Goal: Task Accomplishment & Management: Manage account settings

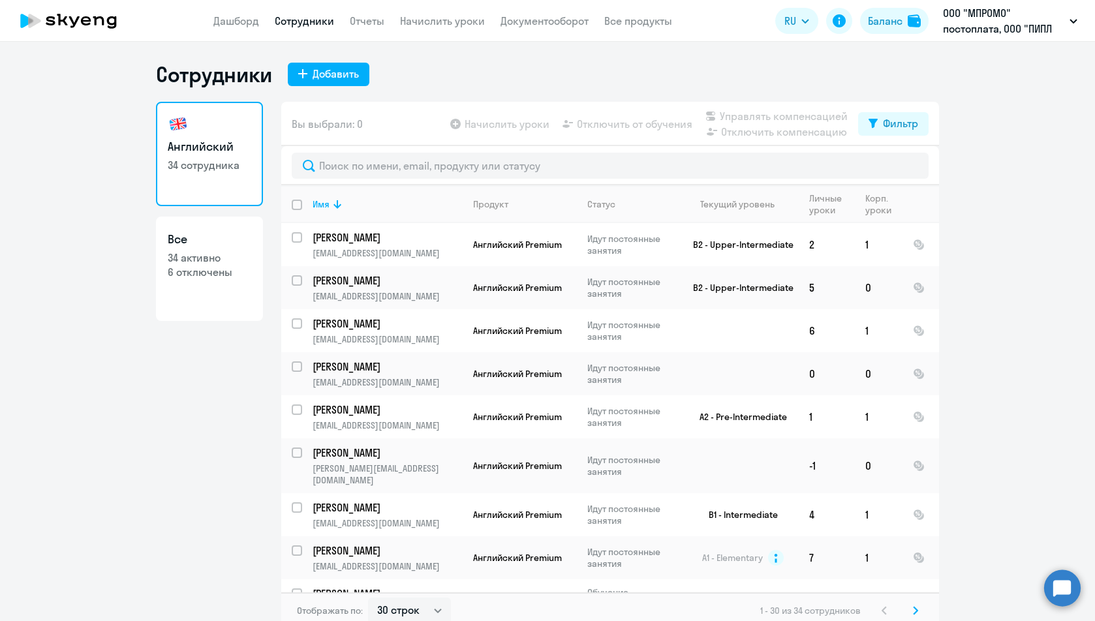
select select "30"
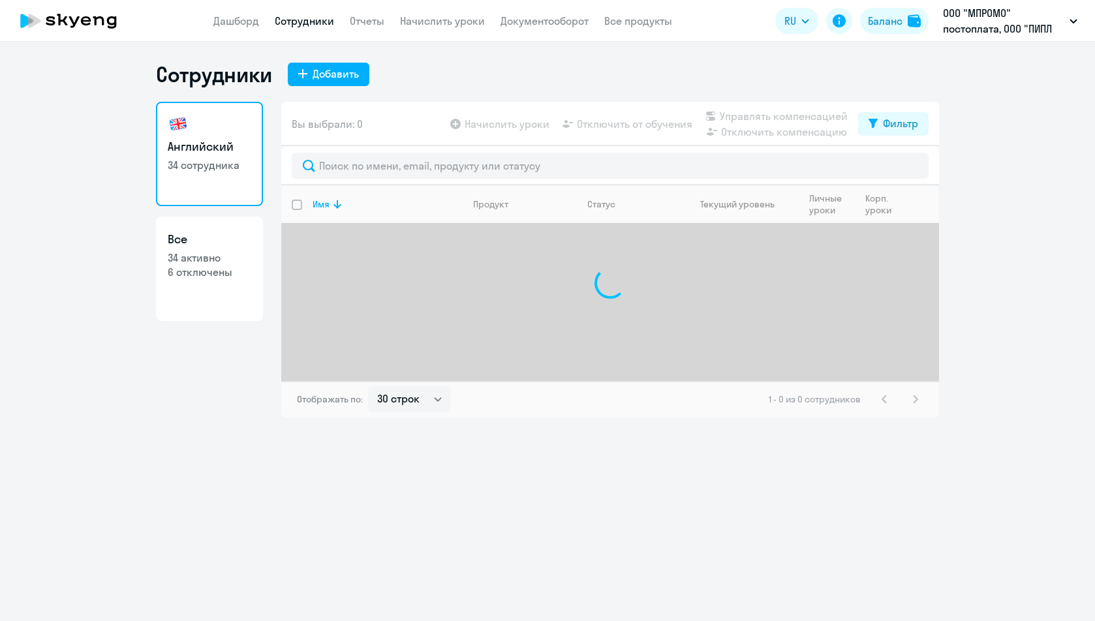
select select "30"
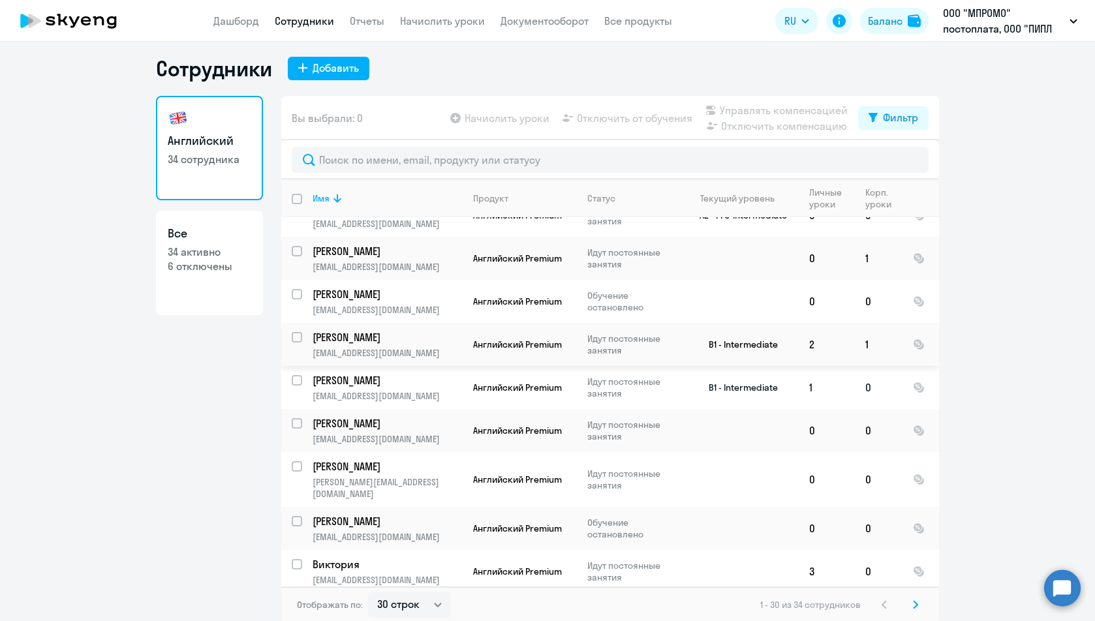
scroll to position [8, 0]
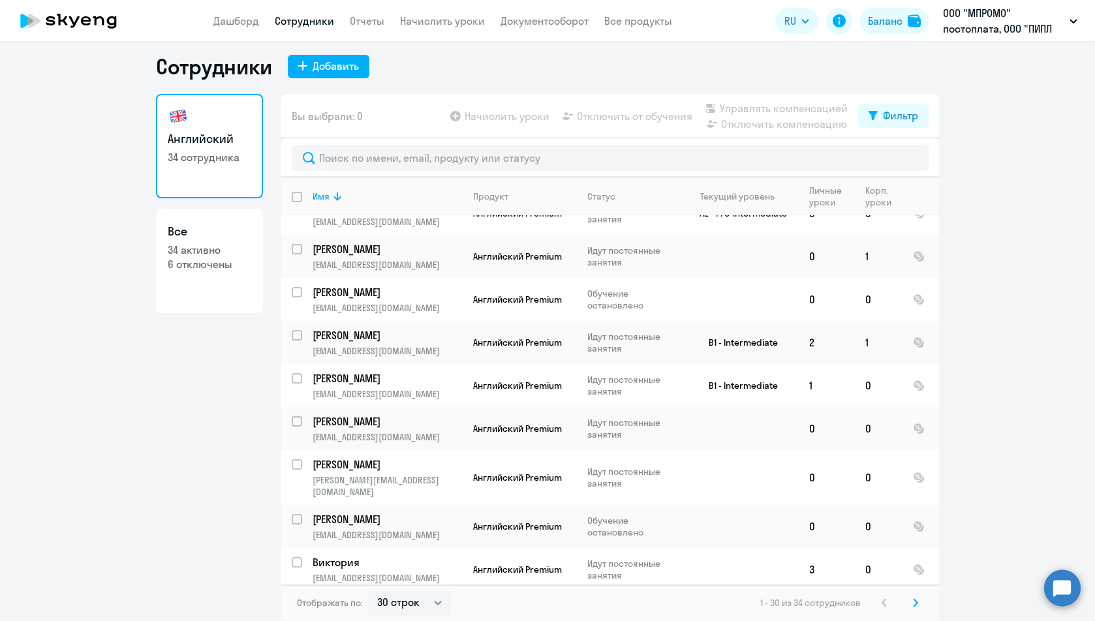
click at [907, 606] on svg-icon at bounding box center [915, 603] width 16 height 16
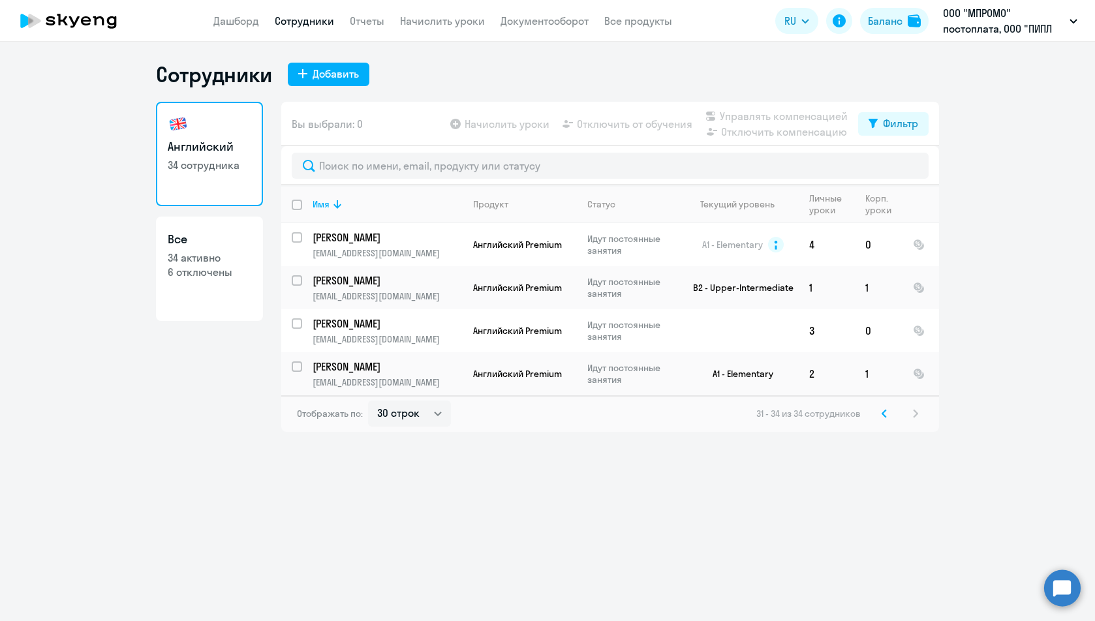
scroll to position [0, 0]
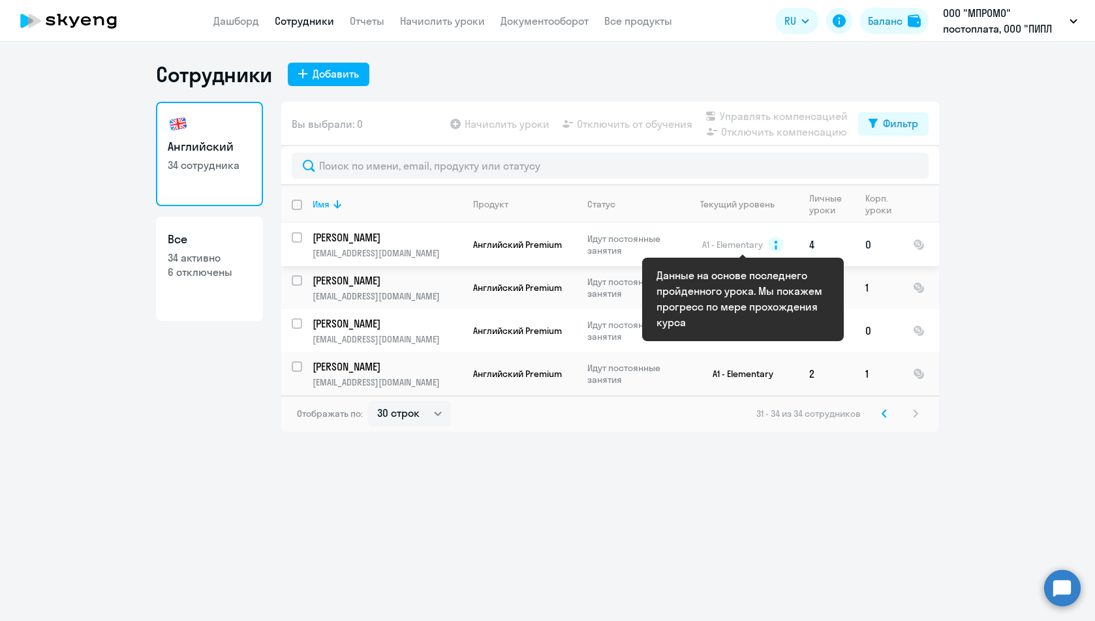
click at [779, 245] on circle at bounding box center [776, 245] width 16 height 16
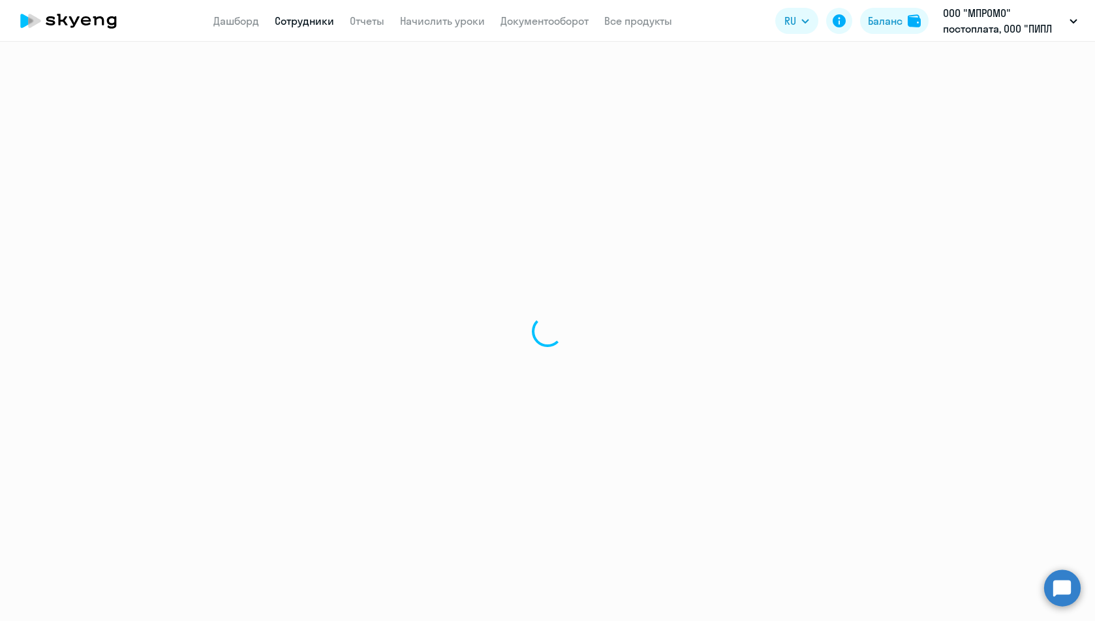
select select "english"
select select "30"
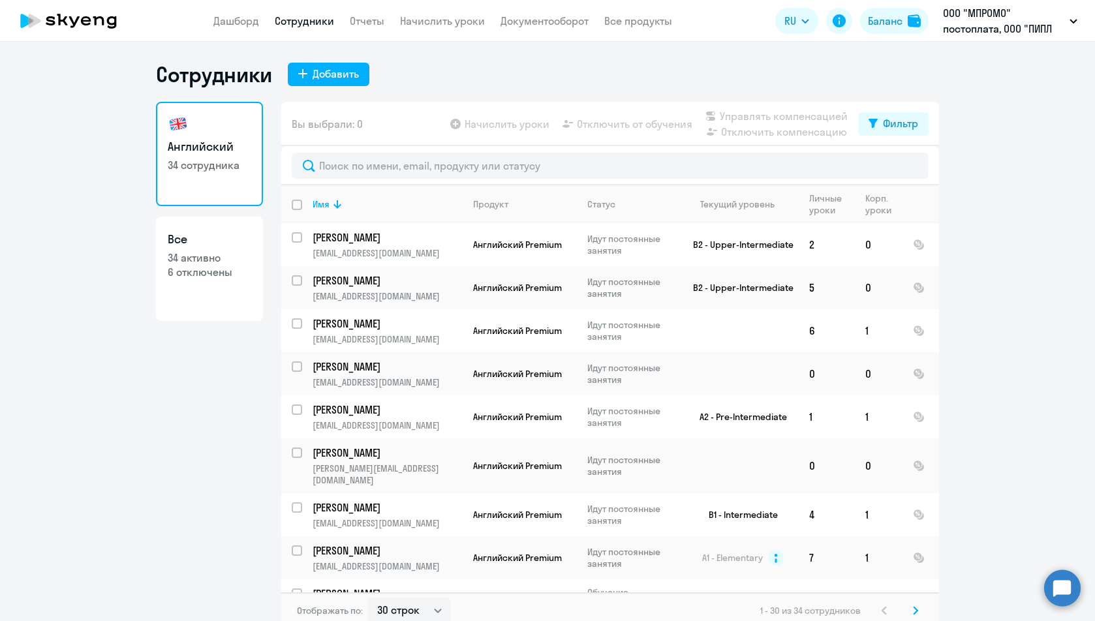
click at [178, 294] on link "Все 34 активно 6 отключены" at bounding box center [209, 269] width 107 height 104
select select "30"
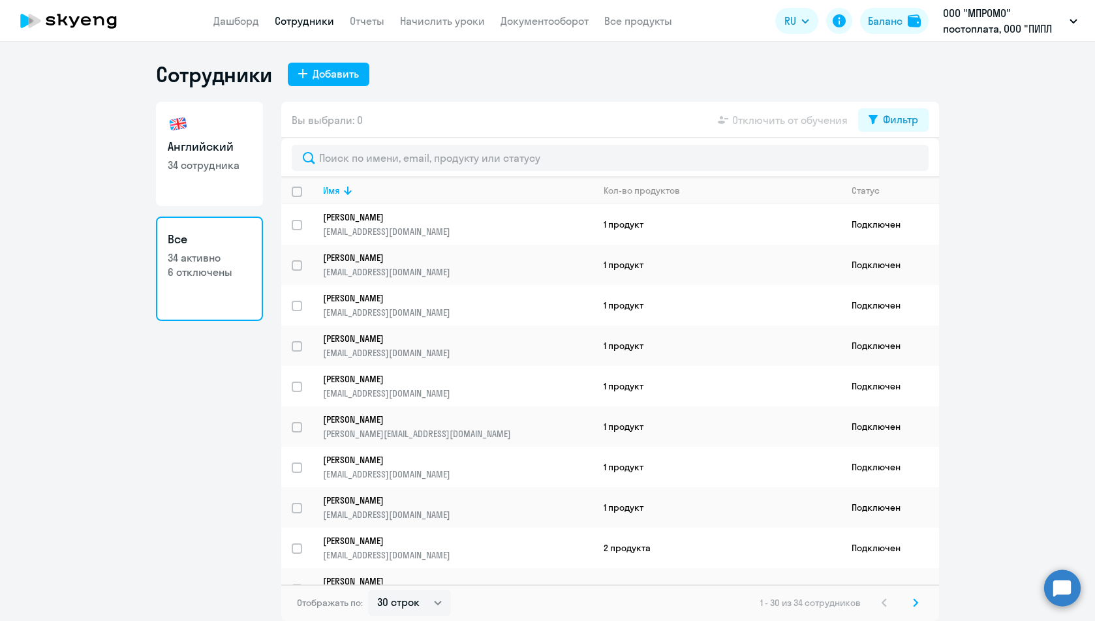
click at [219, 271] on p "6 отключены" at bounding box center [209, 272] width 83 height 14
click at [793, 118] on app-table-action-button "Отключить от обучения" at bounding box center [781, 120] width 132 height 16
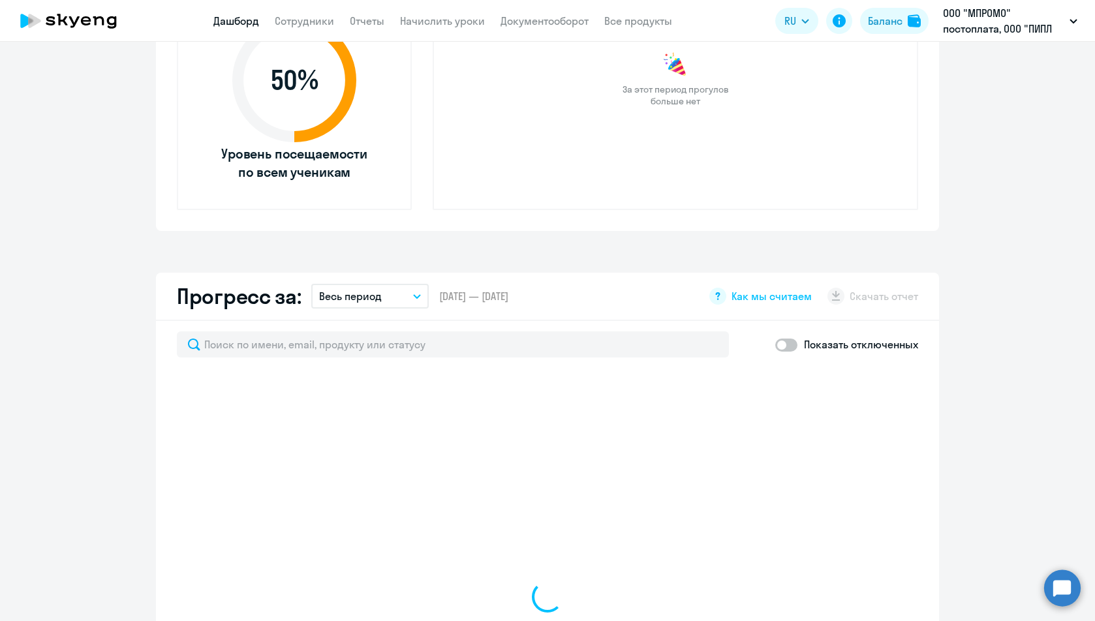
scroll to position [65, 0]
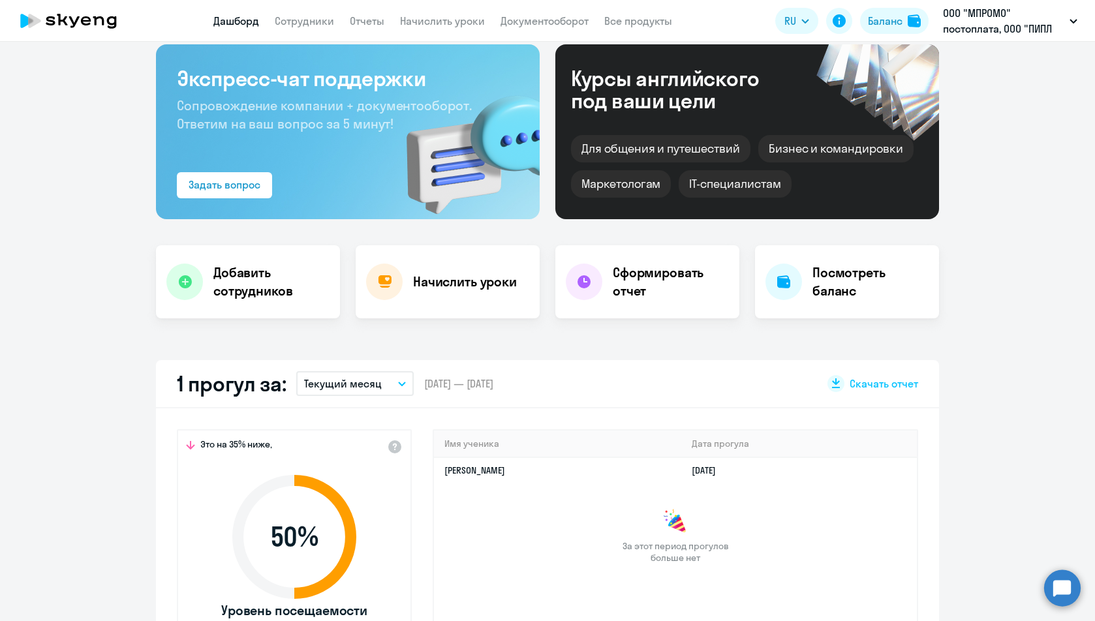
select select "30"
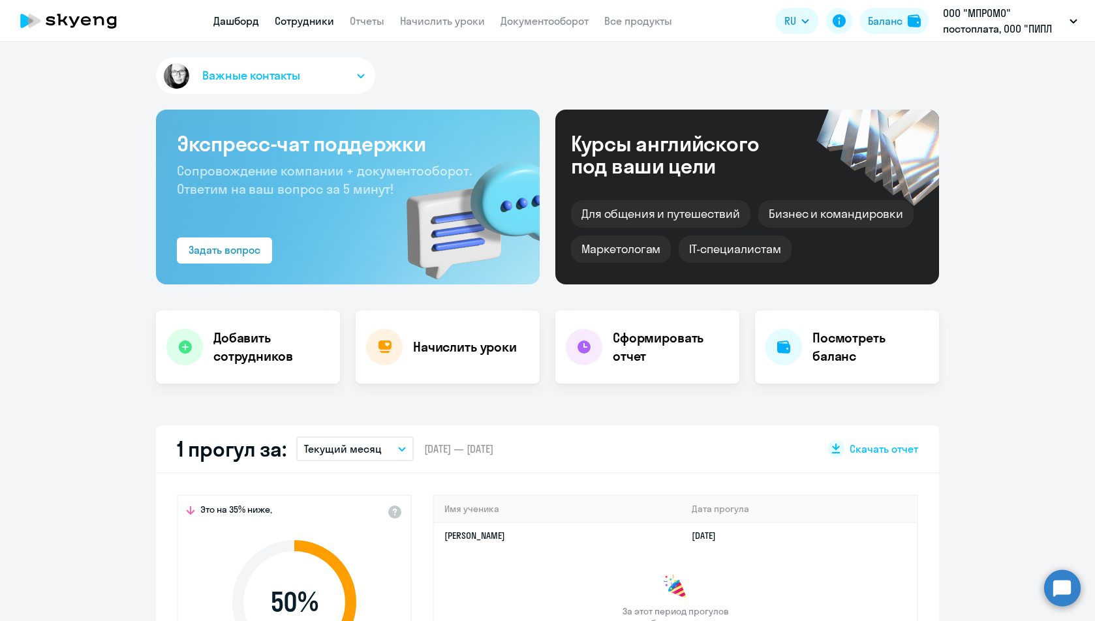
click at [312, 20] on link "Сотрудники" at bounding box center [304, 20] width 59 height 13
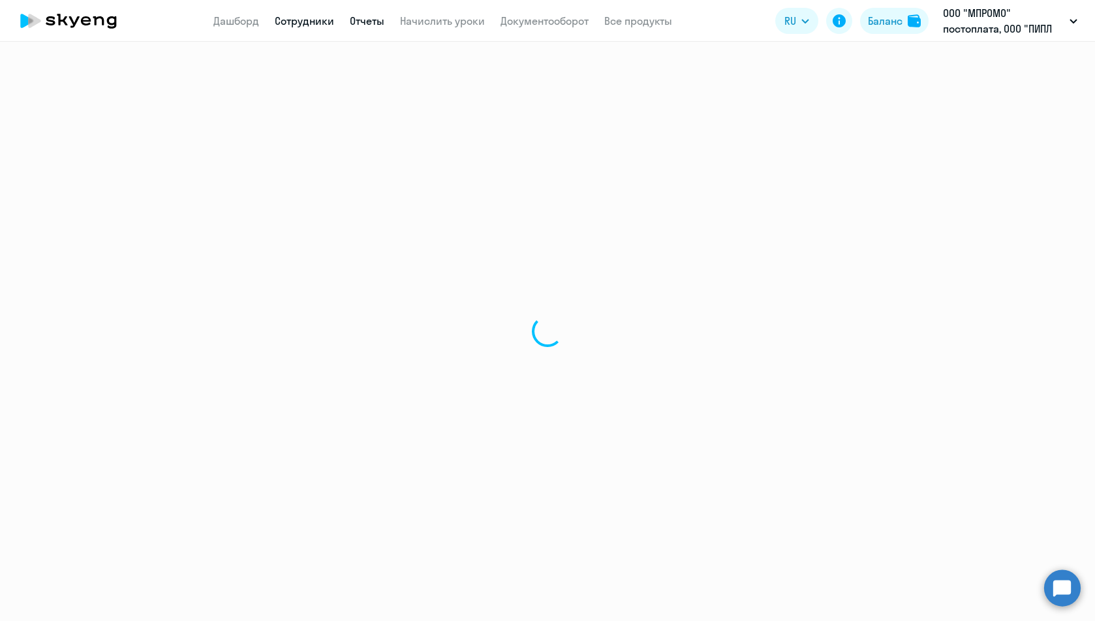
select select "30"
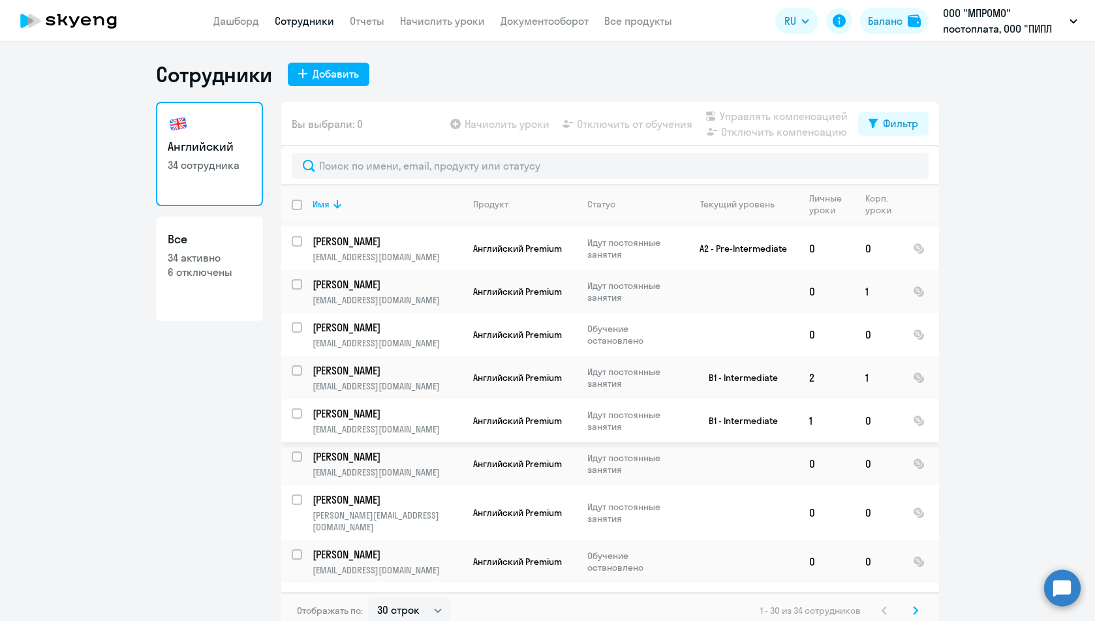
scroll to position [941, 0]
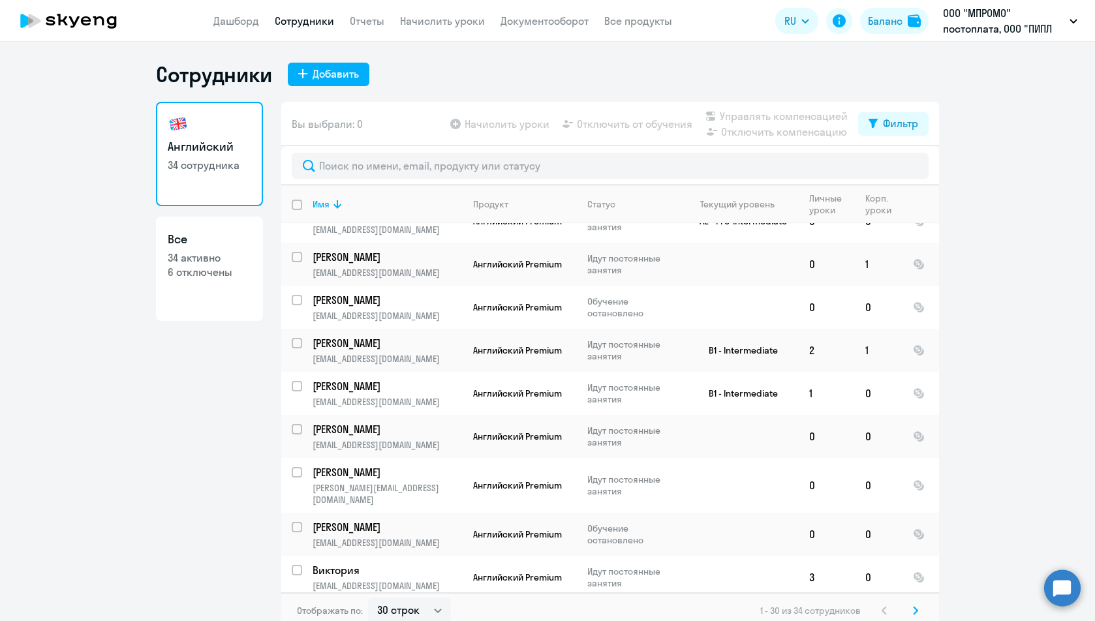
click at [913, 614] on icon at bounding box center [915, 610] width 5 height 9
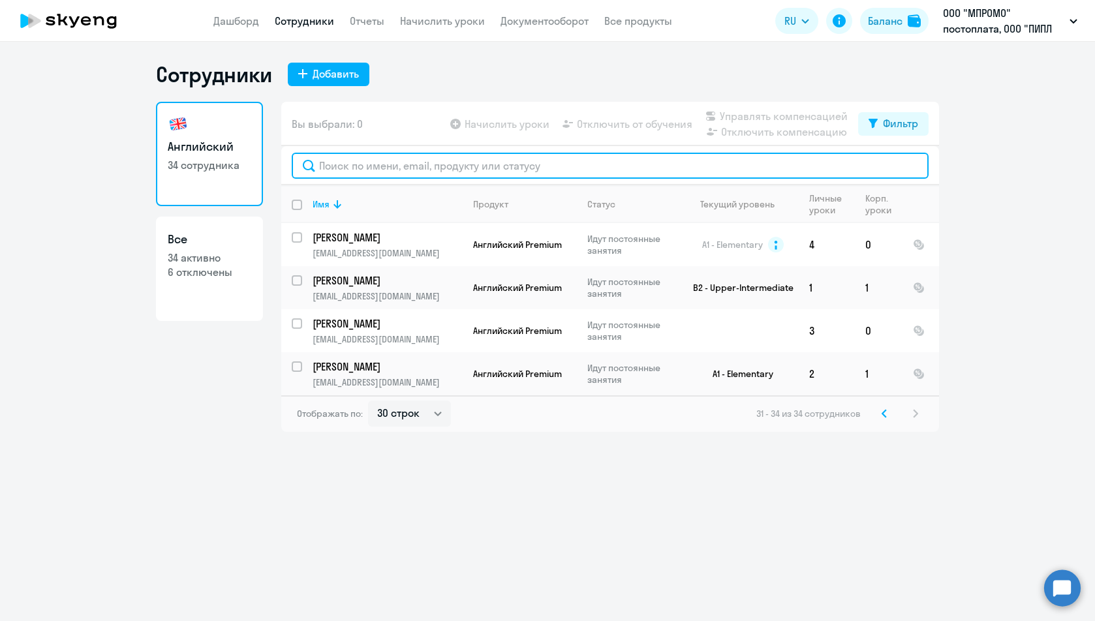
click at [421, 162] on input "text" at bounding box center [610, 166] width 637 height 26
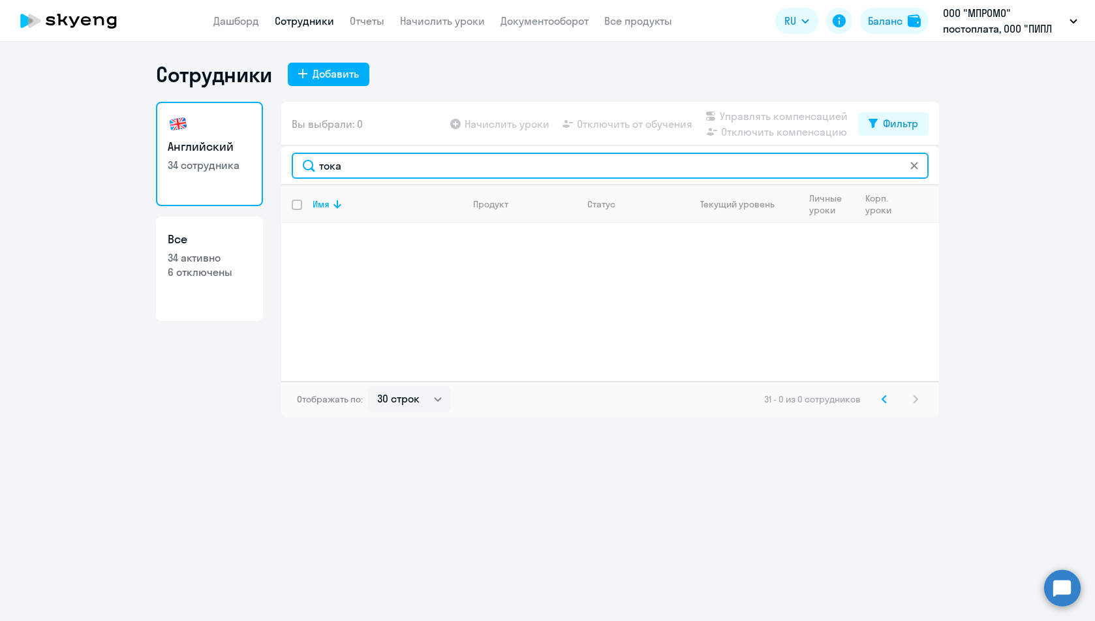
type input "тока"
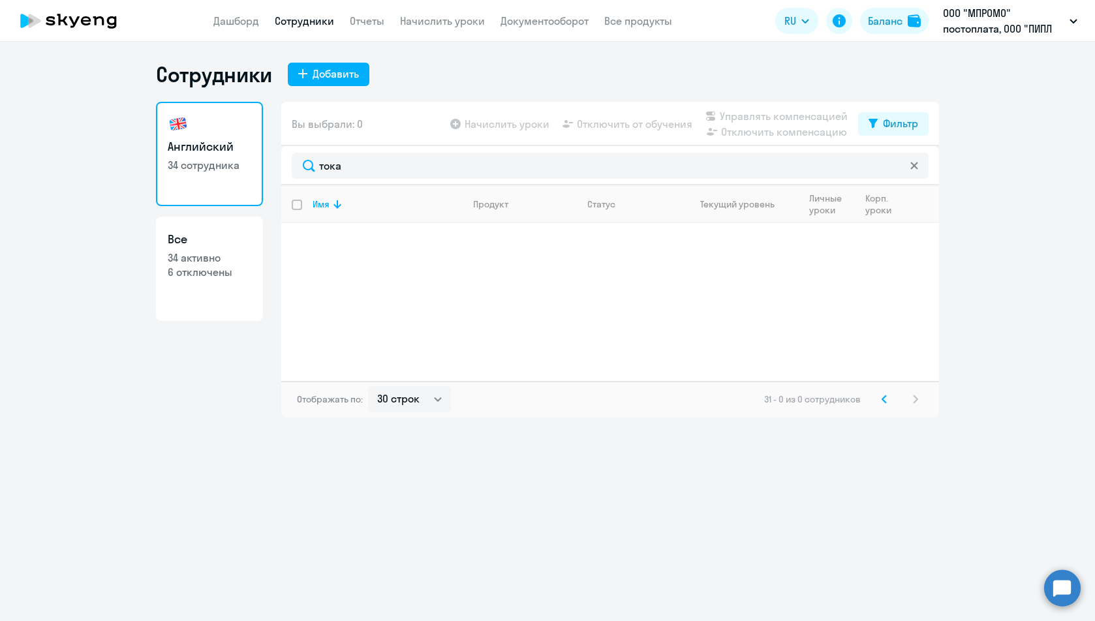
click at [211, 262] on p "34 активно" at bounding box center [209, 257] width 83 height 14
select select "30"
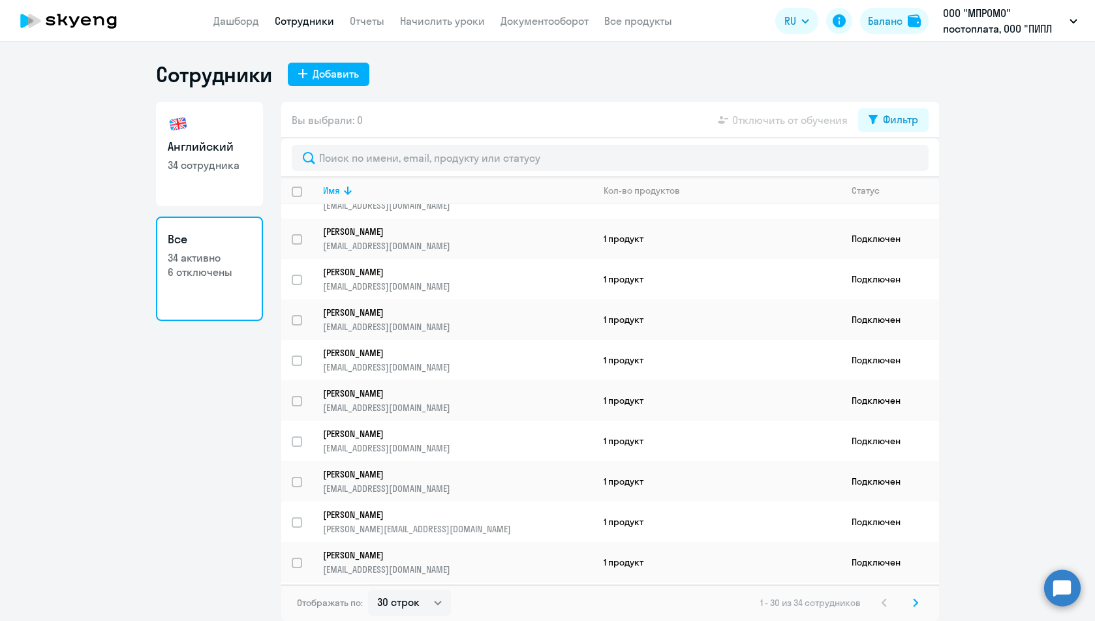
scroll to position [806, 0]
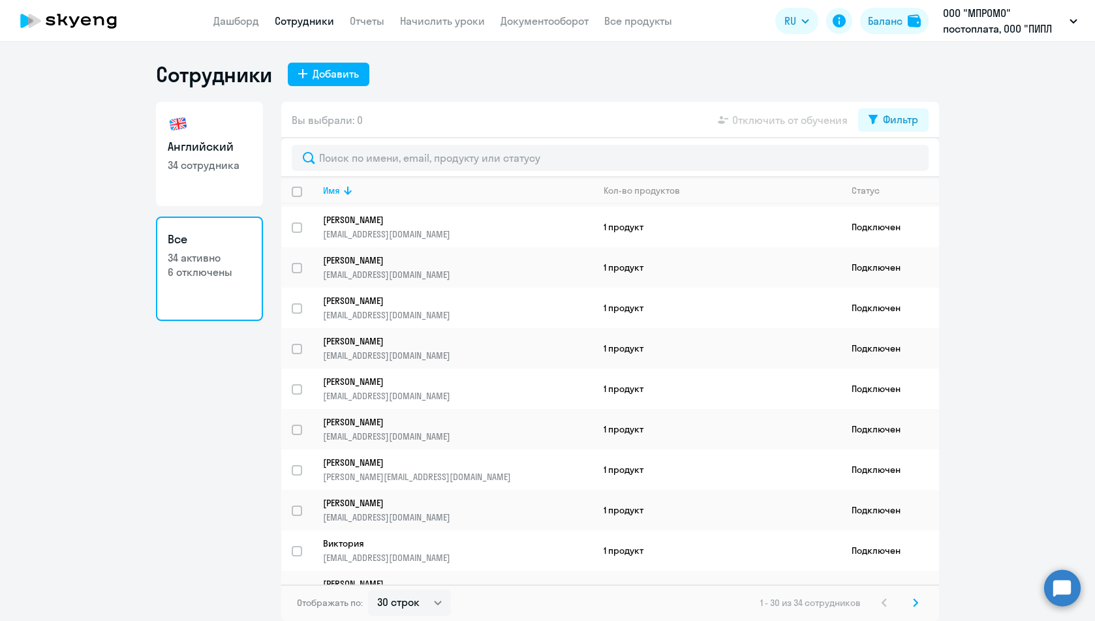
click at [905, 601] on div "1 - 30 из 34 сотрудников" at bounding box center [841, 603] width 163 height 16
click at [914, 601] on icon at bounding box center [915, 602] width 5 height 9
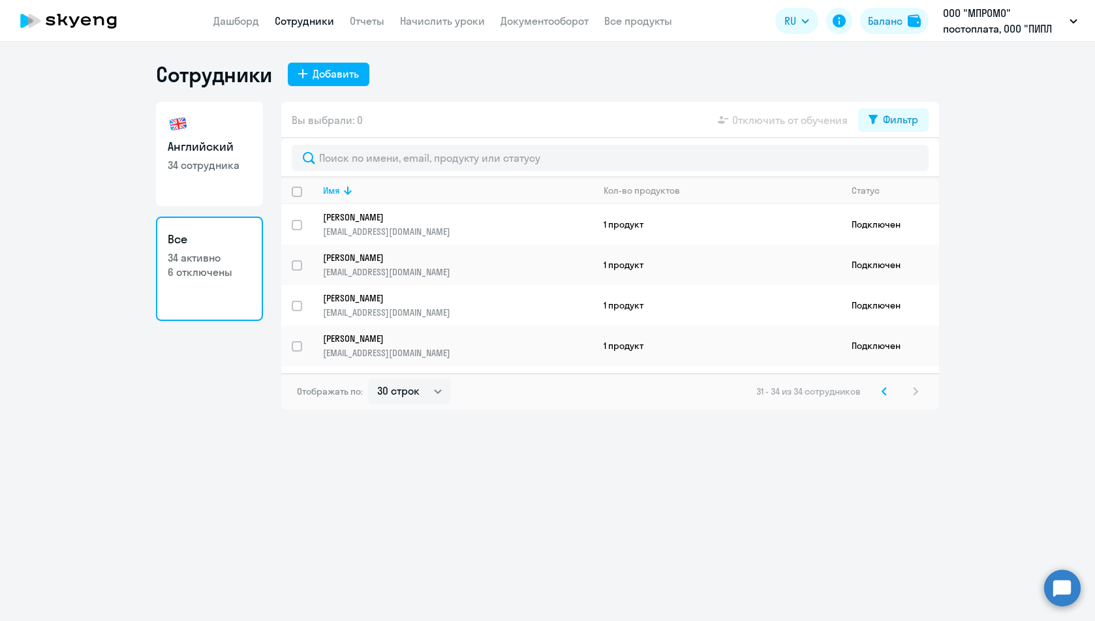
click at [202, 261] on p "34 активно" at bounding box center [209, 257] width 83 height 14
click at [894, 114] on div "Фильтр" at bounding box center [900, 120] width 35 height 16
click at [910, 164] on span at bounding box center [907, 162] width 22 height 13
click at [896, 162] on input "checkbox" at bounding box center [895, 162] width 1 height 1
checkbox input "true"
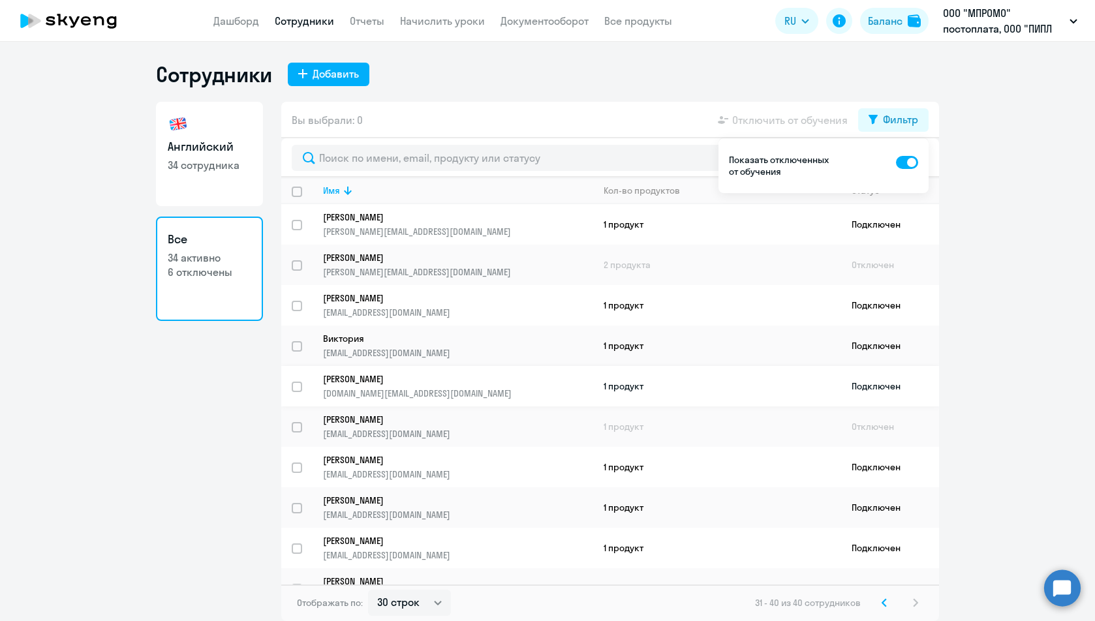
scroll to position [15, 0]
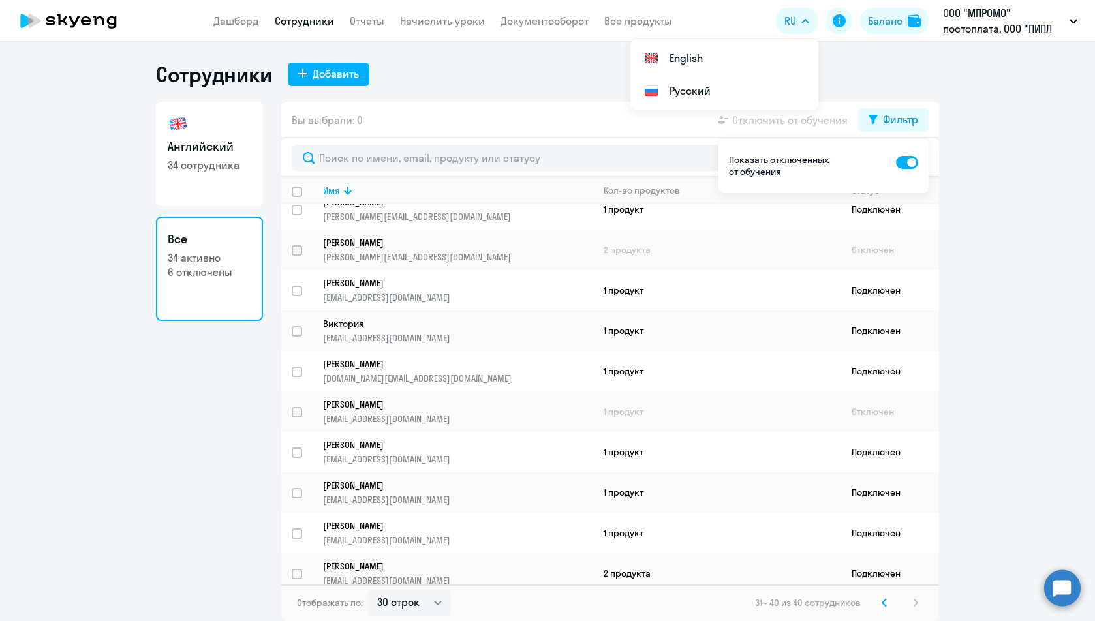
click at [1044, 157] on ng-component "Сотрудники Добавить Английский 34 сотрудника Все 34 активно 6 отключены Вы выбр…" at bounding box center [547, 341] width 1095 height 560
click at [915, 603] on div "31 - 40 из 40 сотрудников" at bounding box center [839, 603] width 168 height 16
click at [883, 603] on icon at bounding box center [884, 602] width 4 height 7
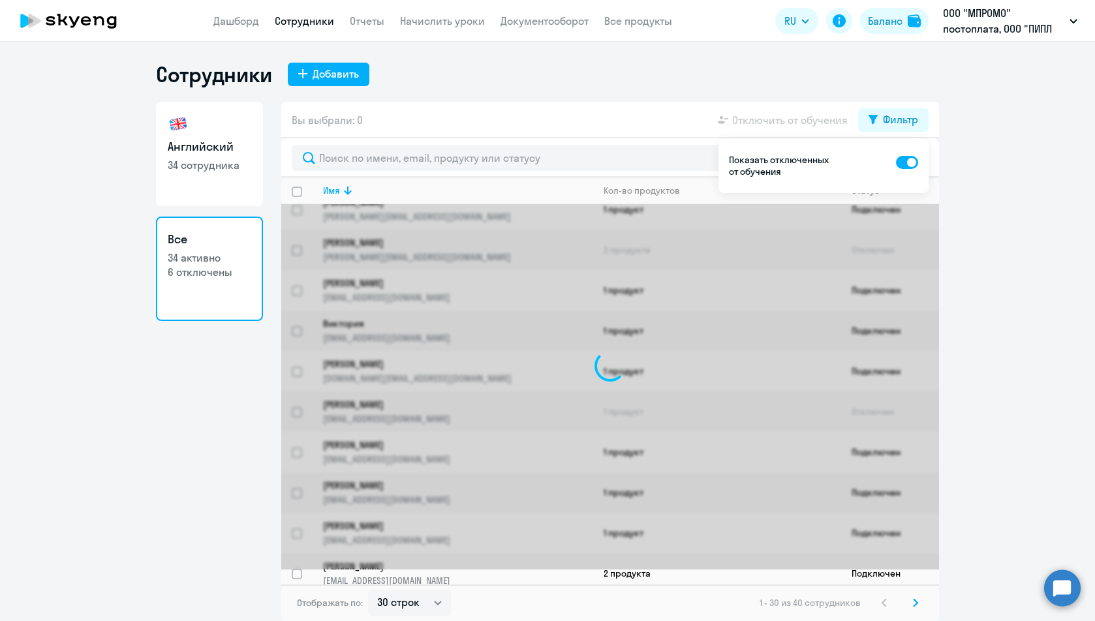
scroll to position [0, 0]
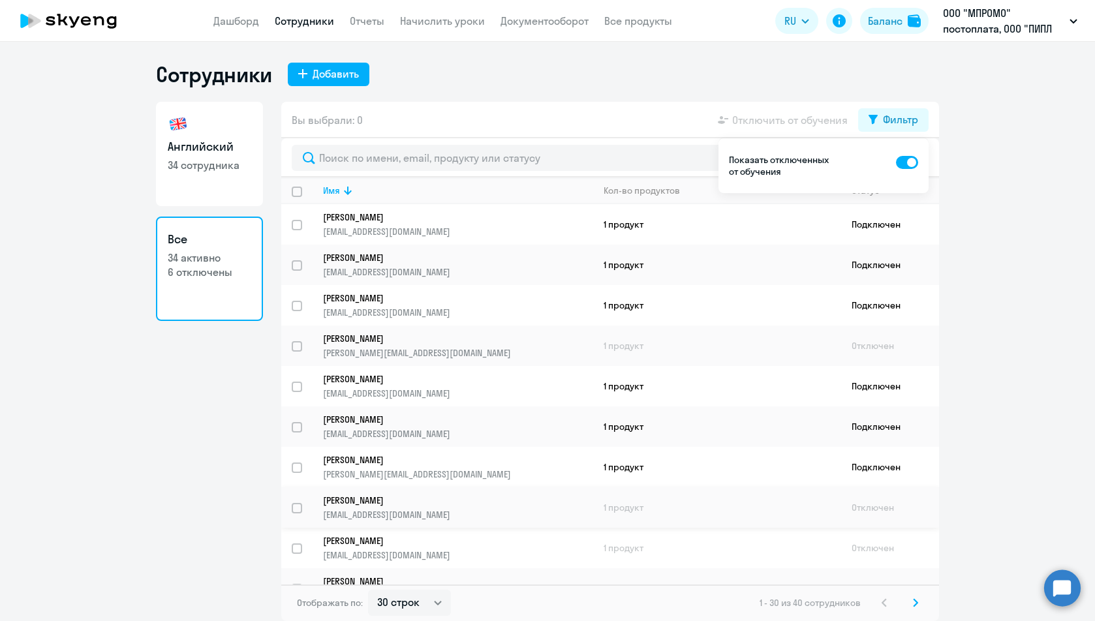
click at [627, 500] on td "1 продукт" at bounding box center [717, 507] width 248 height 40
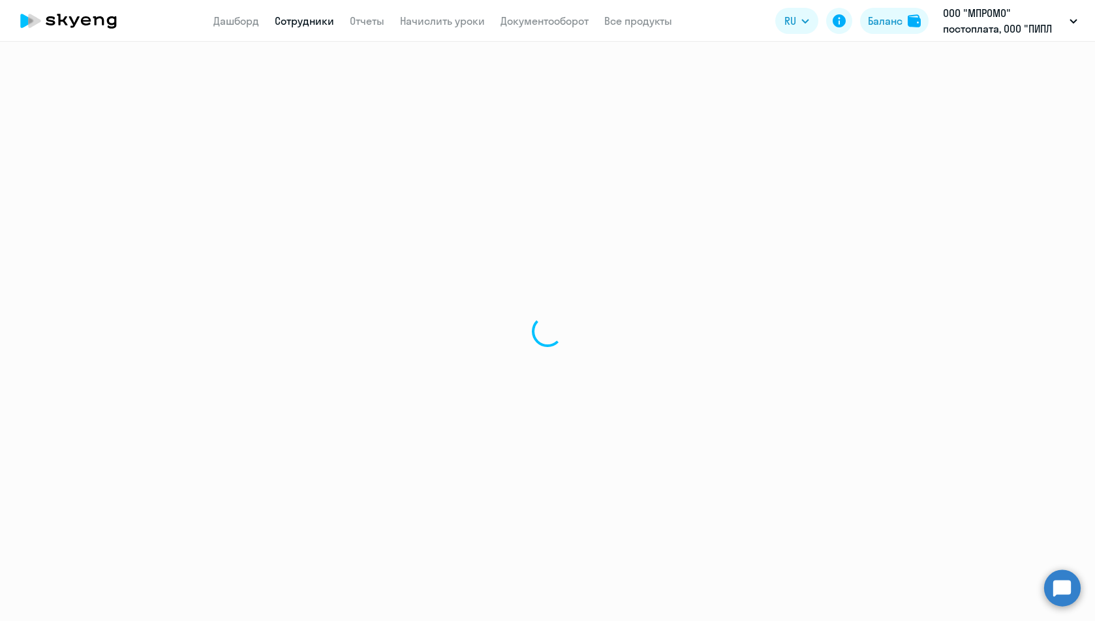
select select "english"
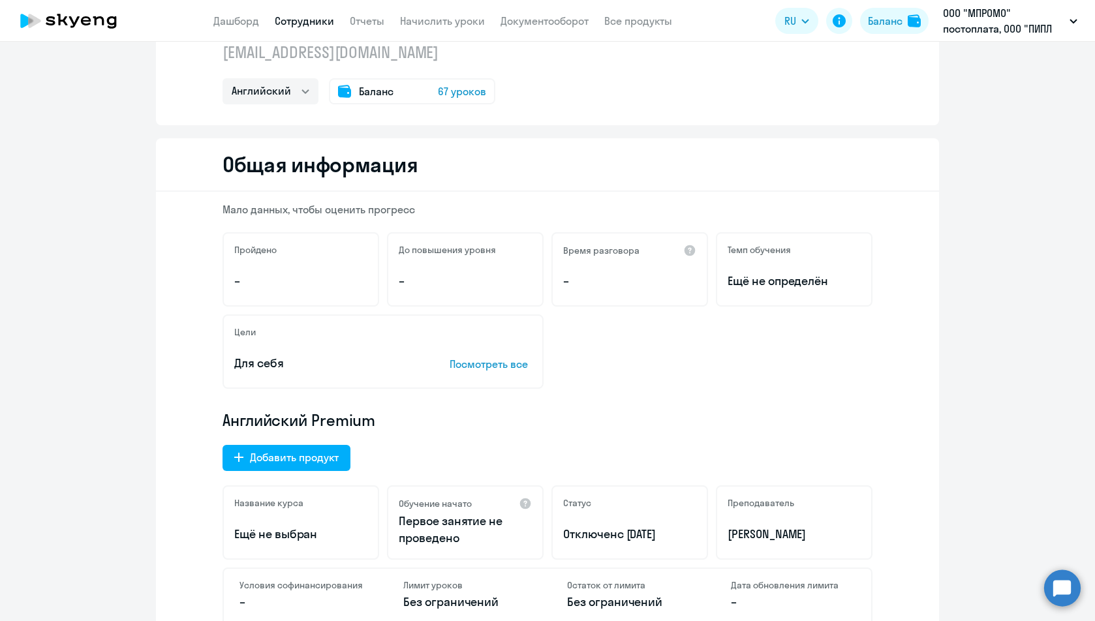
scroll to position [61, 0]
click at [489, 366] on p "Посмотреть все" at bounding box center [490, 365] width 82 height 16
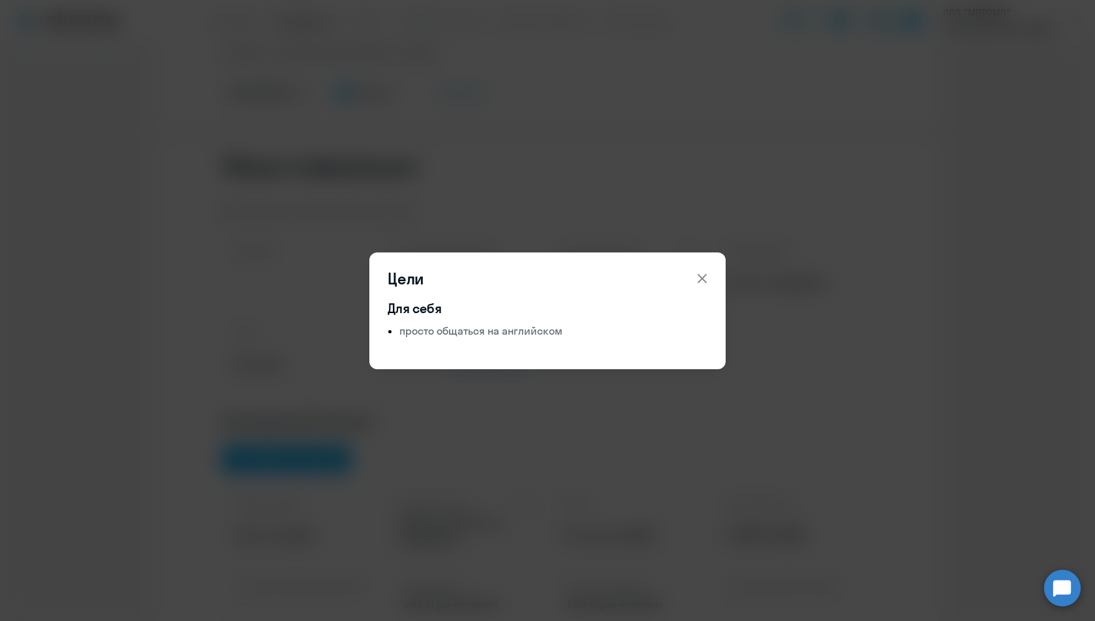
click at [707, 279] on icon at bounding box center [702, 279] width 16 height 16
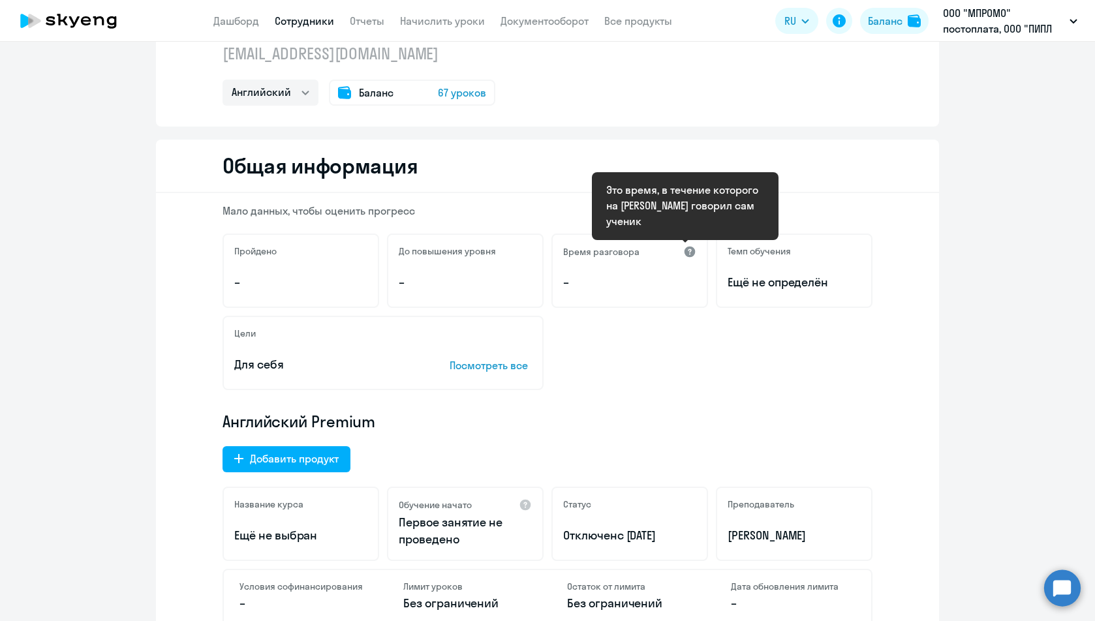
click at [683, 252] on div at bounding box center [689, 251] width 13 height 13
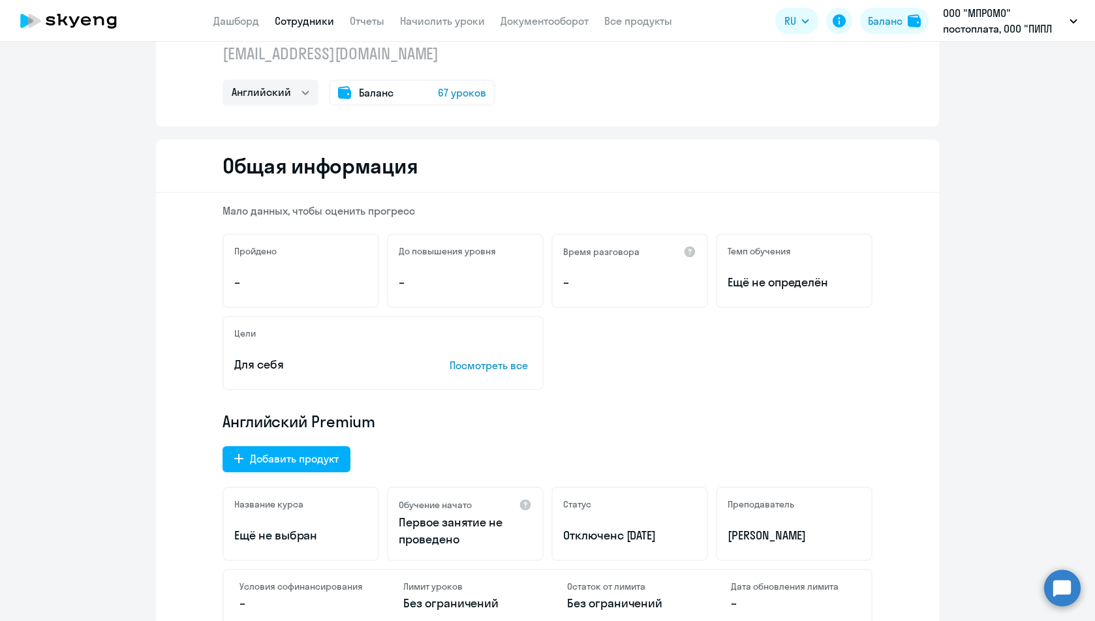
scroll to position [0, 0]
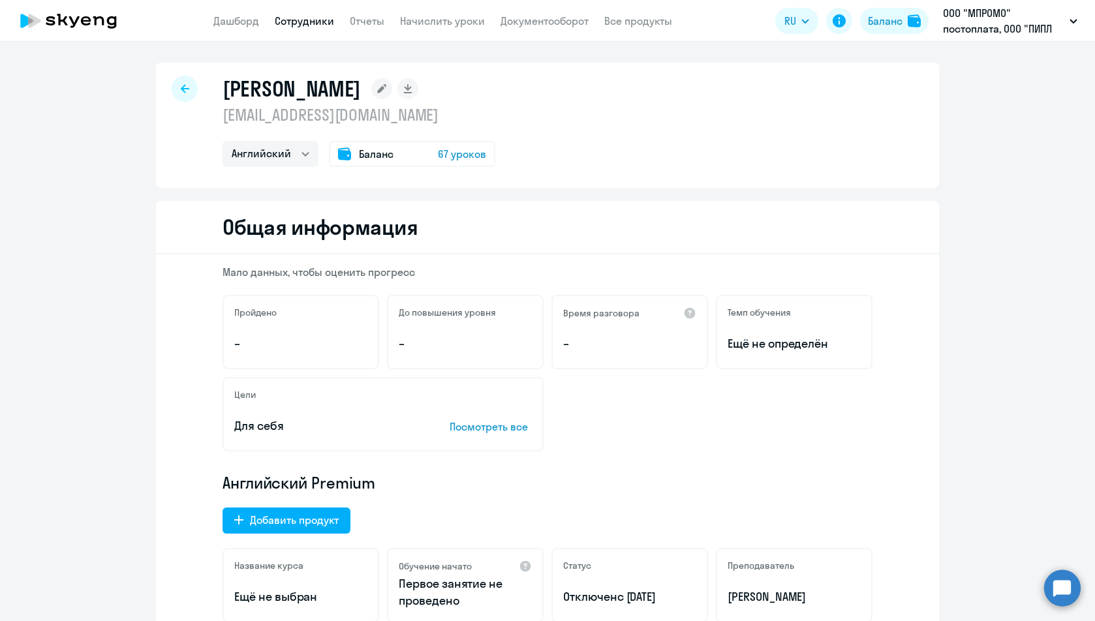
click at [445, 147] on span "67 уроков" at bounding box center [462, 154] width 48 height 16
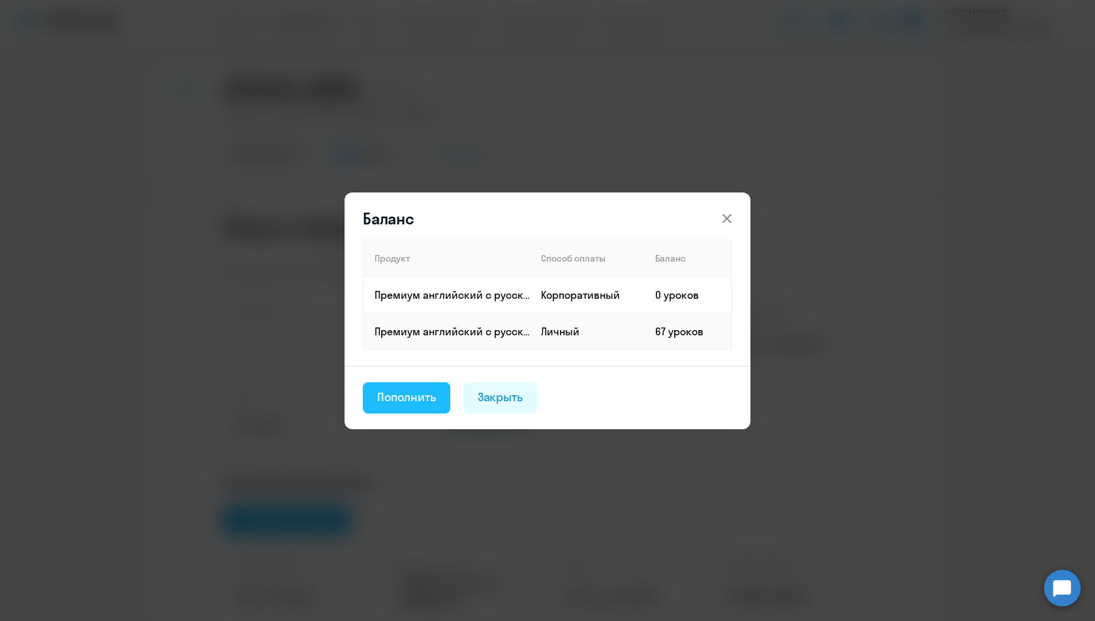
click at [427, 401] on div "Пополнить" at bounding box center [406, 397] width 59 height 17
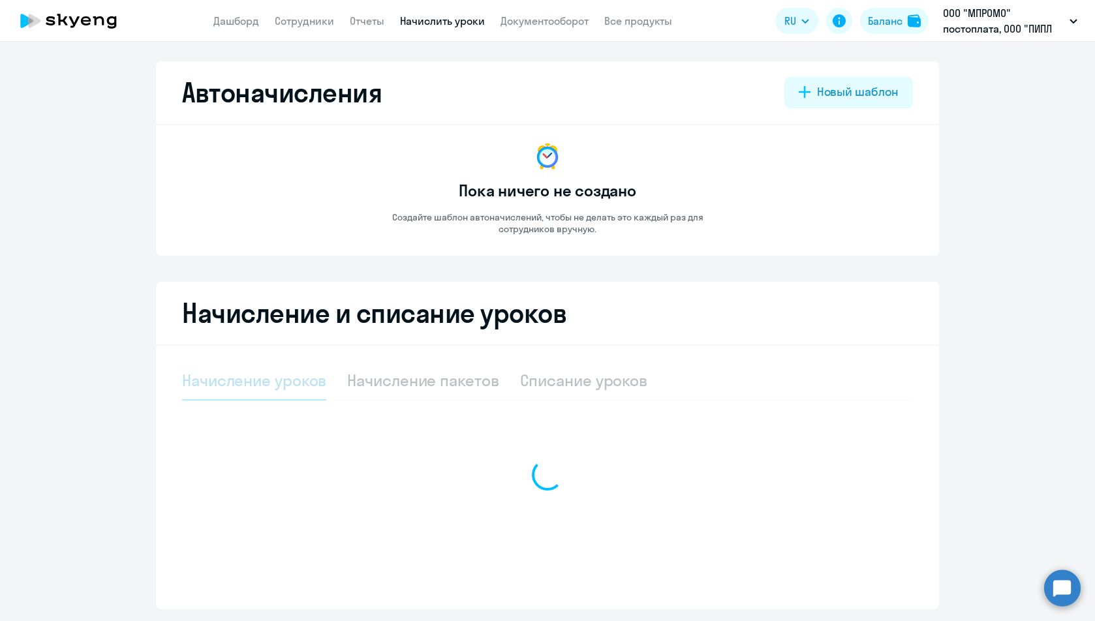
select select "10"
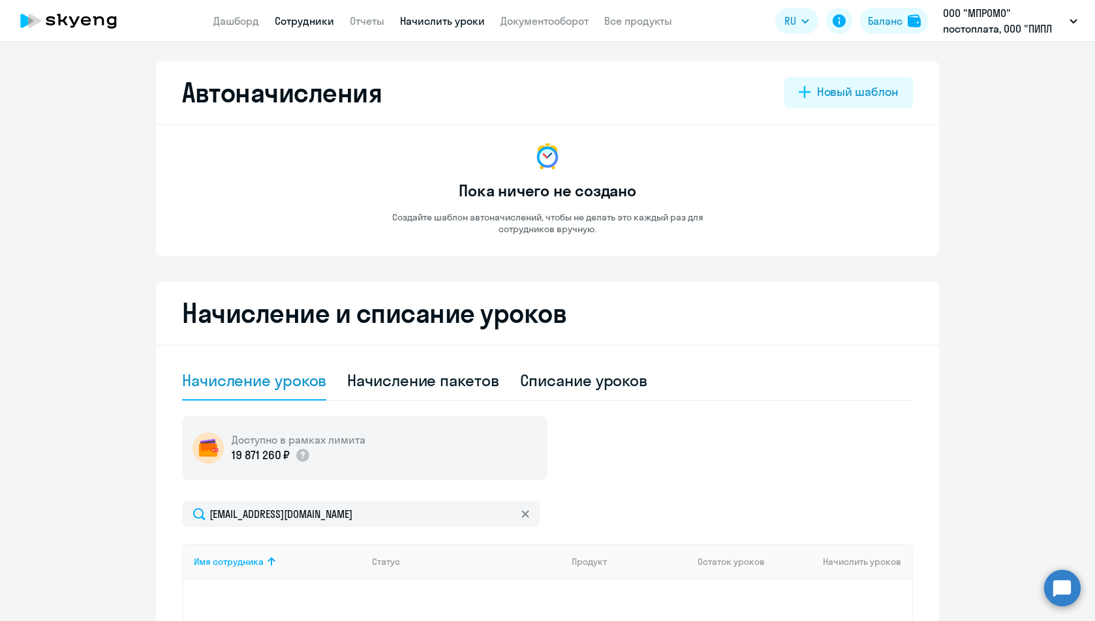
click at [303, 22] on link "Сотрудники" at bounding box center [304, 20] width 59 height 13
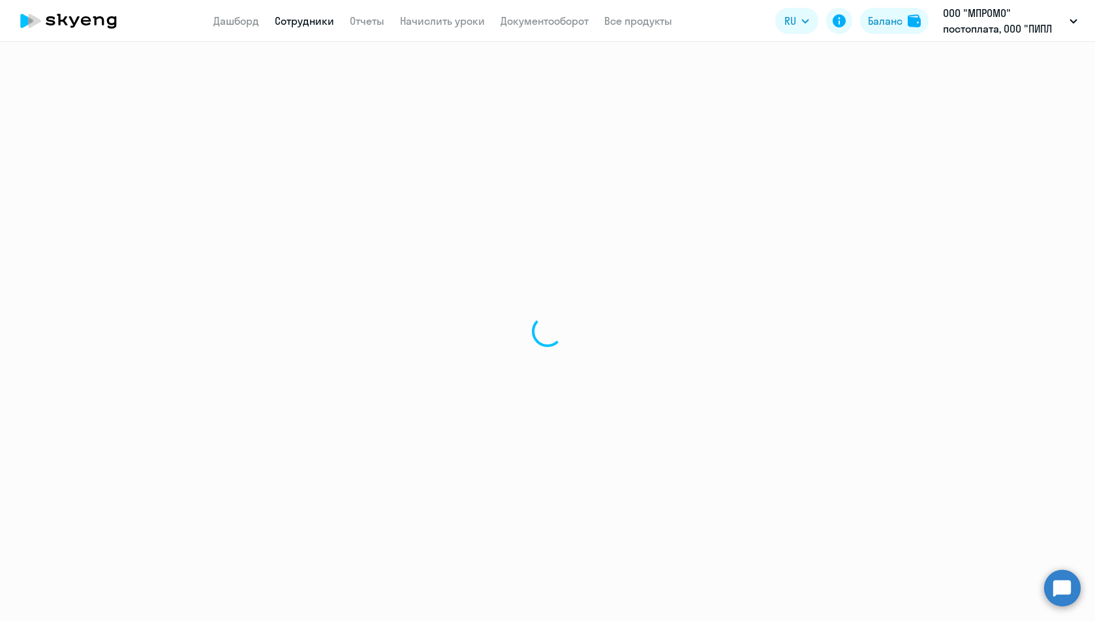
select select "30"
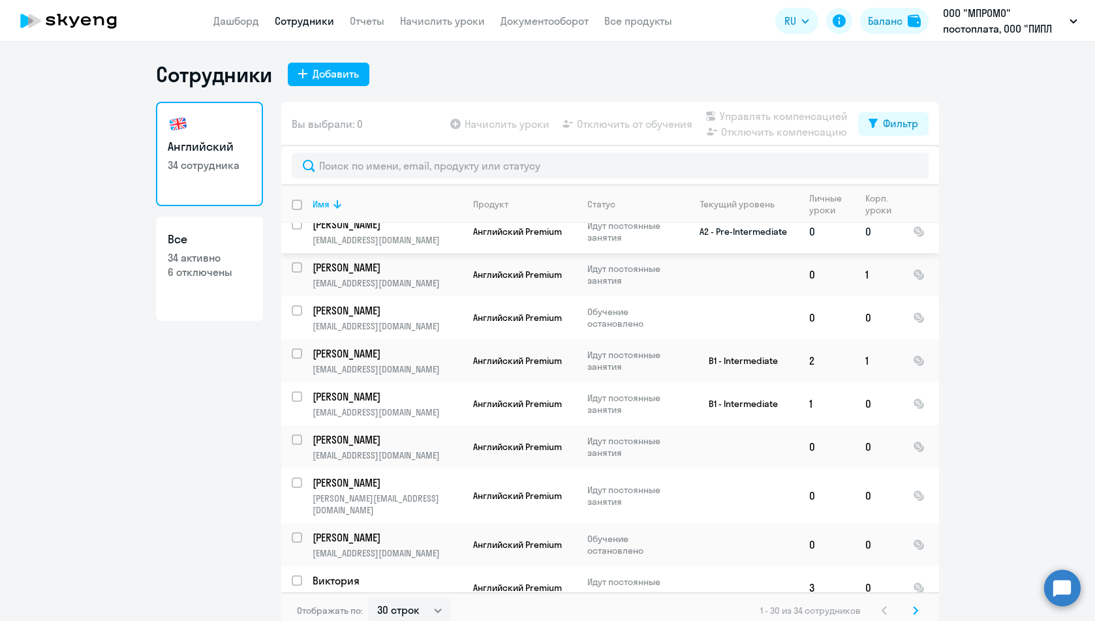
scroll to position [941, 0]
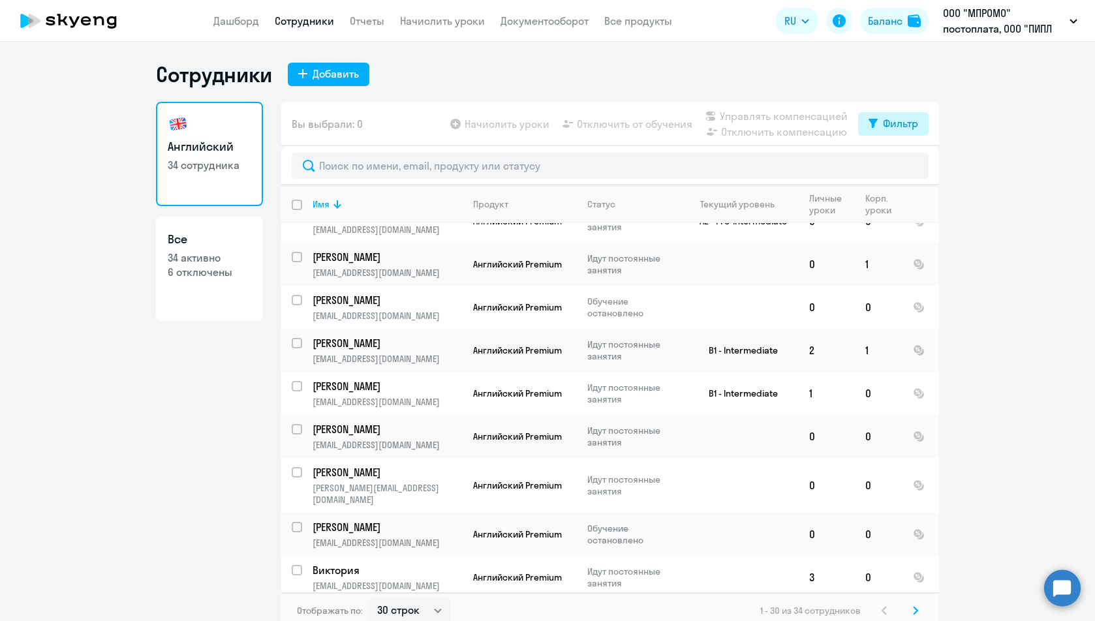
click at [892, 132] on button "Фильтр" at bounding box center [893, 123] width 70 height 23
click at [907, 168] on span at bounding box center [902, 166] width 22 height 13
click at [891, 166] on input "checkbox" at bounding box center [890, 166] width 1 height 1
checkbox input "true"
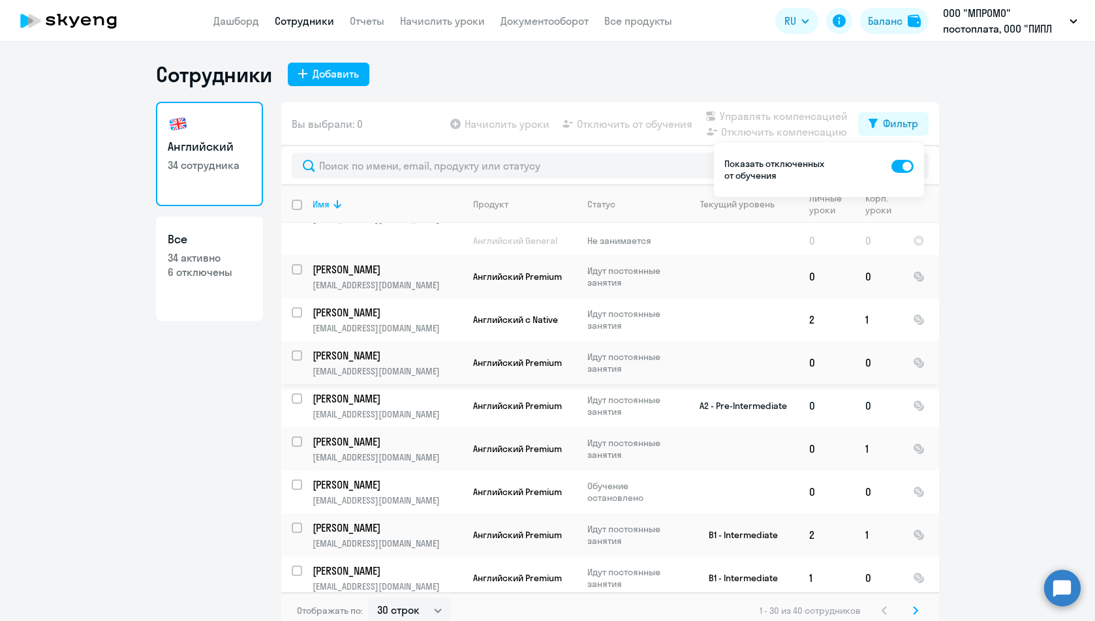
scroll to position [8, 0]
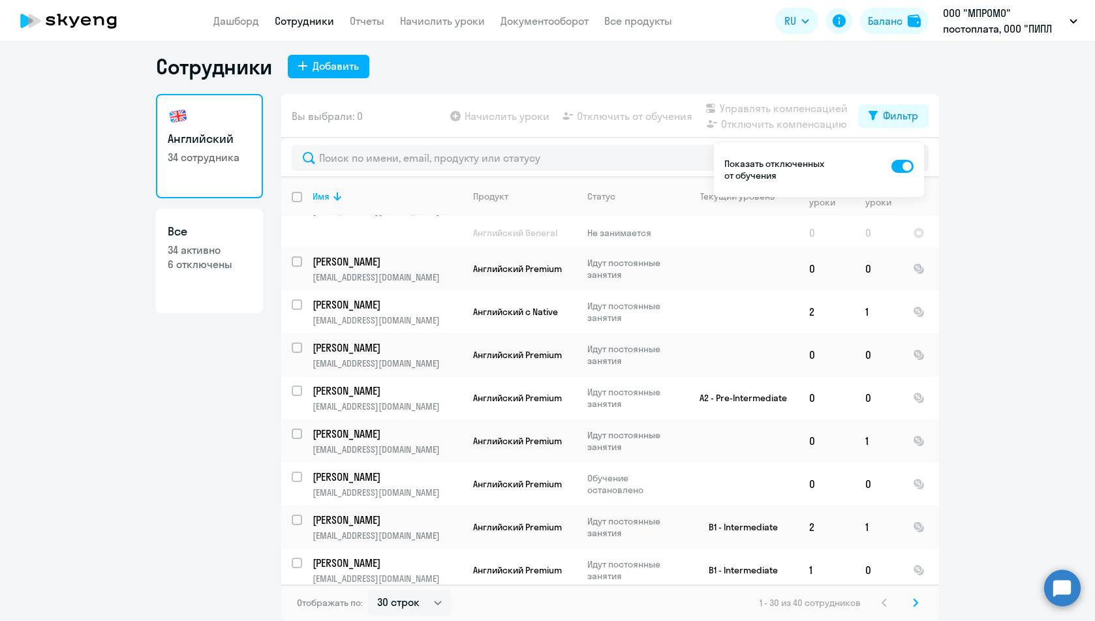
click at [913, 601] on svg-icon at bounding box center [915, 603] width 16 height 16
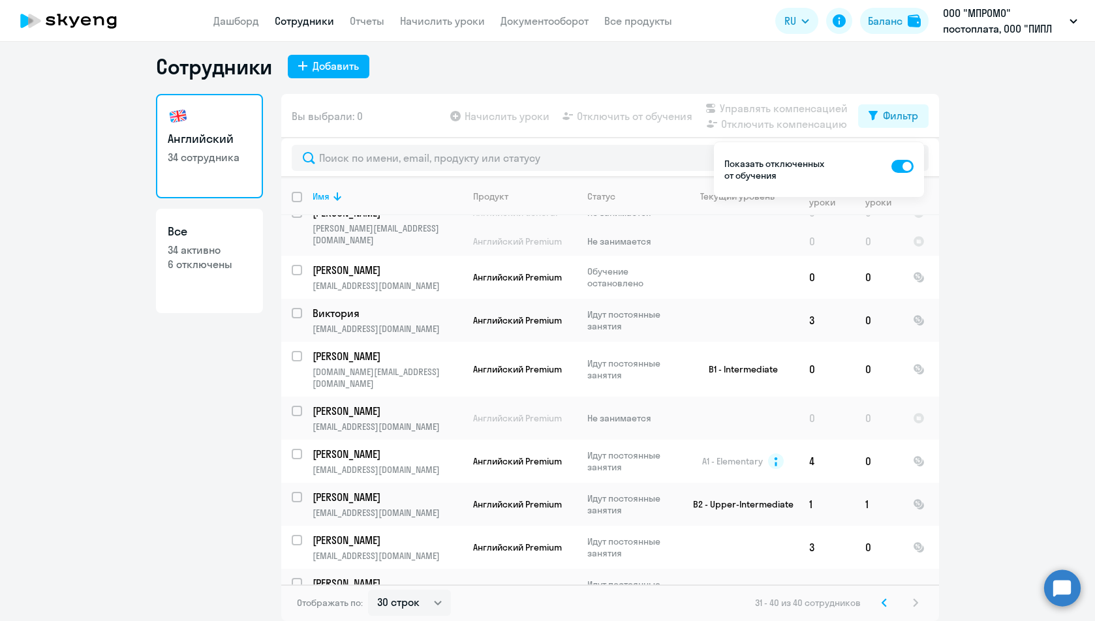
click at [881, 601] on svg-icon at bounding box center [884, 603] width 16 height 16
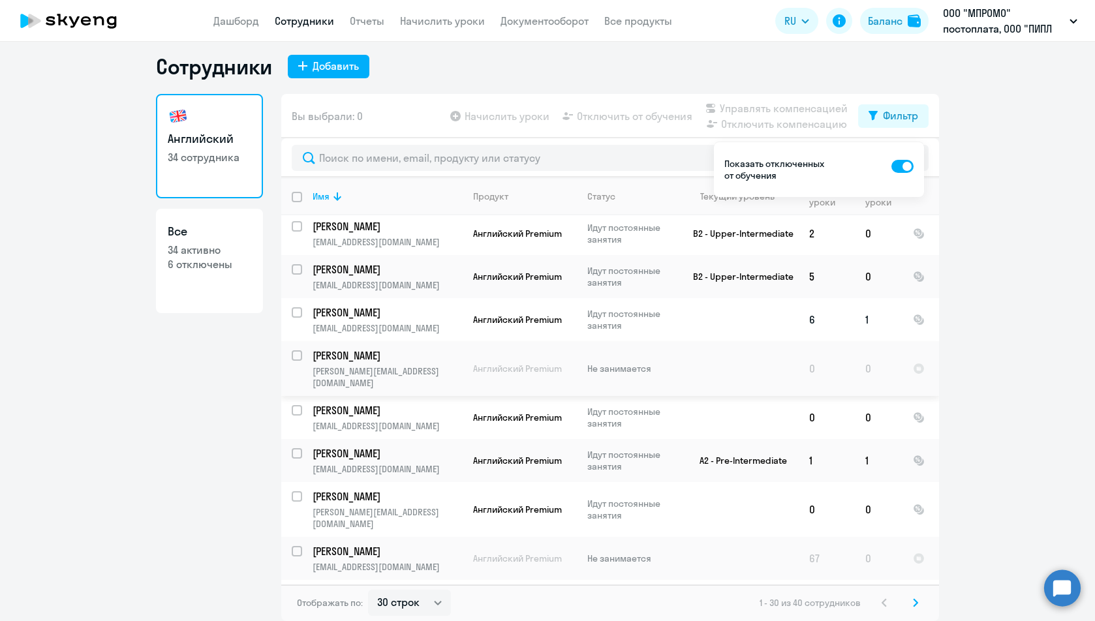
scroll to position [0, 0]
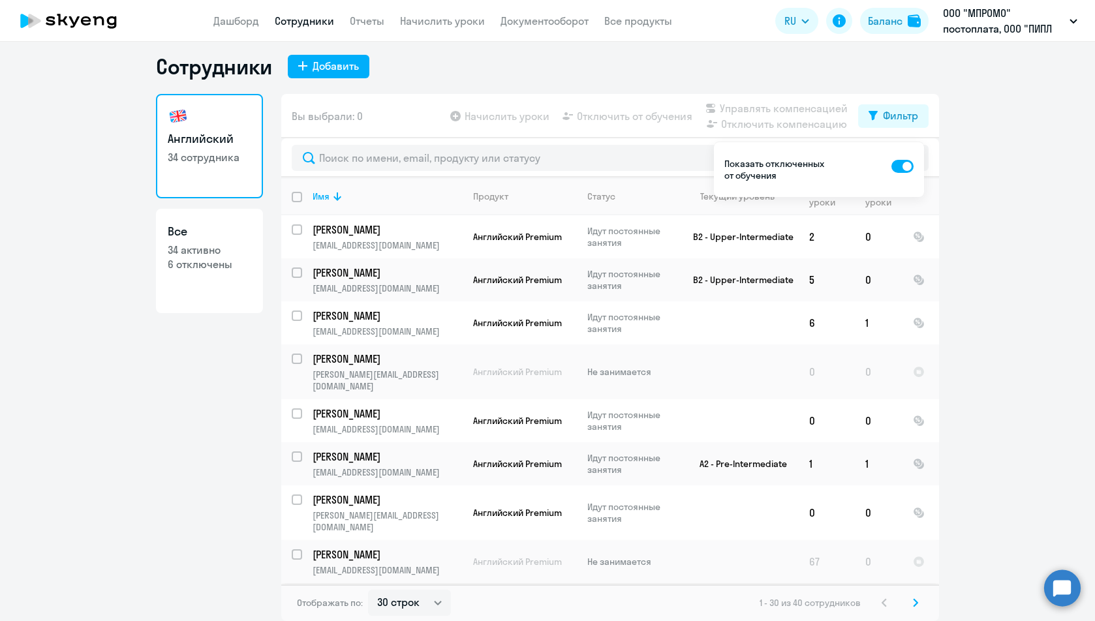
click at [292, 549] on input "select row 2459893" at bounding box center [305, 562] width 26 height 26
checkbox input "true"
click at [778, 108] on span "Управлять компенсацией" at bounding box center [783, 108] width 128 height 16
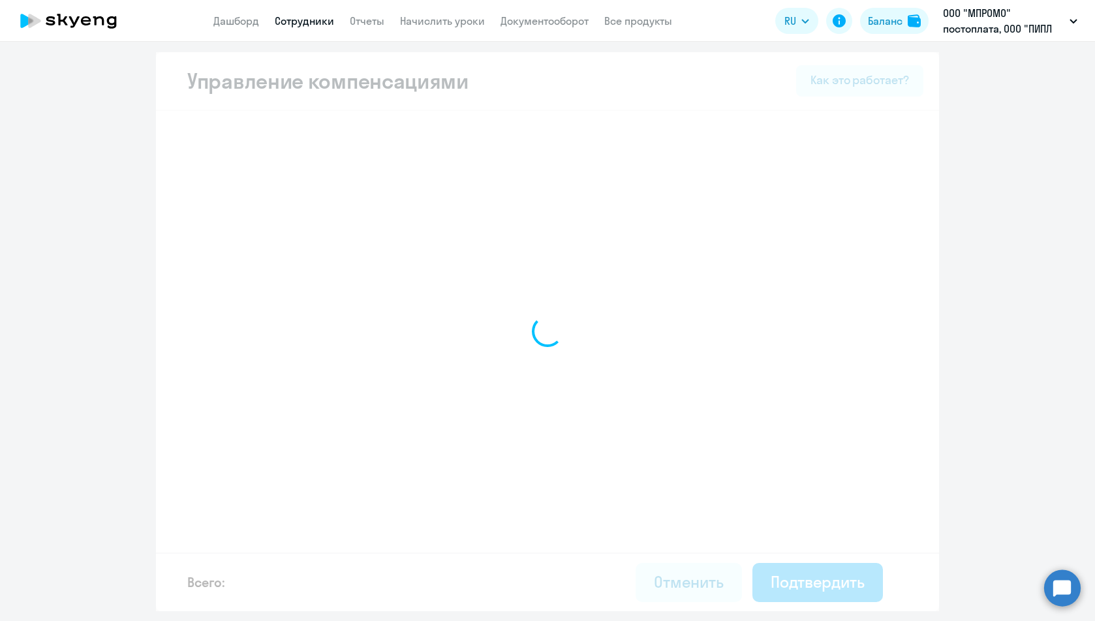
select select "MONTHLY"
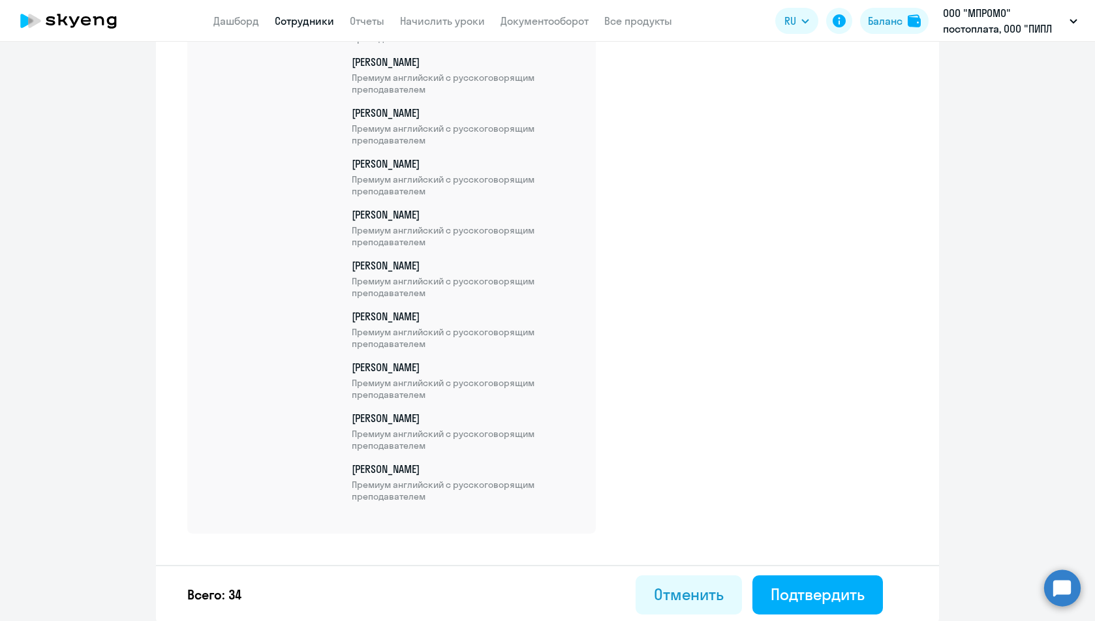
scroll to position [1658, 0]
click at [820, 597] on div "Подтвердить" at bounding box center [817, 592] width 94 height 21
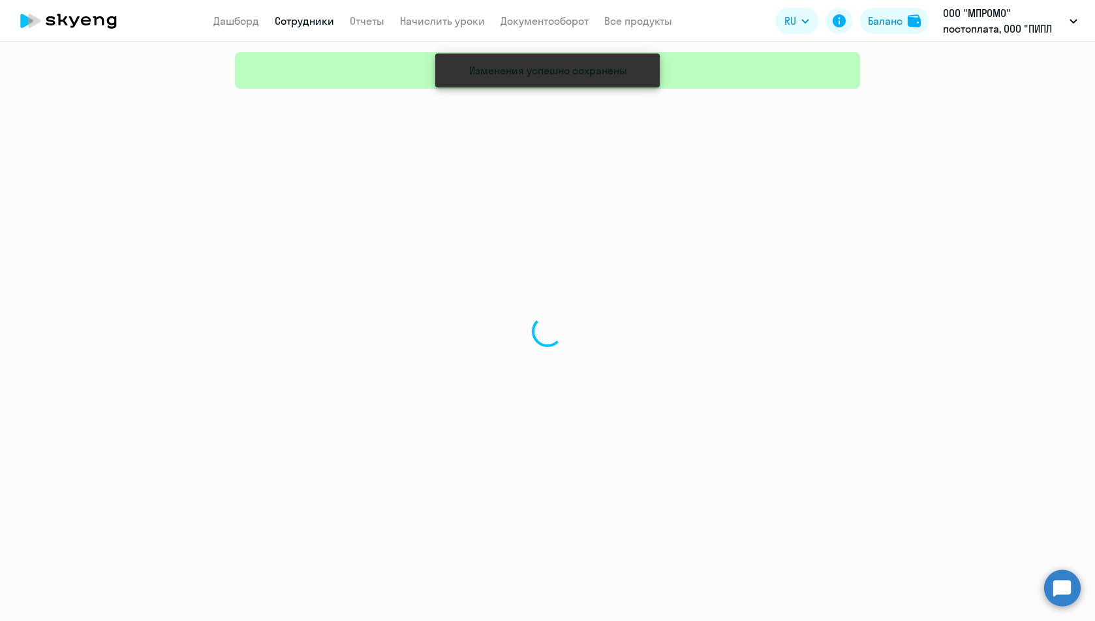
select select "30"
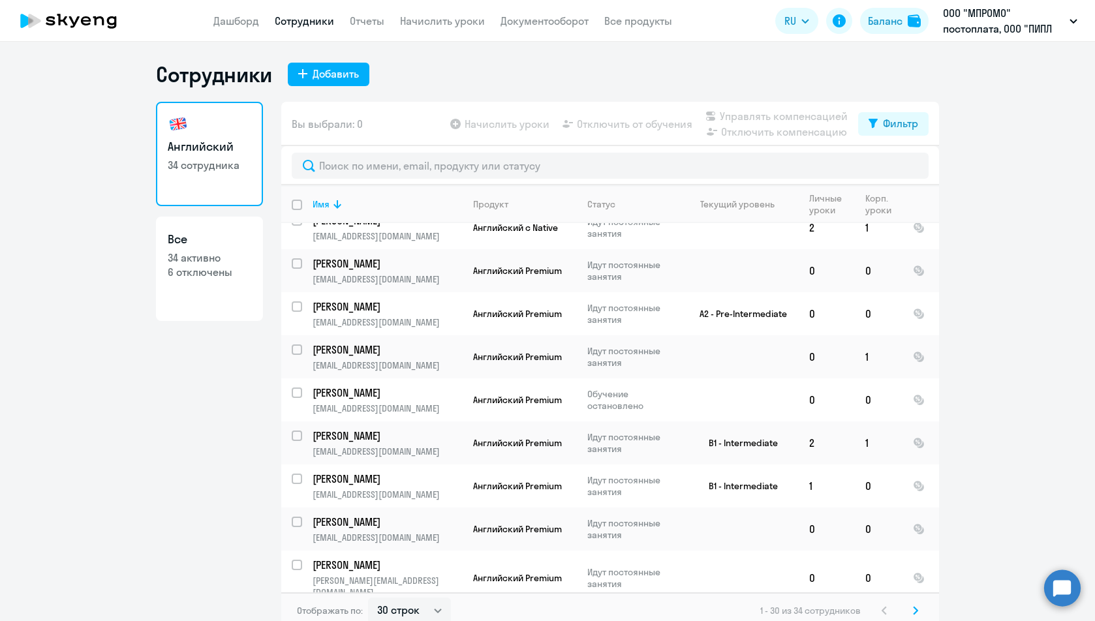
scroll to position [941, 0]
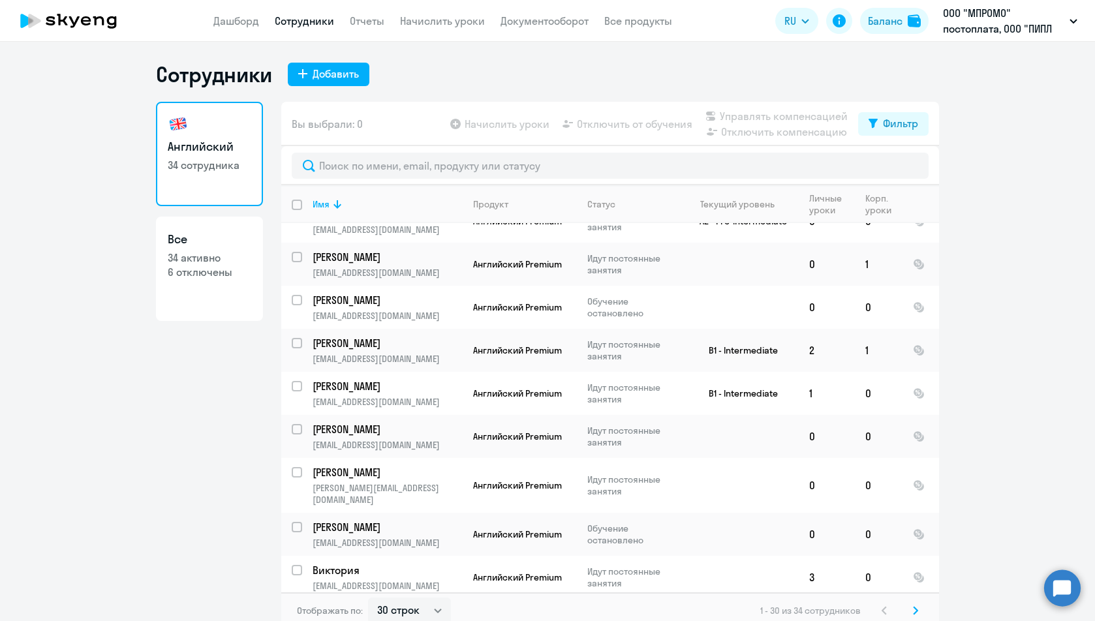
click at [230, 250] on p "34 активно" at bounding box center [209, 257] width 83 height 14
select select "30"
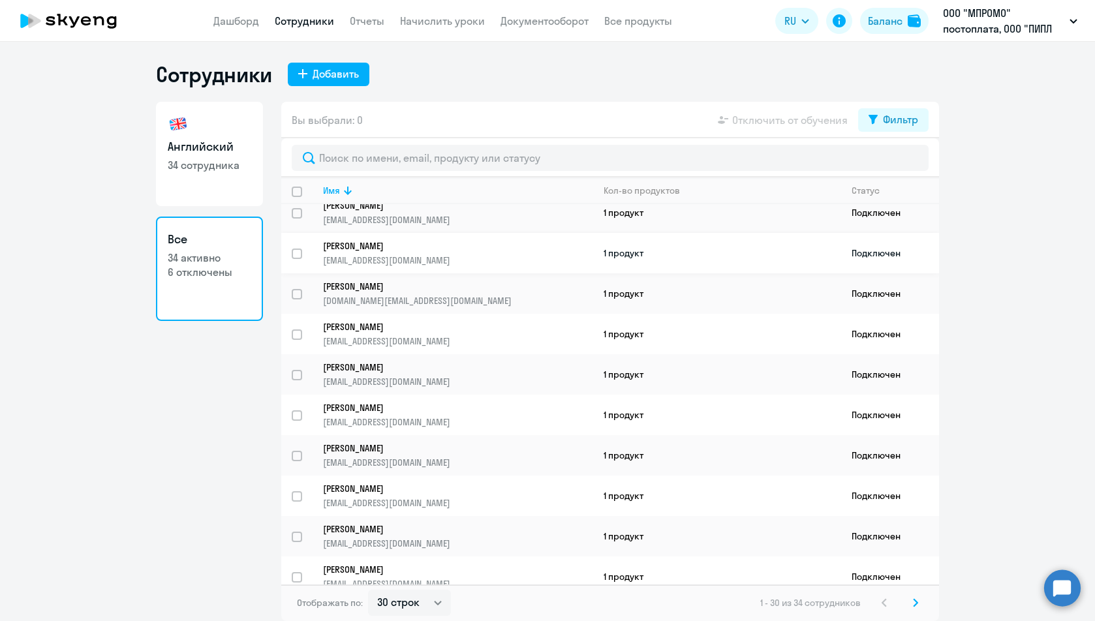
scroll to position [806, 0]
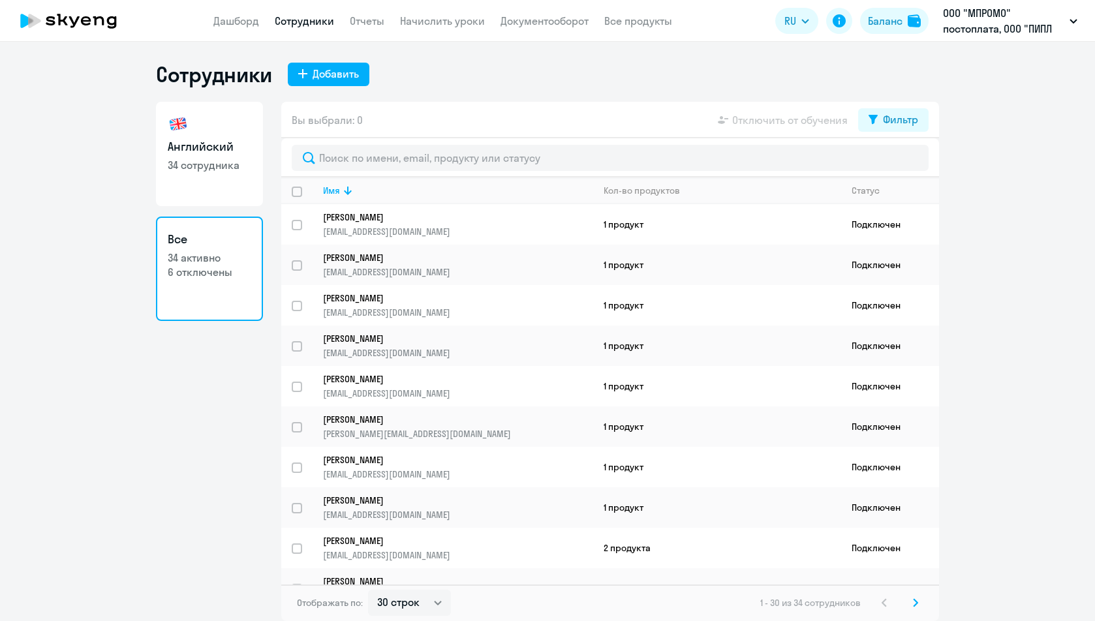
select select "30"
click at [503, 143] on div at bounding box center [609, 157] width 657 height 39
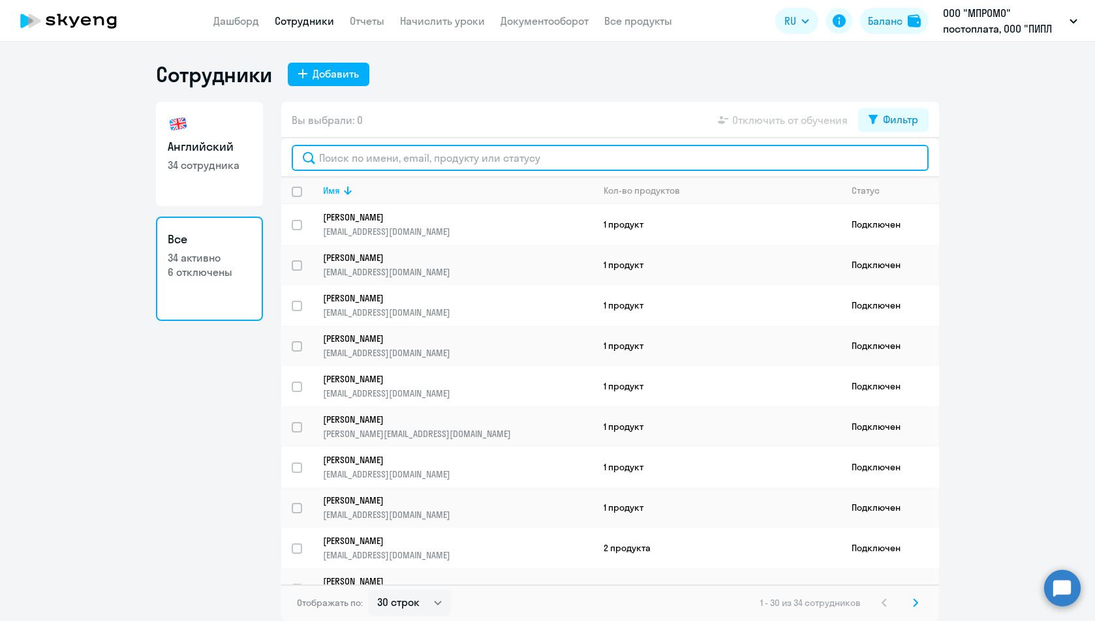
click at [506, 157] on input "text" at bounding box center [610, 158] width 637 height 26
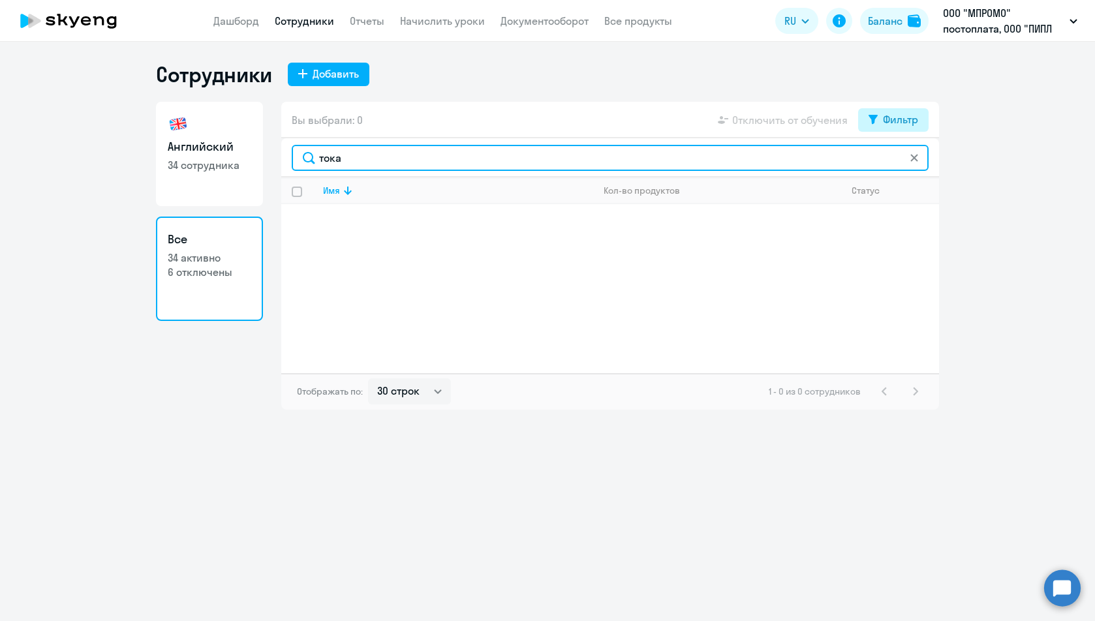
type input "тока"
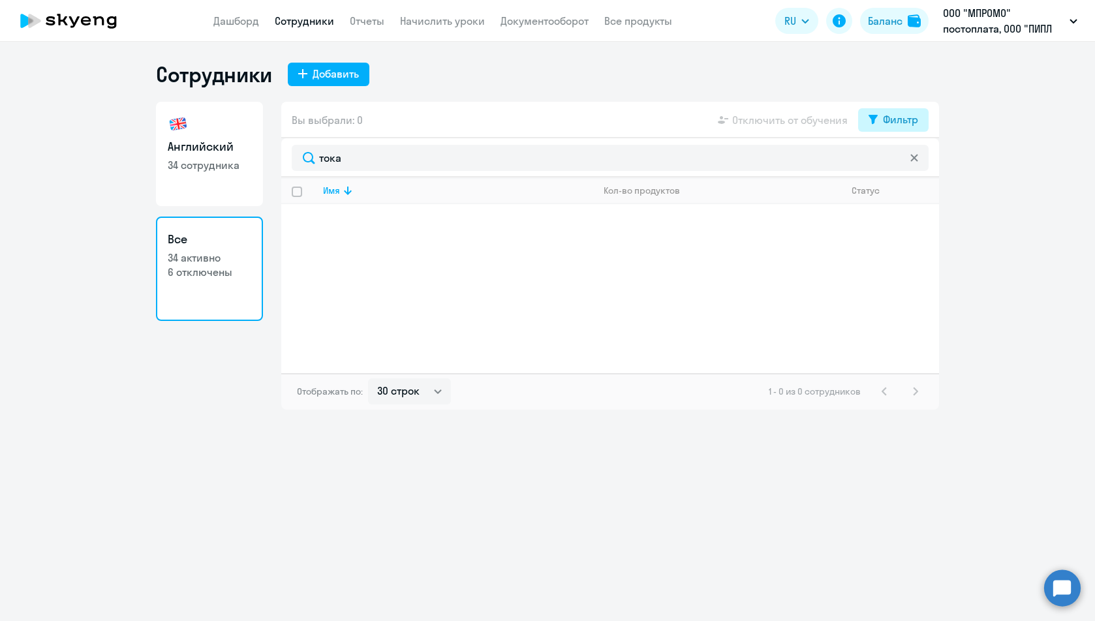
click at [890, 119] on div "Фильтр" at bounding box center [900, 120] width 35 height 16
click at [907, 164] on span at bounding box center [907, 162] width 22 height 13
click at [896, 162] on input "checkbox" at bounding box center [895, 162] width 1 height 1
checkbox input "true"
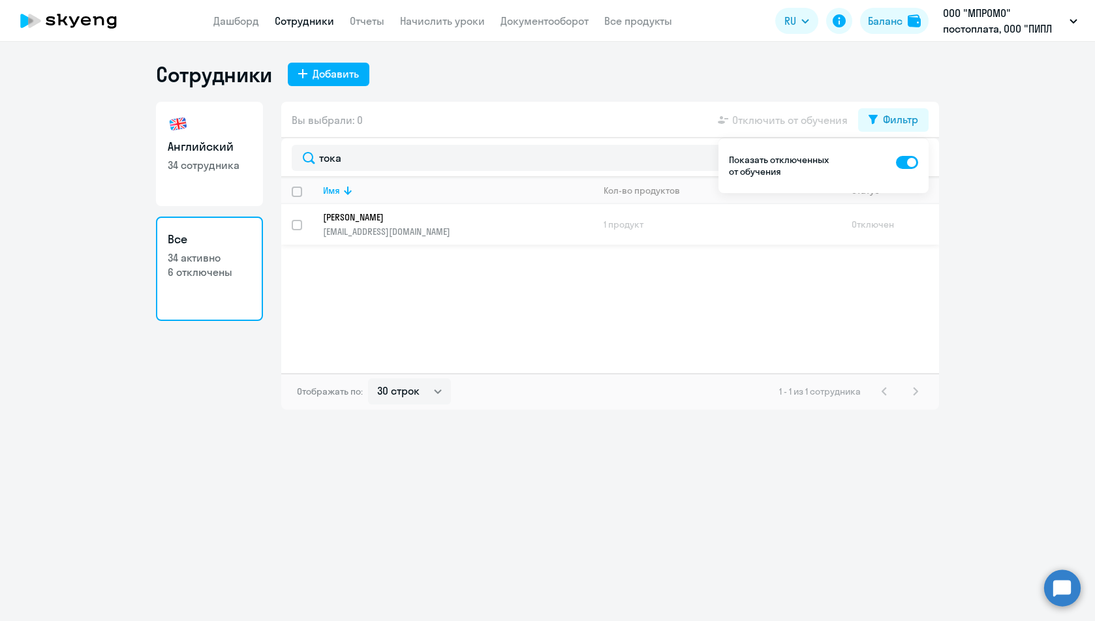
click at [609, 222] on td "1 продукт" at bounding box center [717, 224] width 248 height 40
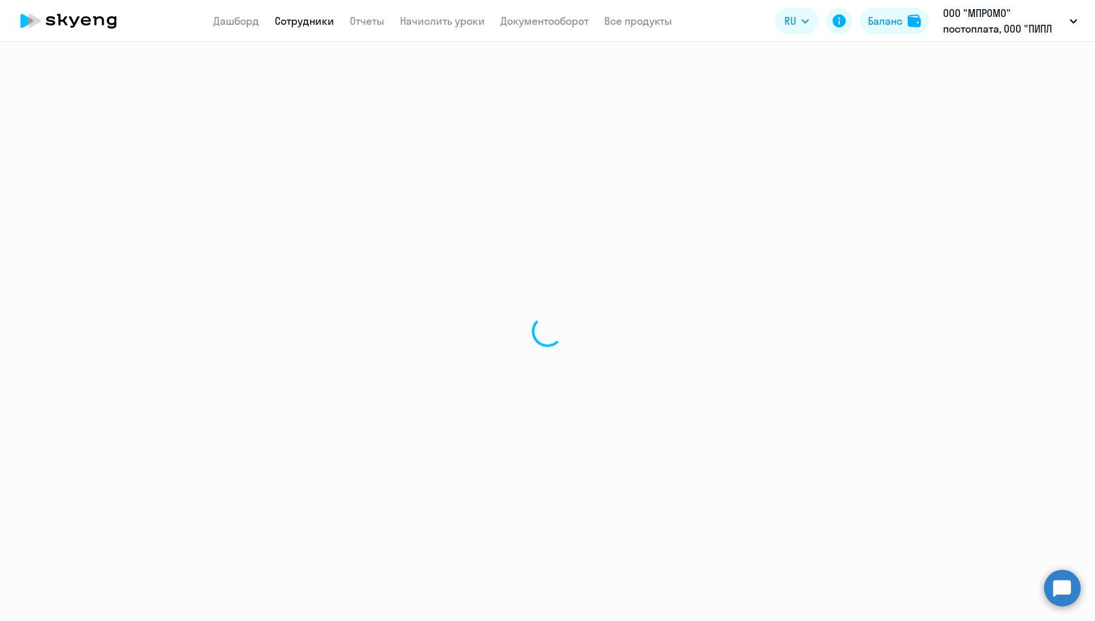
select select "english"
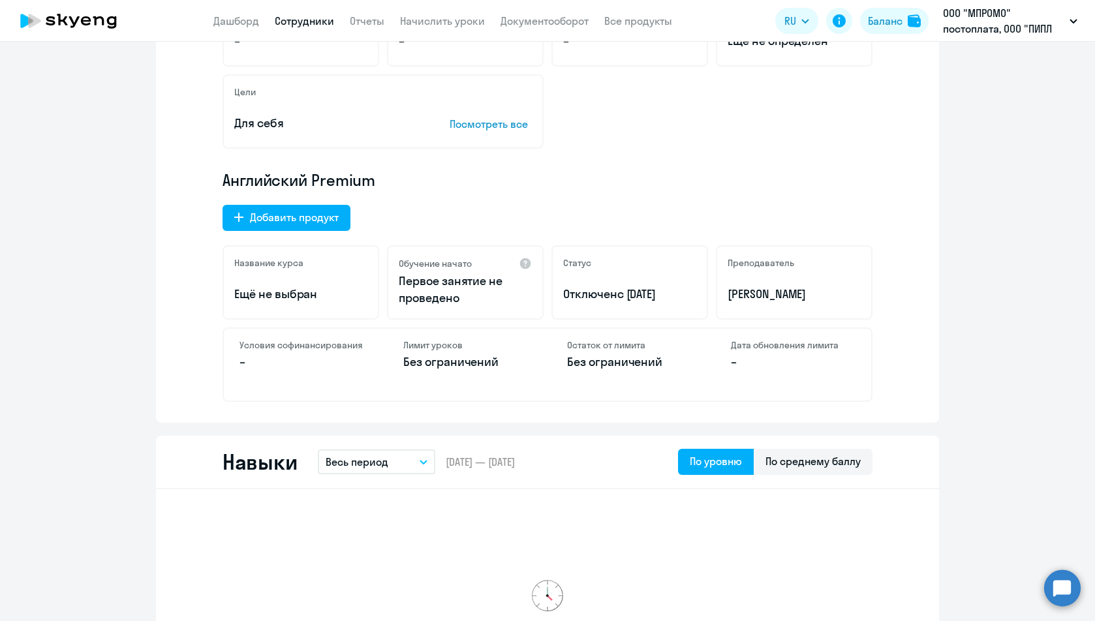
scroll to position [391, 0]
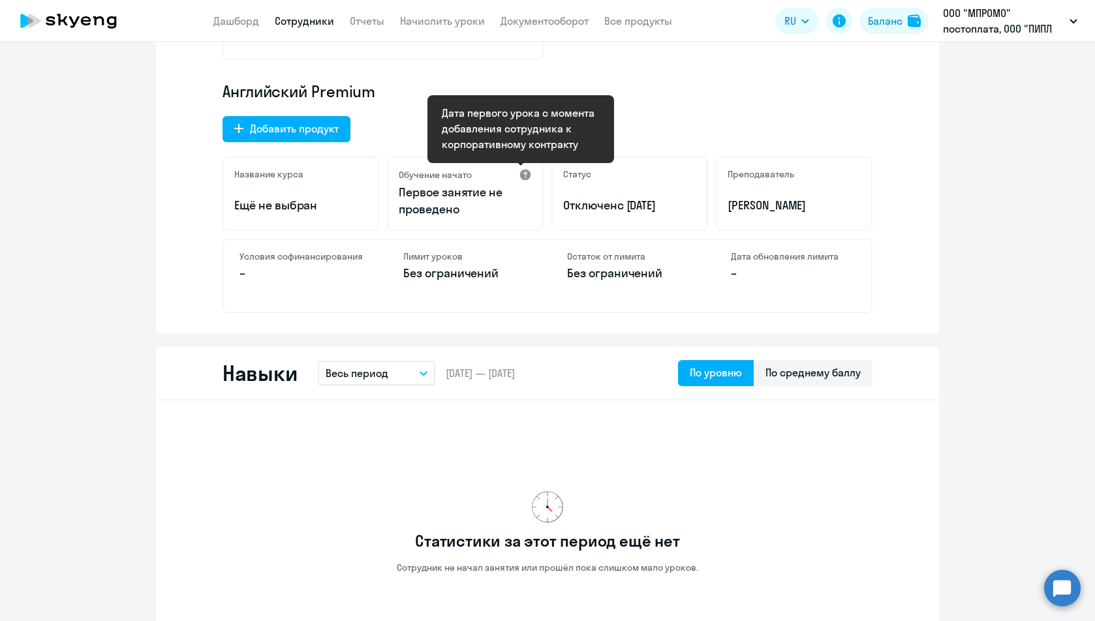
click at [520, 175] on div at bounding box center [525, 174] width 13 height 13
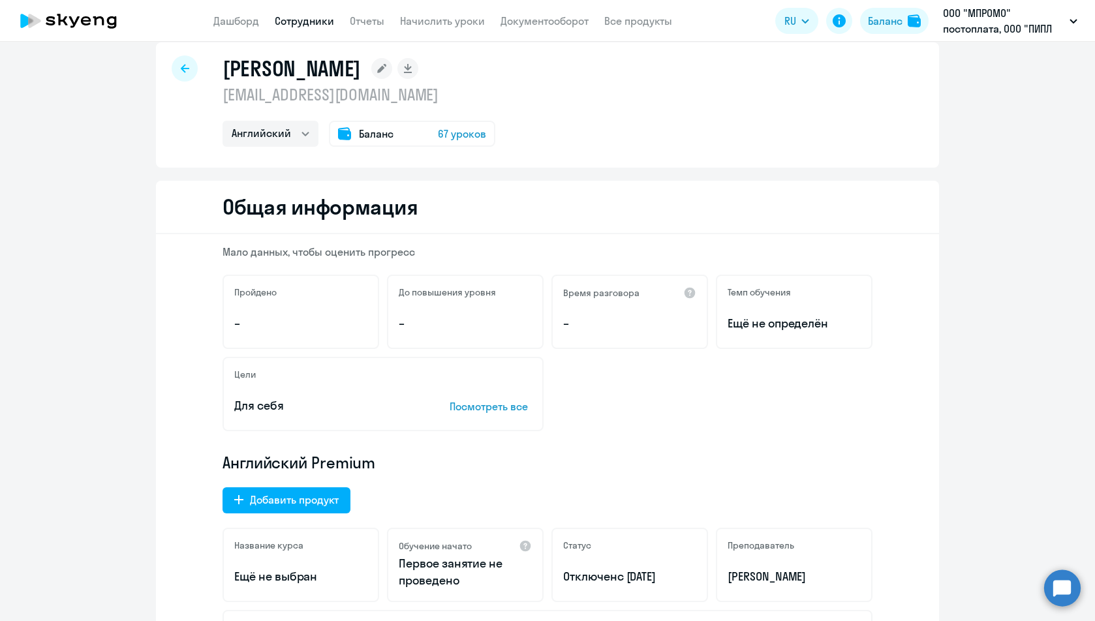
scroll to position [0, 0]
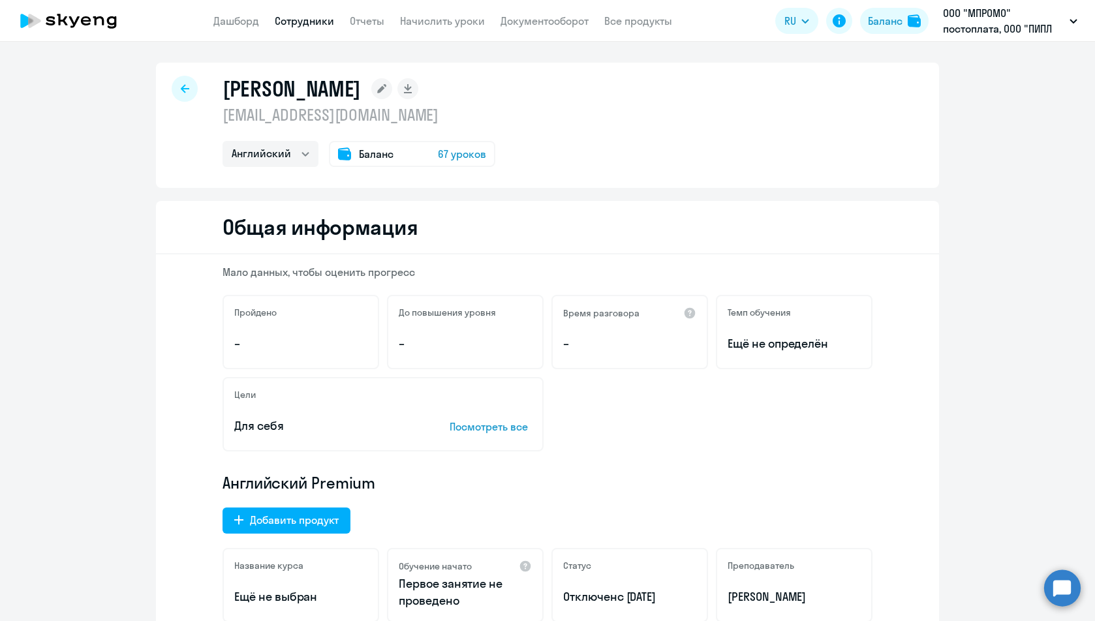
click at [460, 152] on span "67 уроков" at bounding box center [462, 154] width 48 height 16
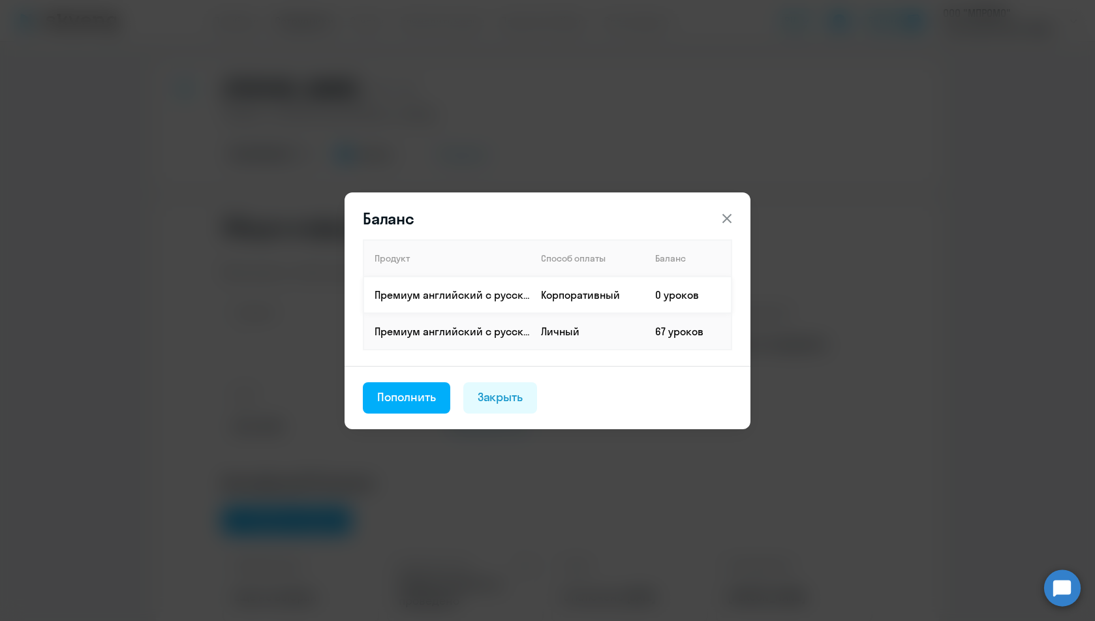
click at [677, 294] on td "0 уроков" at bounding box center [687, 295] width 87 height 37
click at [733, 215] on icon at bounding box center [727, 219] width 16 height 16
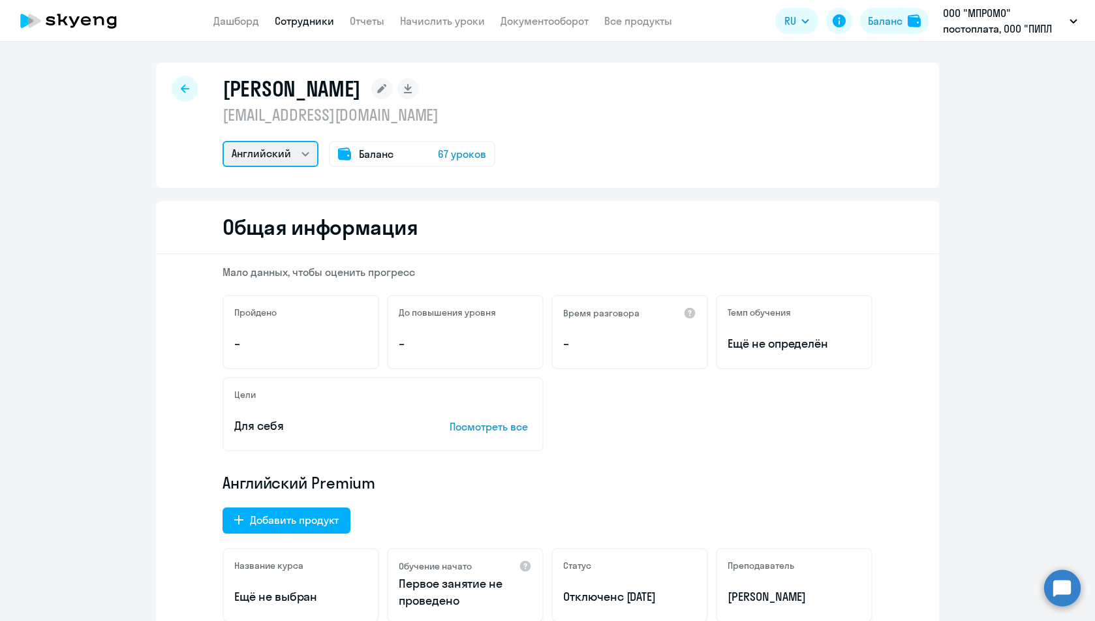
click at [299, 145] on select "Английский" at bounding box center [270, 154] width 96 height 26
click at [183, 89] on icon at bounding box center [185, 88] width 8 height 8
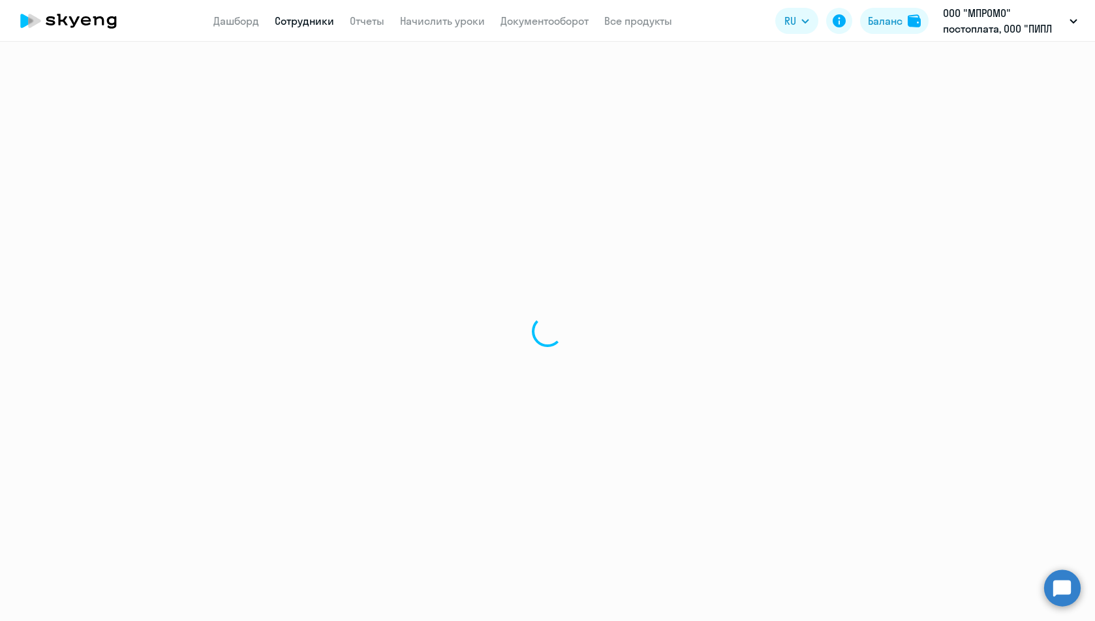
select select "30"
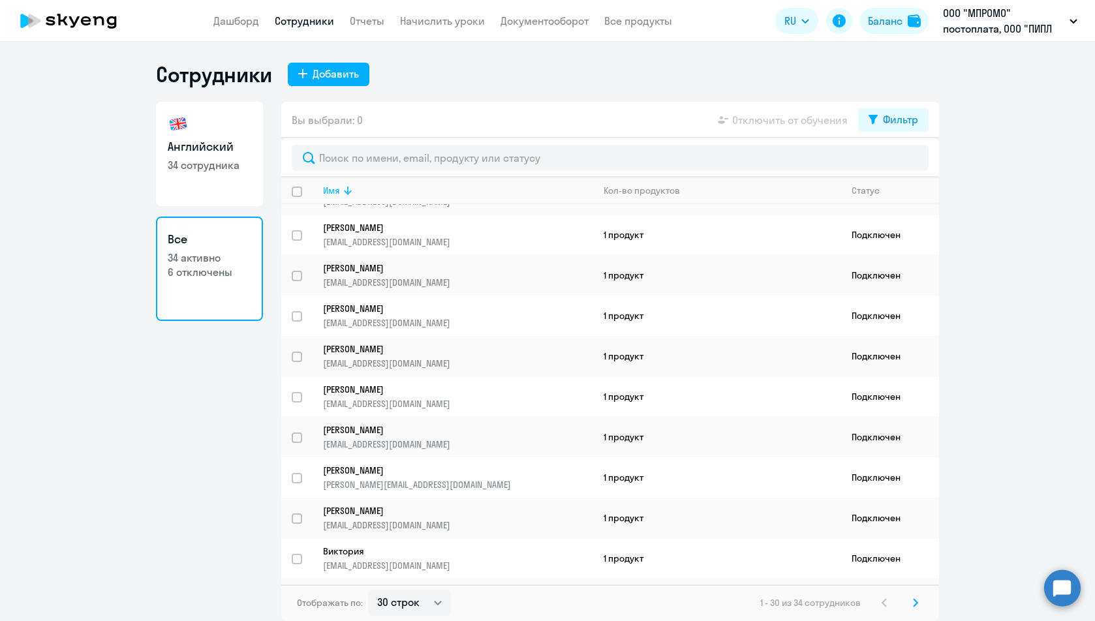
scroll to position [806, 0]
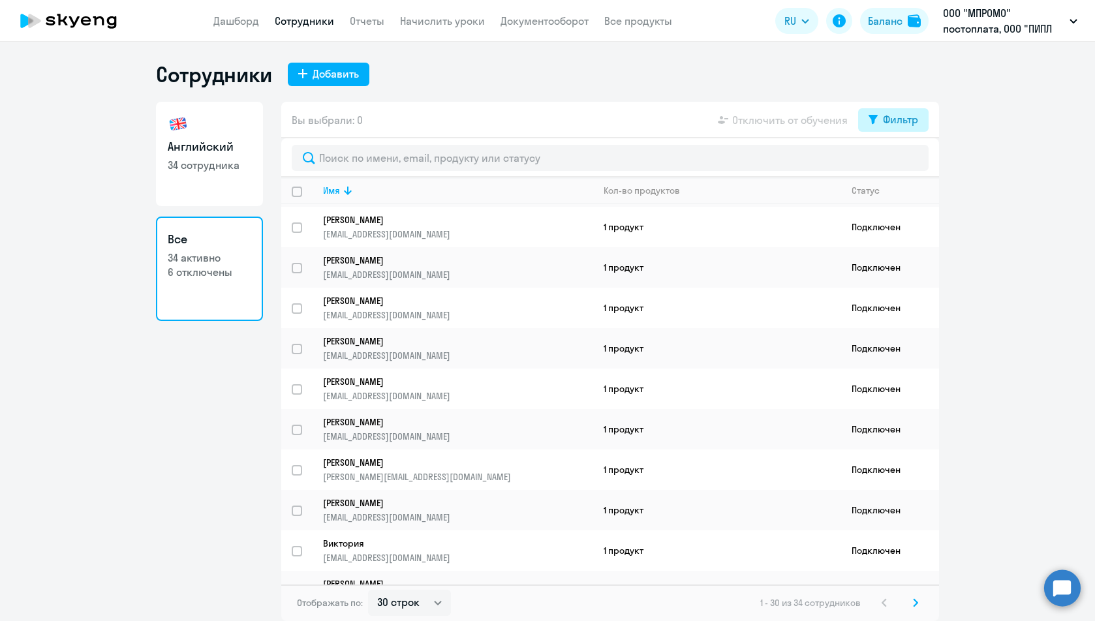
click at [905, 121] on div "Фильтр" at bounding box center [900, 120] width 35 height 16
click at [909, 161] on span at bounding box center [907, 162] width 22 height 13
click at [896, 162] on input "checkbox" at bounding box center [895, 162] width 1 height 1
checkbox input "true"
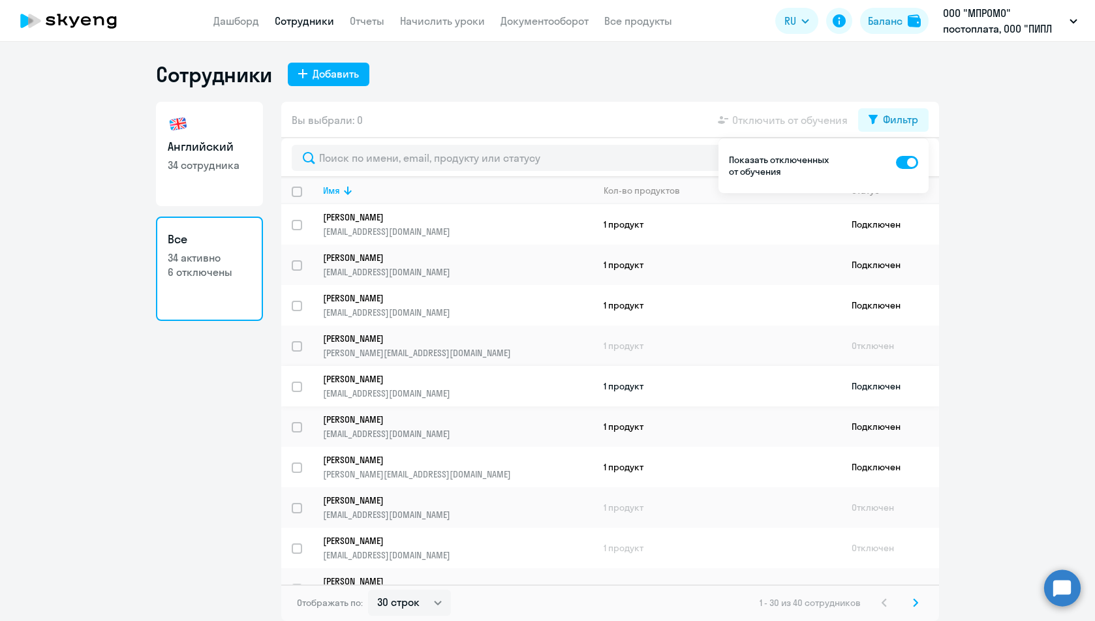
scroll to position [65, 0]
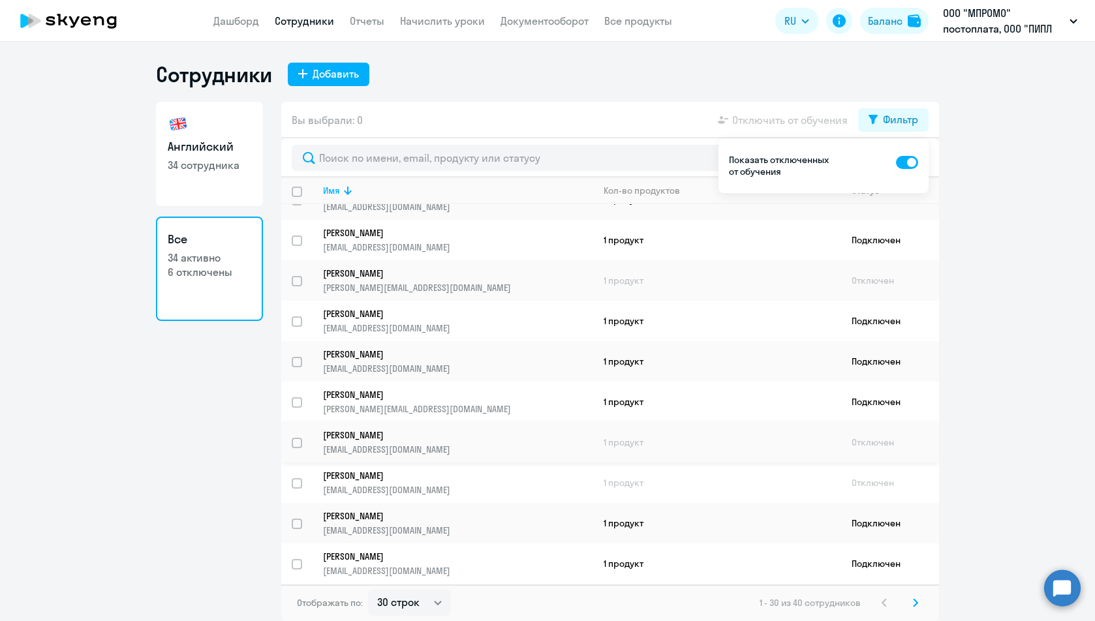
click at [430, 444] on p "tokareva-olya@yandex.ru" at bounding box center [457, 450] width 269 height 12
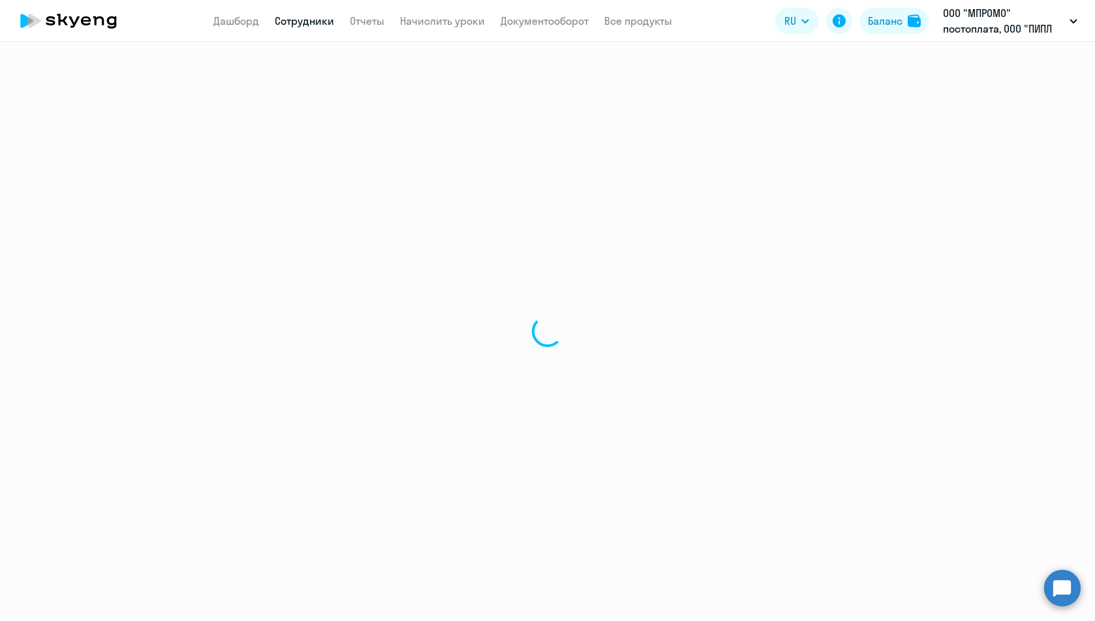
select select "english"
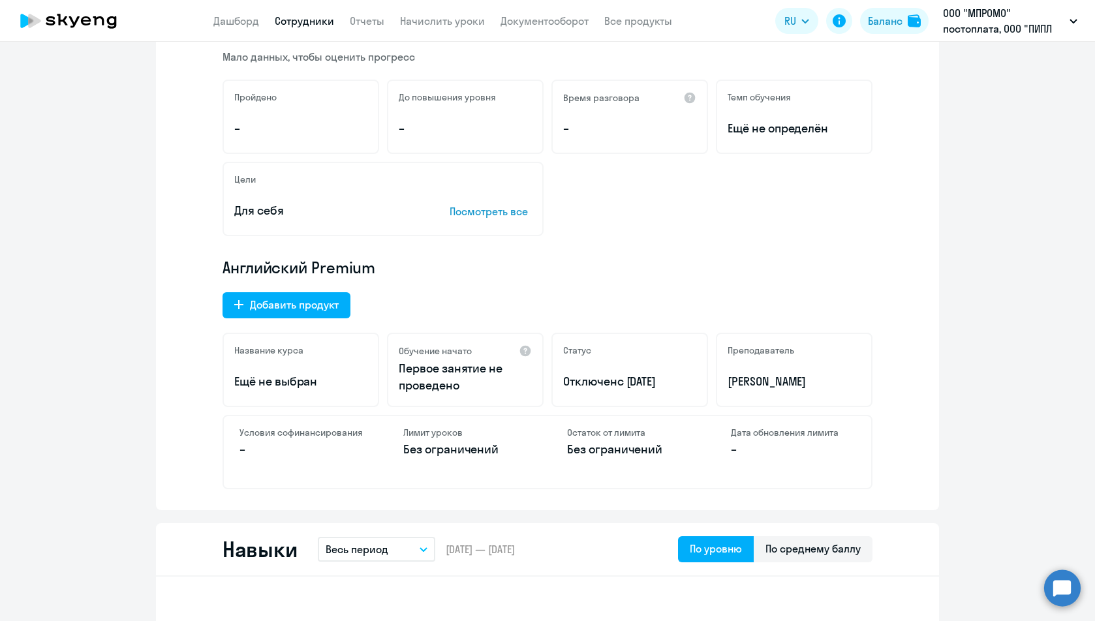
scroll to position [196, 0]
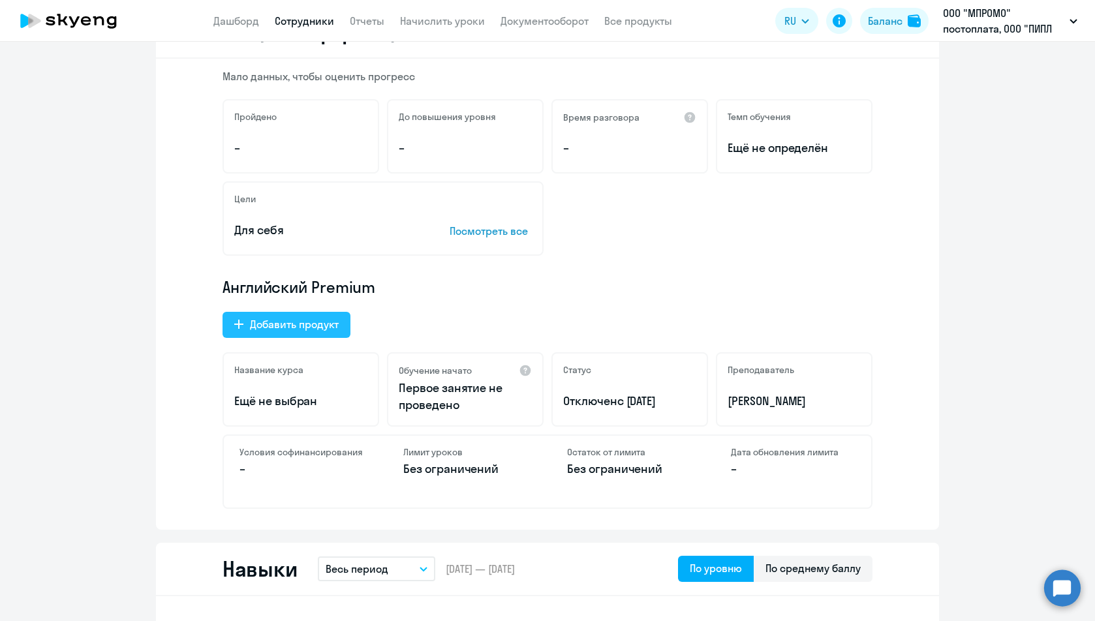
click at [302, 316] on div "Добавить продукт" at bounding box center [294, 324] width 89 height 16
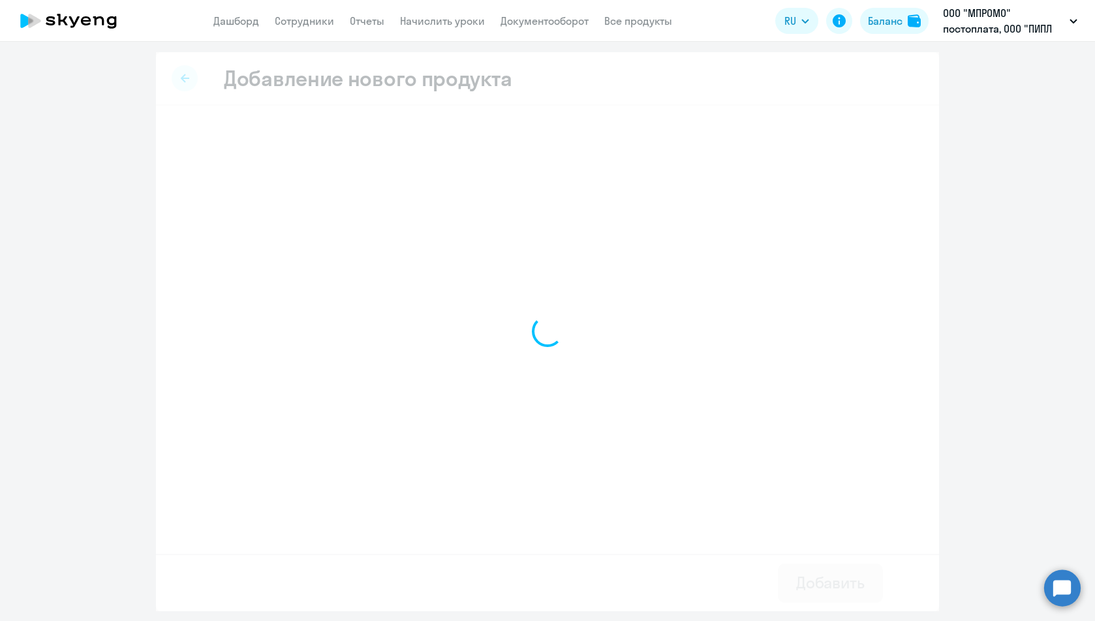
click at [313, 324] on div at bounding box center [547, 331] width 783 height 559
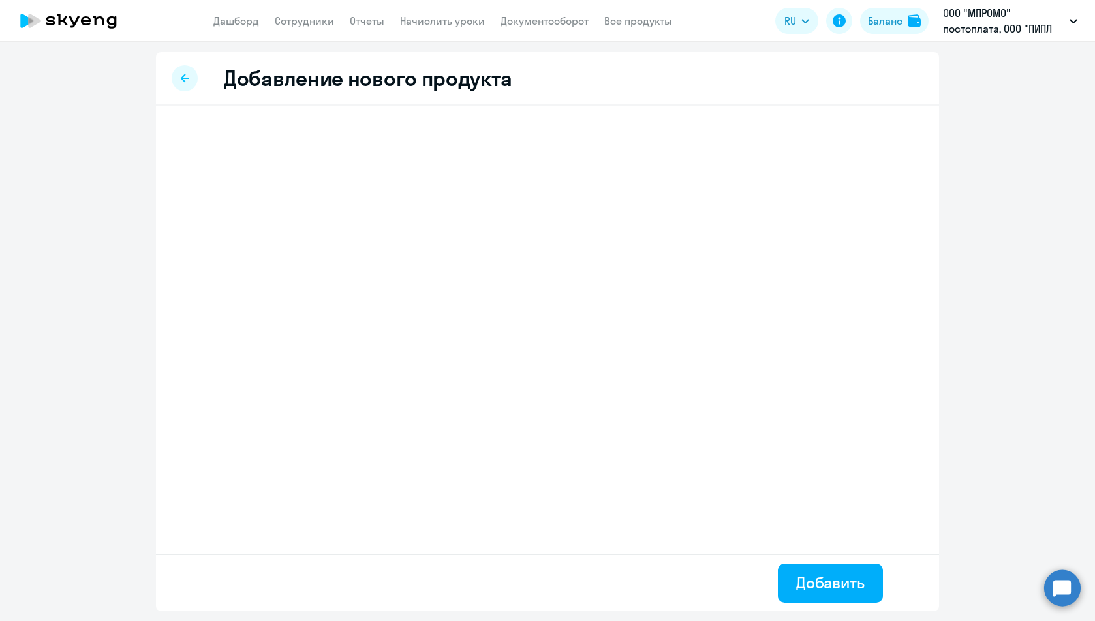
click at [170, 77] on div "Добавление нового продукта" at bounding box center [547, 78] width 783 height 53
click at [189, 78] on div at bounding box center [185, 78] width 26 height 26
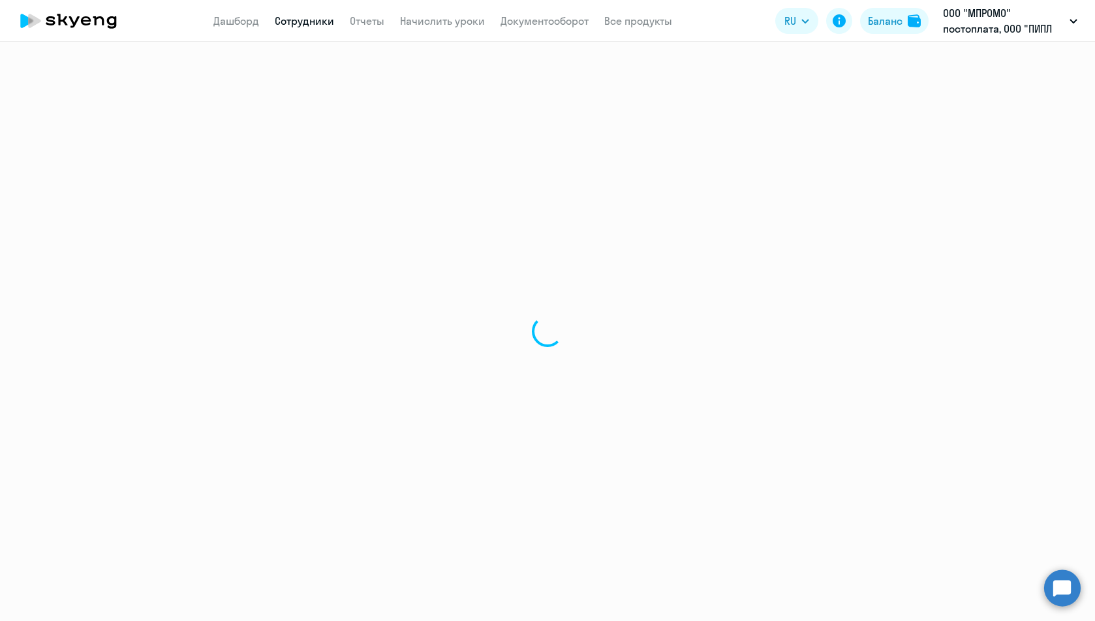
select select "english"
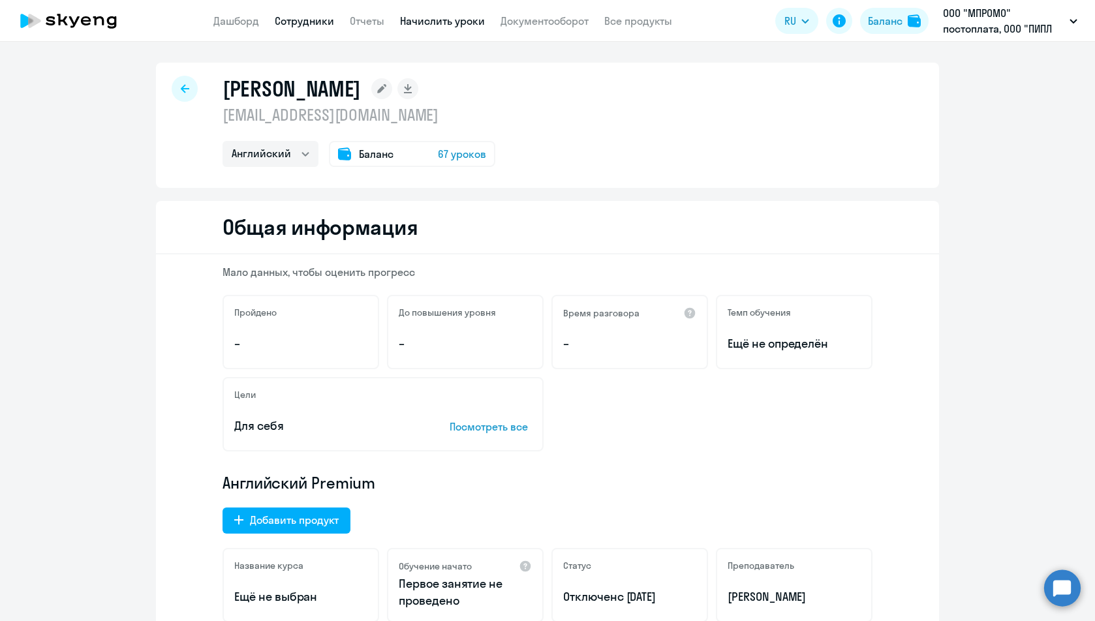
click at [455, 20] on link "Начислить уроки" at bounding box center [442, 20] width 85 height 13
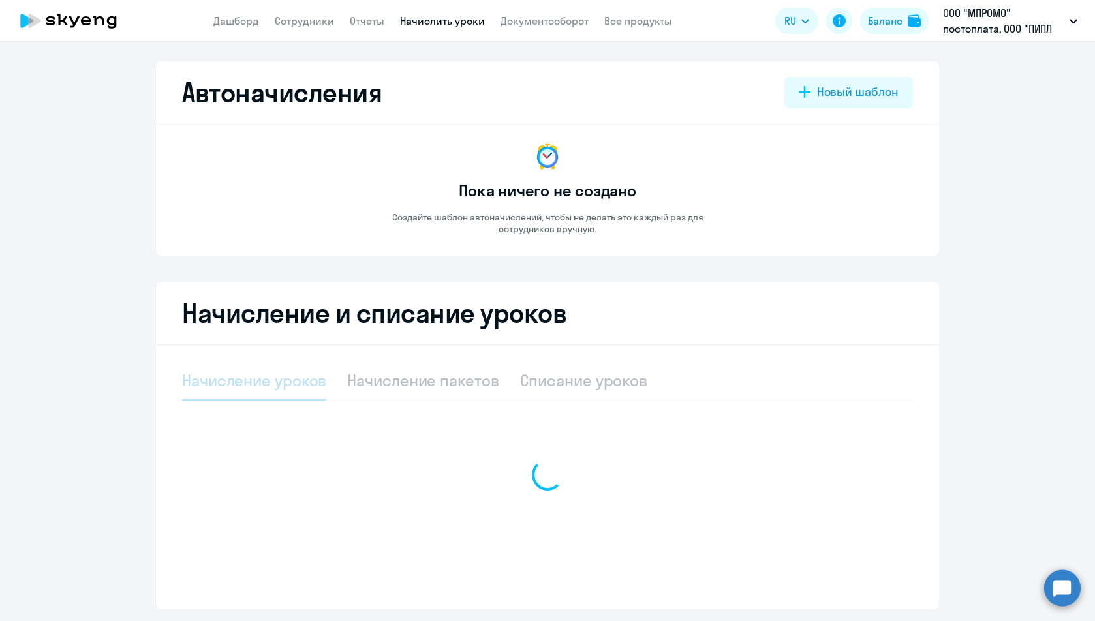
select select "10"
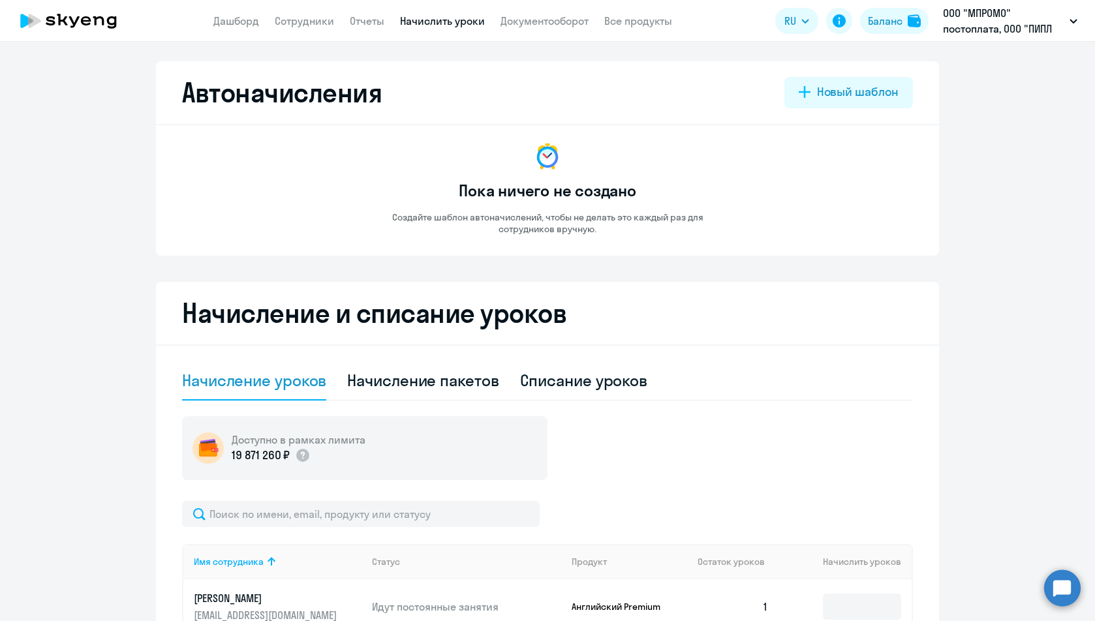
click at [386, 20] on nav "Дашборд Сотрудники Отчеты Начислить уроки Документооборот Все продукты" at bounding box center [442, 21] width 459 height 16
click at [375, 24] on link "Отчеты" at bounding box center [367, 20] width 35 height 13
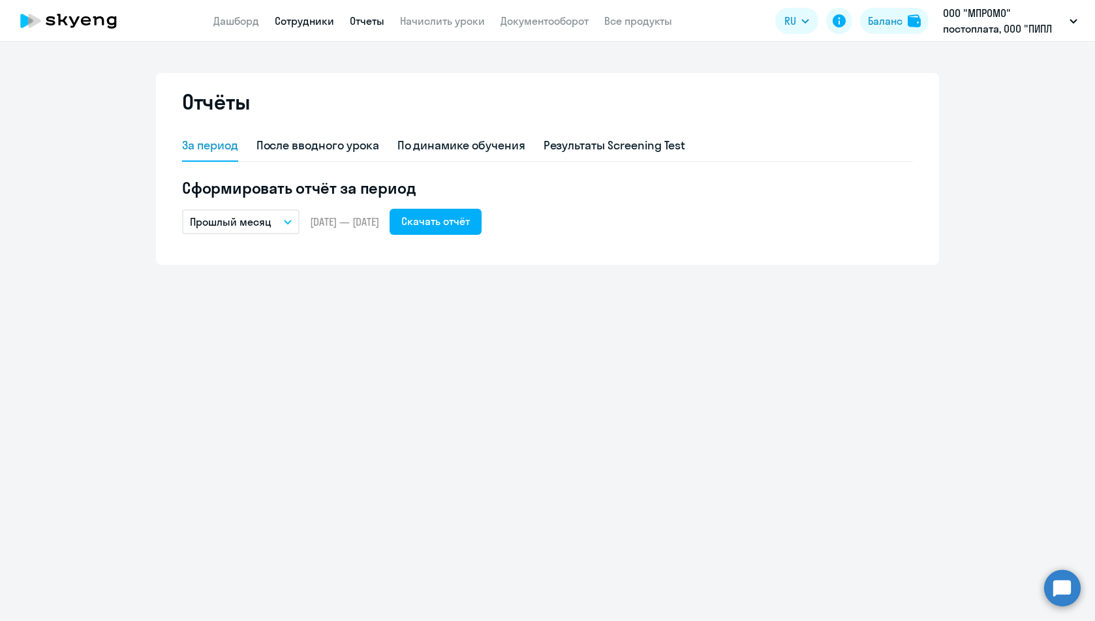
click at [309, 19] on link "Сотрудники" at bounding box center [304, 20] width 59 height 13
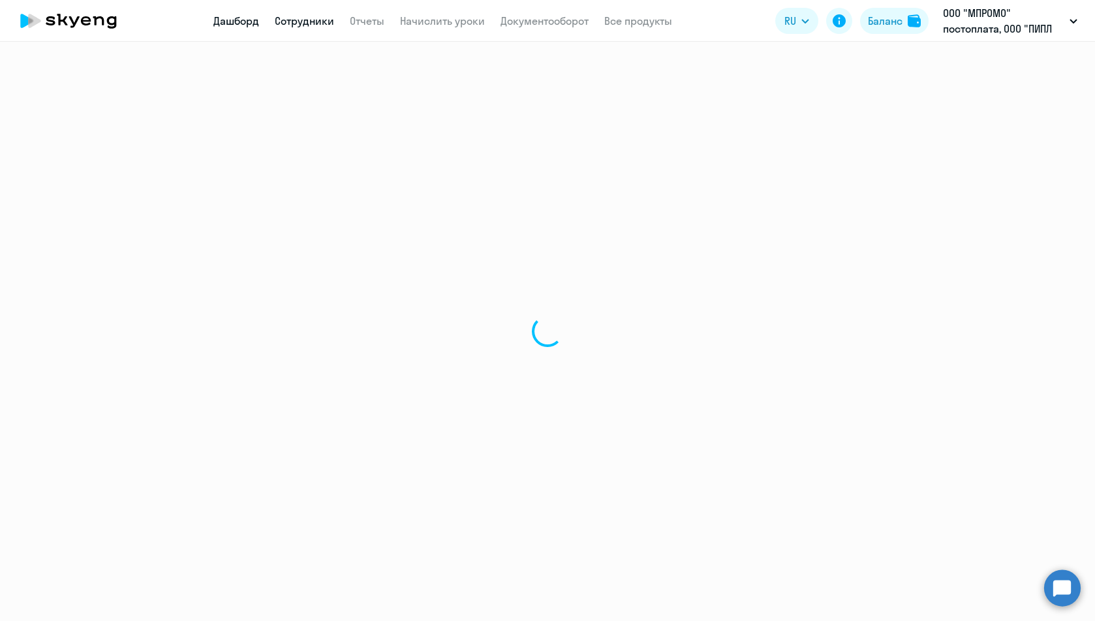
select select "30"
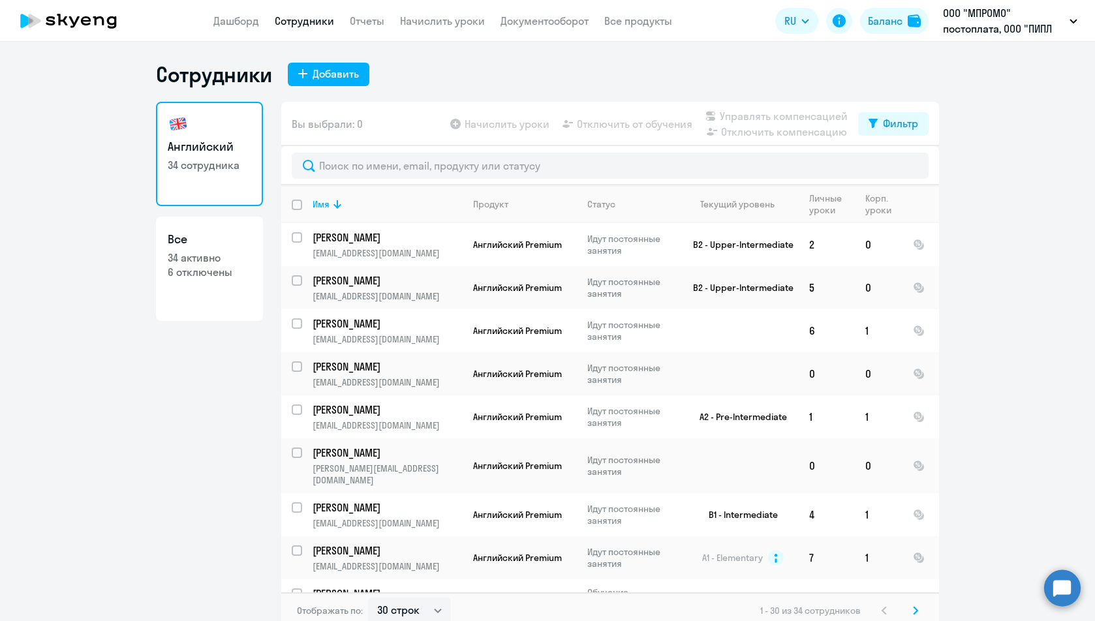
click at [759, 116] on app-table-action-button "Управлять компенсацией" at bounding box center [774, 116] width 145 height 16
click at [749, 134] on app-table-action-button "Отключить компенсацию" at bounding box center [774, 132] width 145 height 16
click at [876, 136] on div "Вы выбрали: 0 Начислить уроки Отключить от обучения Управлять компенсацией Откл…" at bounding box center [609, 124] width 657 height 44
click at [880, 117] on div "Вы выбрали: 0 Начислить уроки Отключить от обучения Управлять компенсацией Откл…" at bounding box center [609, 124] width 657 height 44
click at [883, 118] on div "Фильтр" at bounding box center [900, 123] width 35 height 16
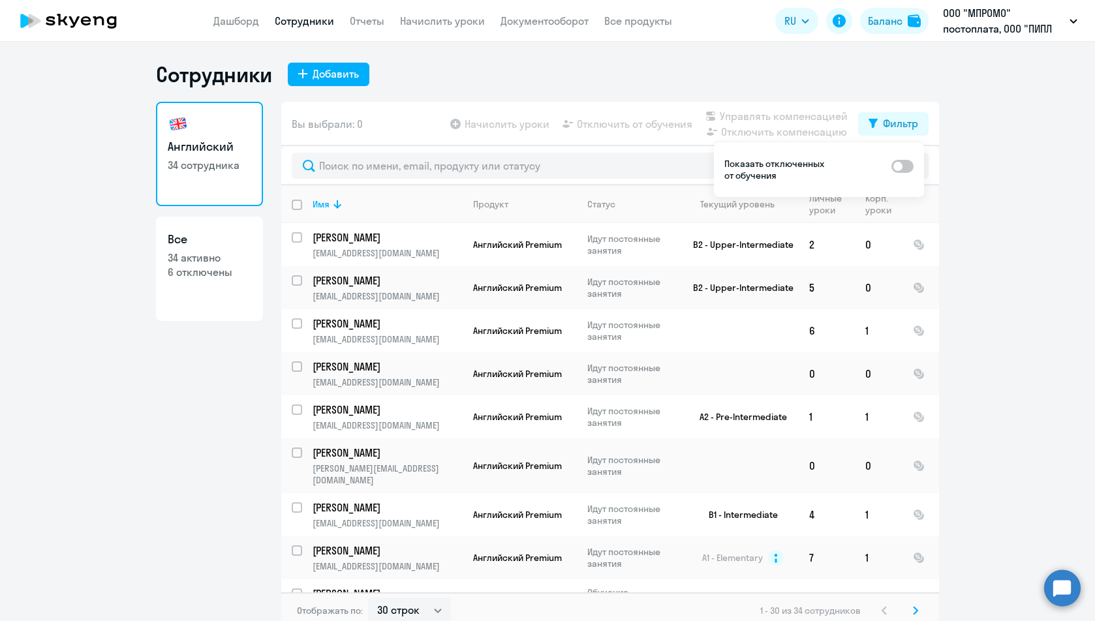
click at [905, 168] on span at bounding box center [902, 166] width 22 height 13
click at [891, 166] on input "checkbox" at bounding box center [890, 166] width 1 height 1
checkbox input "true"
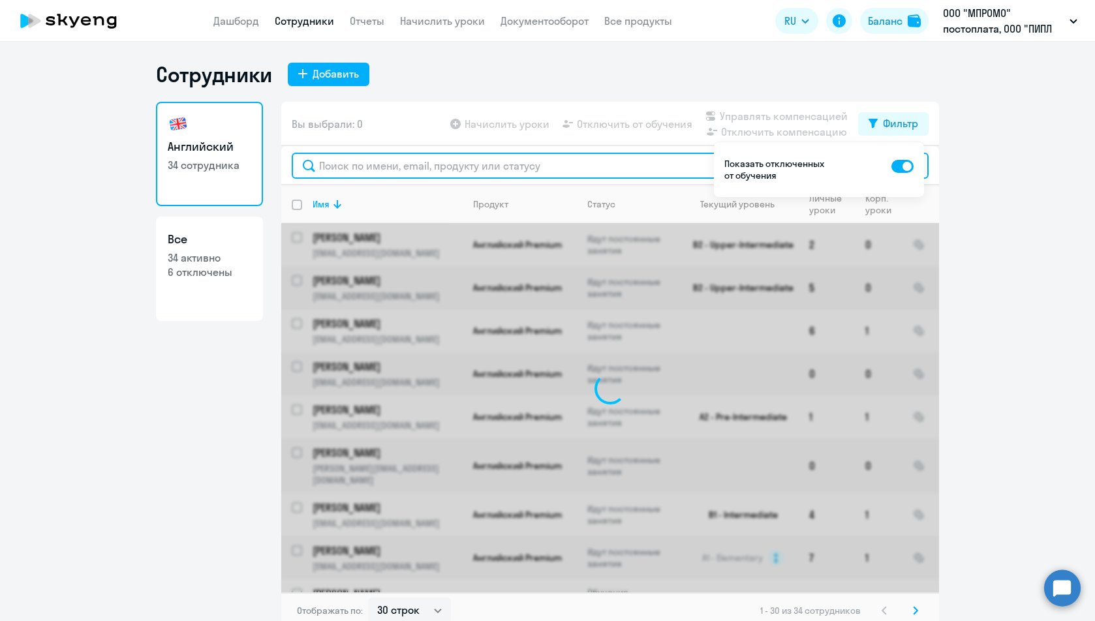
click at [434, 169] on input "text" at bounding box center [610, 166] width 637 height 26
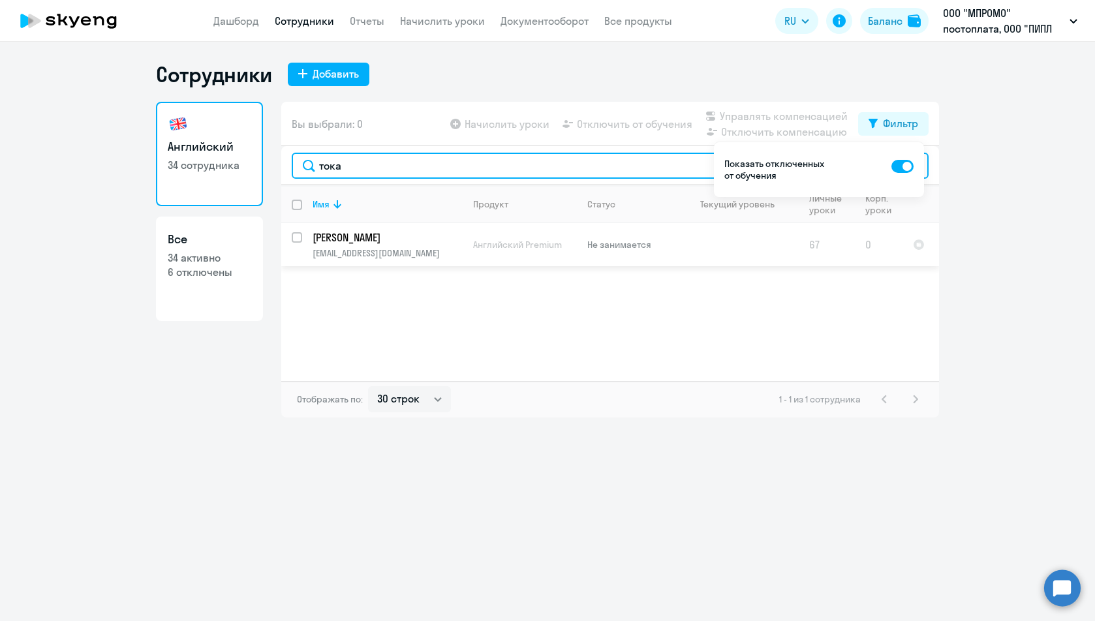
type input "тока"
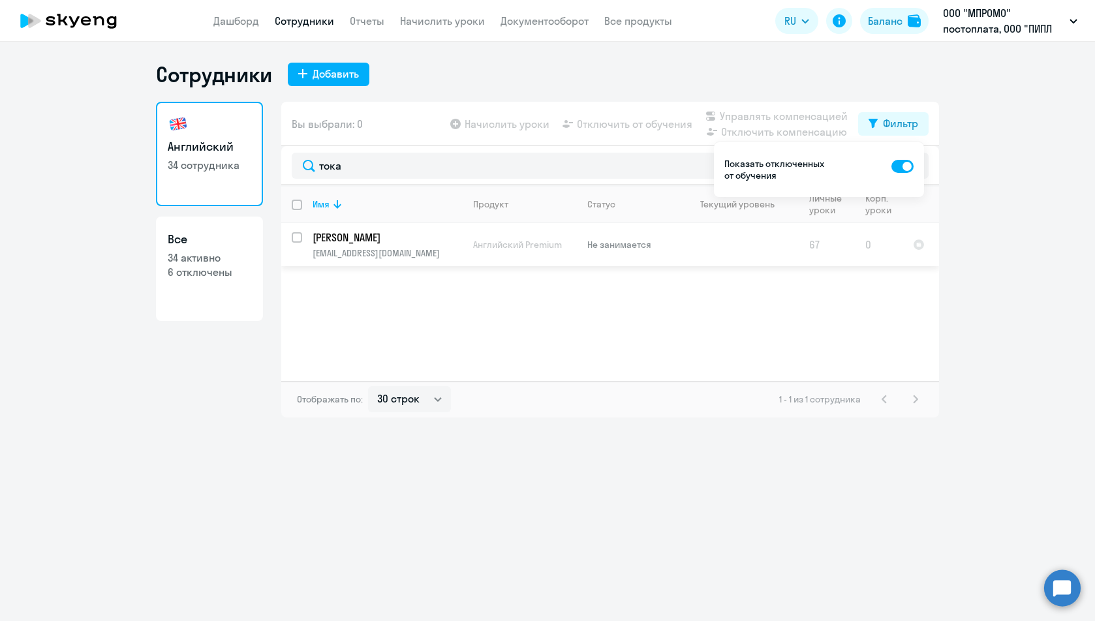
click at [298, 237] on input "select row 2459893" at bounding box center [305, 245] width 26 height 26
checkbox input "true"
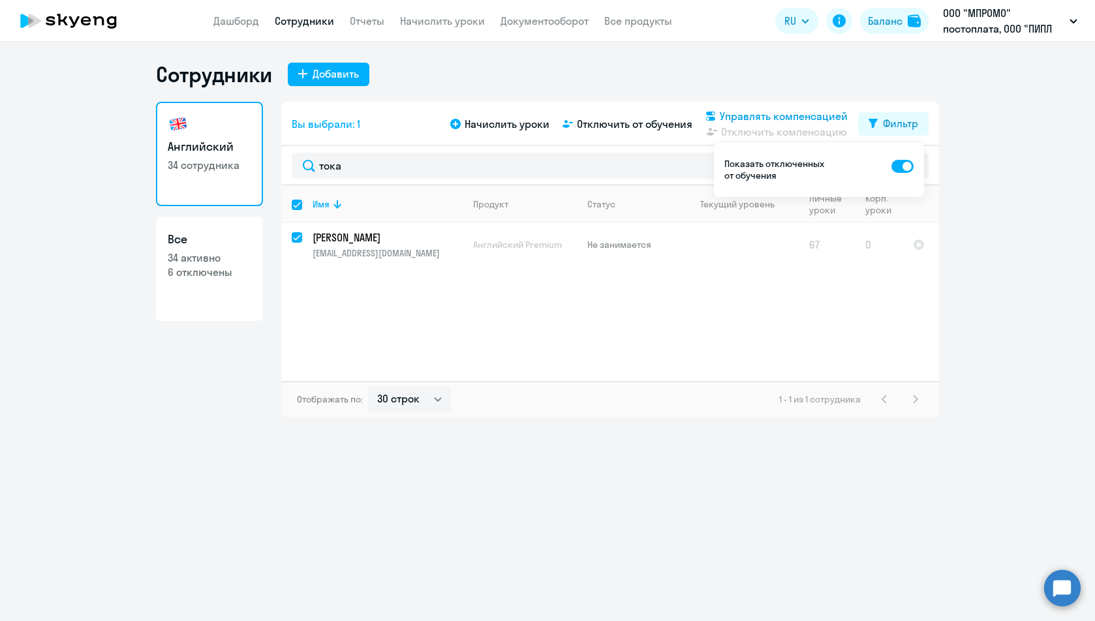
click at [765, 119] on span "Управлять компенсацией" at bounding box center [783, 116] width 128 height 16
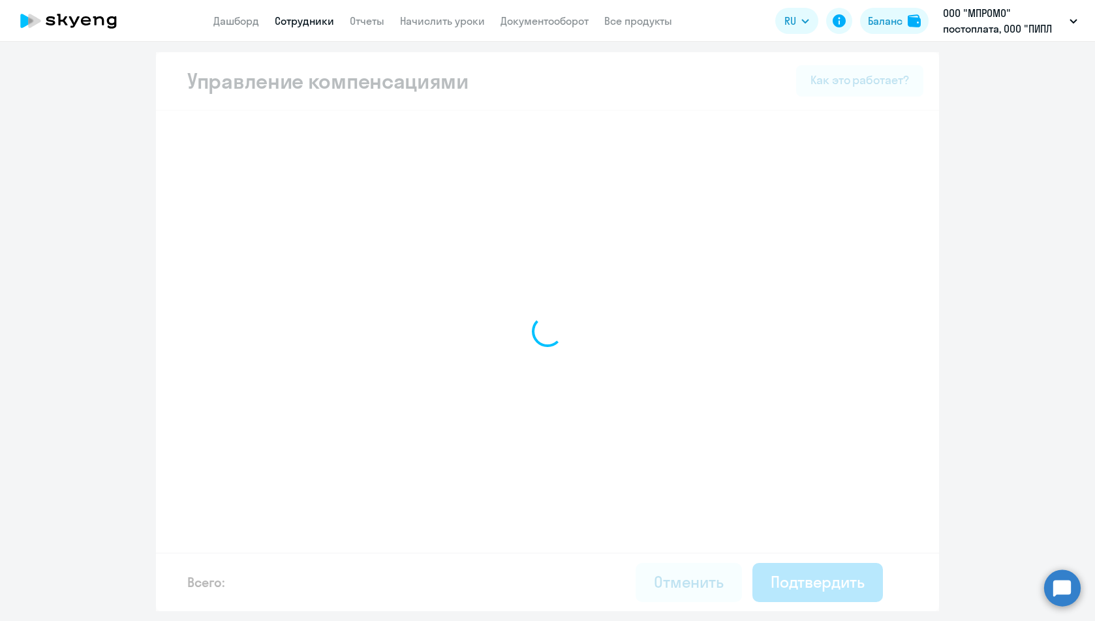
select select "MONTHLY"
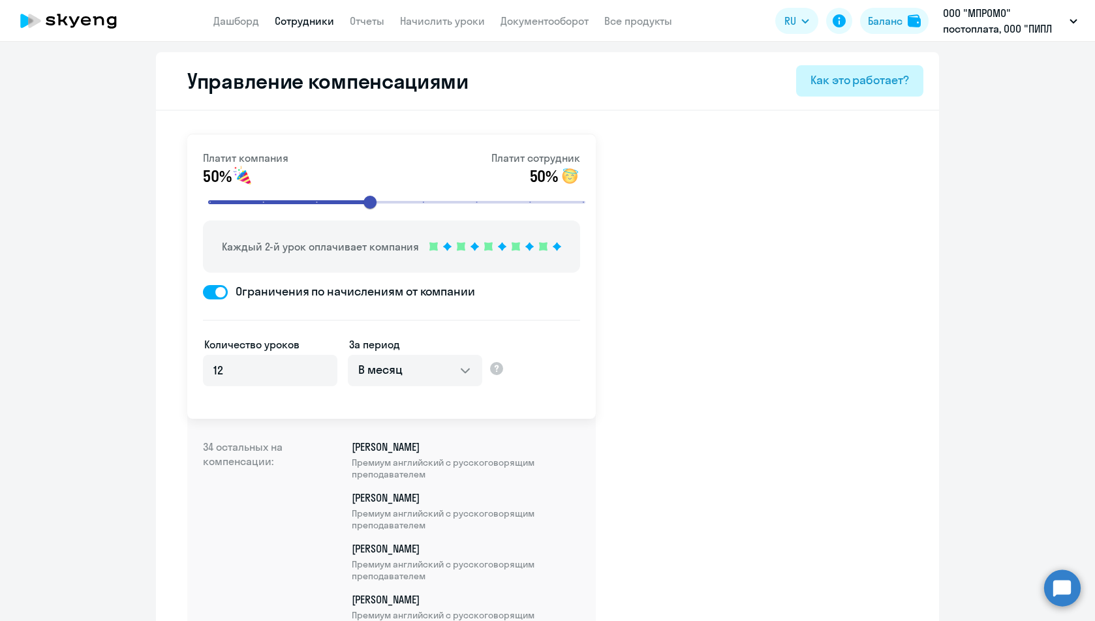
click at [842, 74] on div "Как это работает?" at bounding box center [859, 80] width 98 height 17
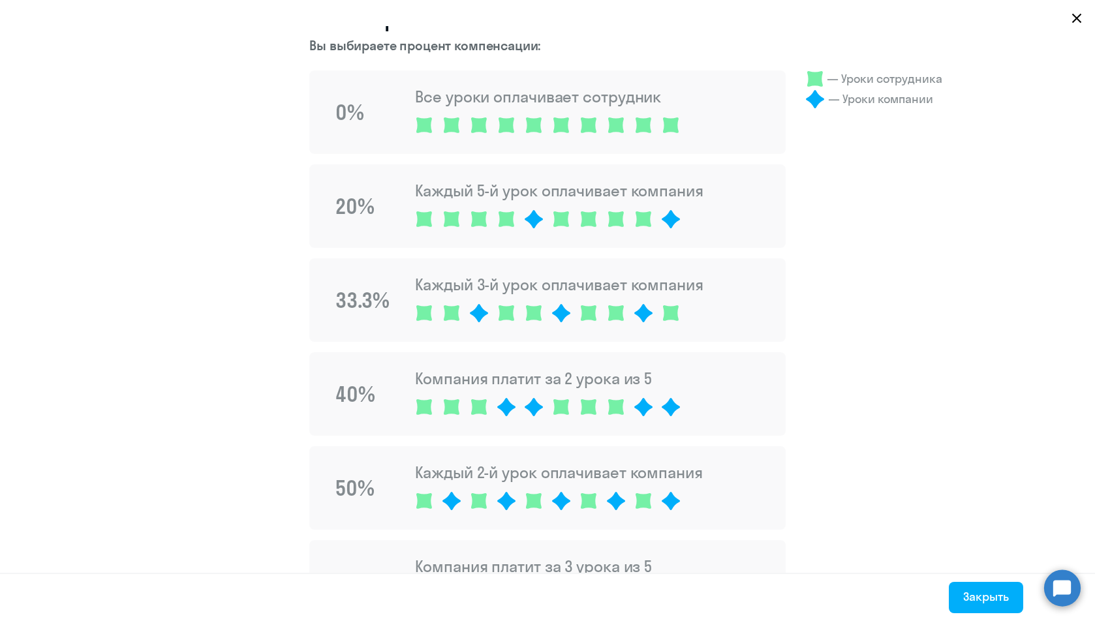
scroll to position [130, 0]
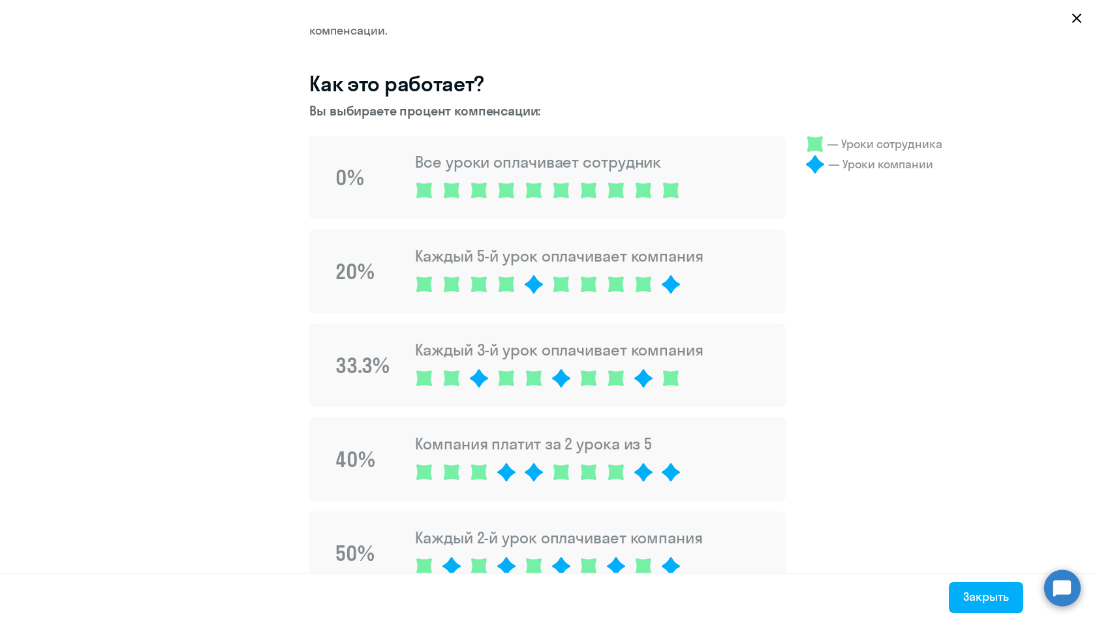
click at [1082, 22] on svg-icon at bounding box center [1076, 18] width 16 height 16
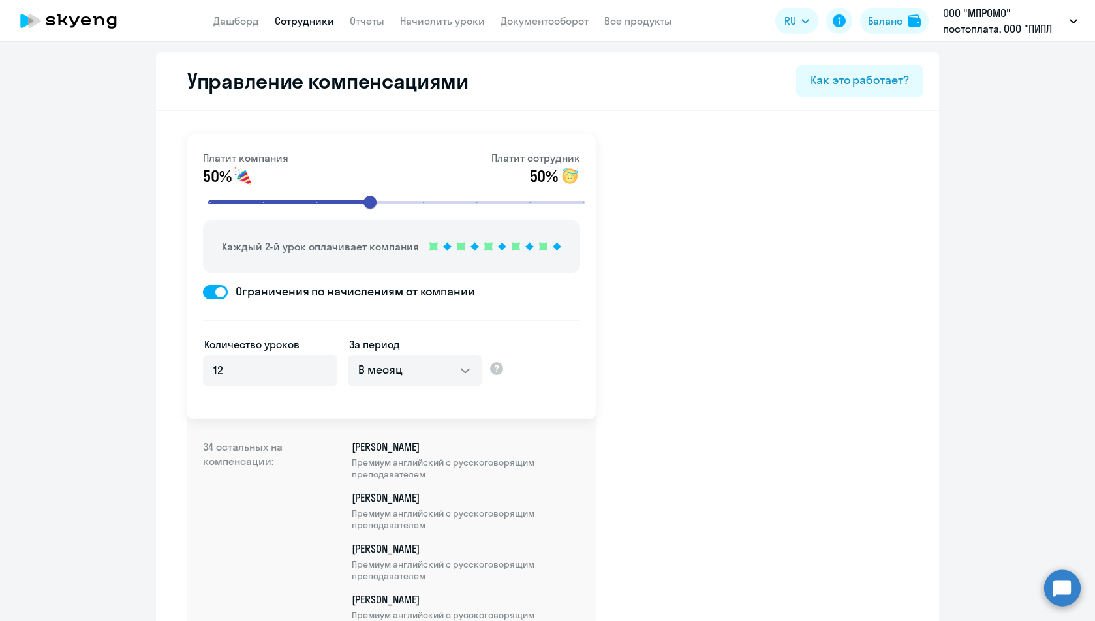
click at [559, 171] on img at bounding box center [569, 176] width 21 height 21
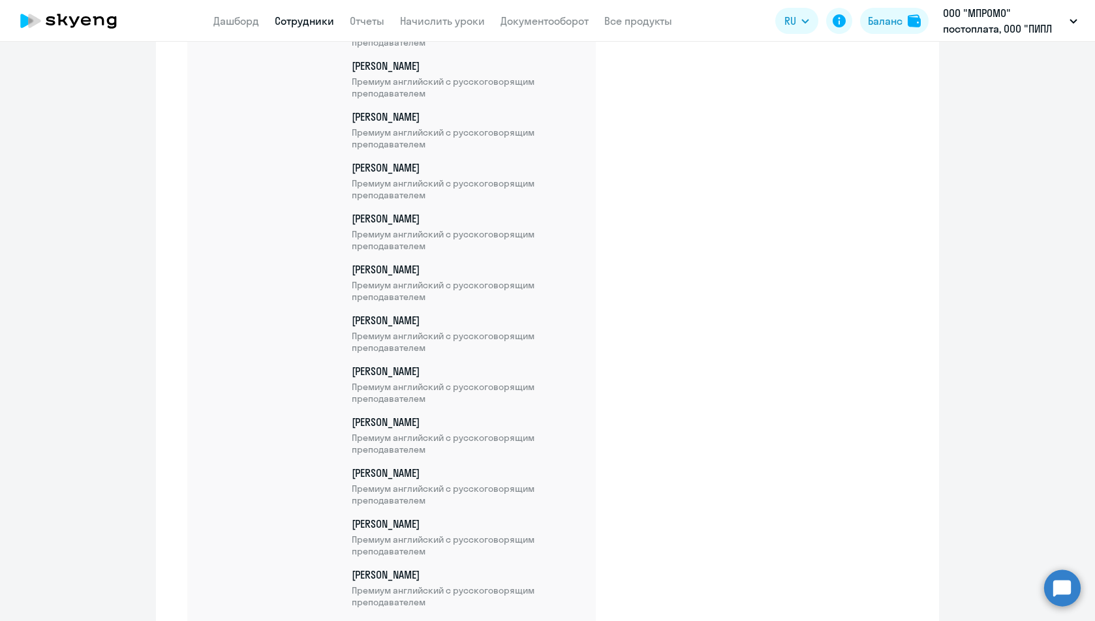
scroll to position [1658, 0]
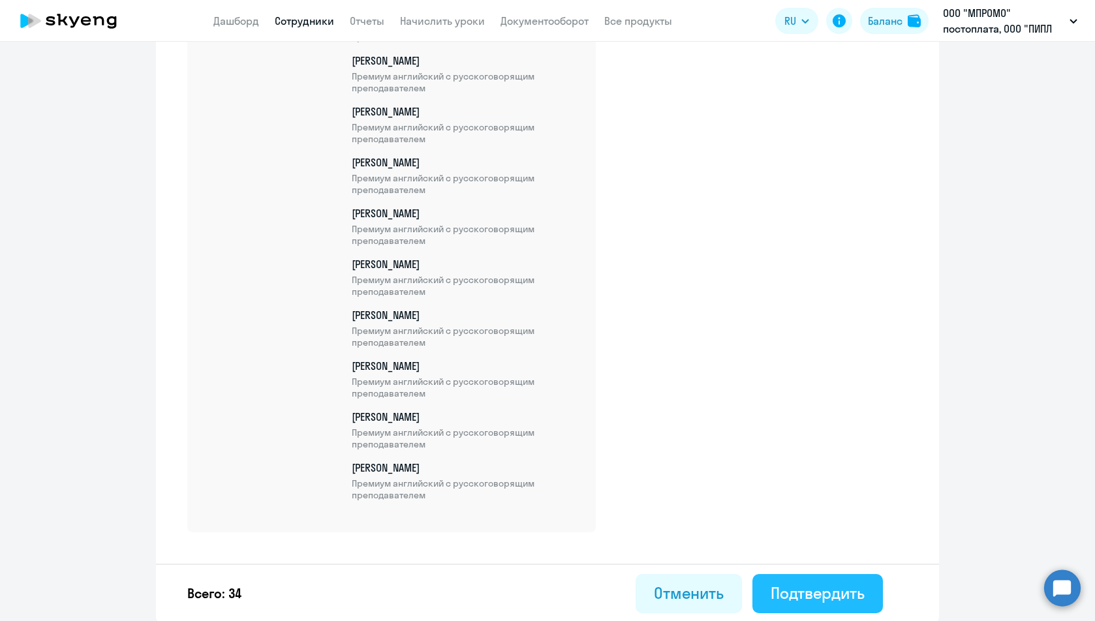
click at [818, 590] on div "Подтвердить" at bounding box center [817, 592] width 94 height 21
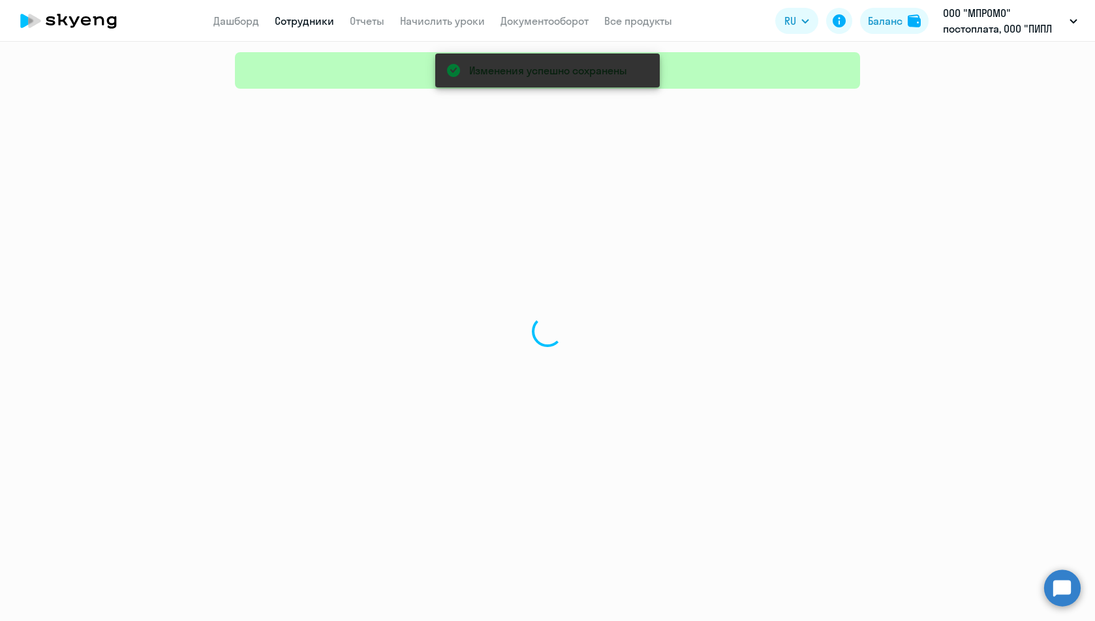
select select "30"
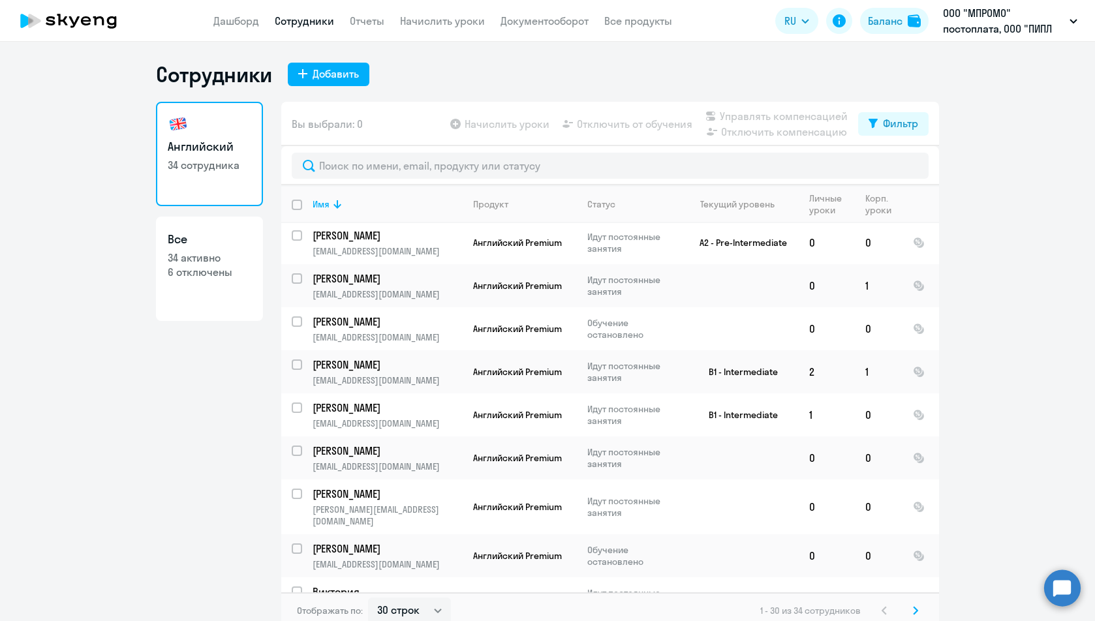
scroll to position [941, 0]
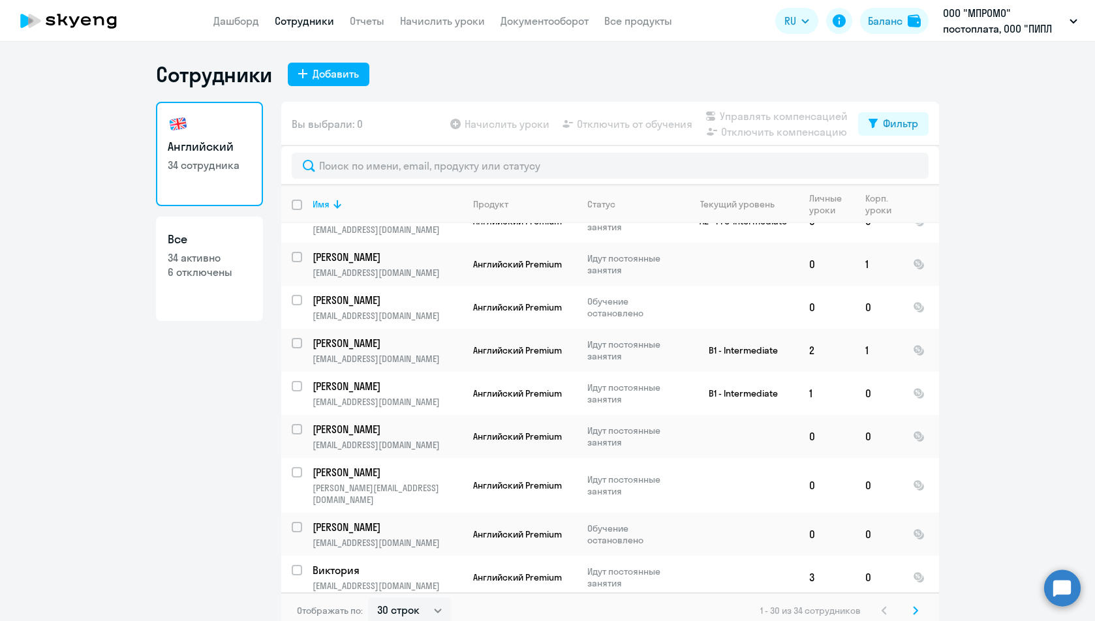
click at [913, 611] on svg-icon at bounding box center [915, 611] width 16 height 16
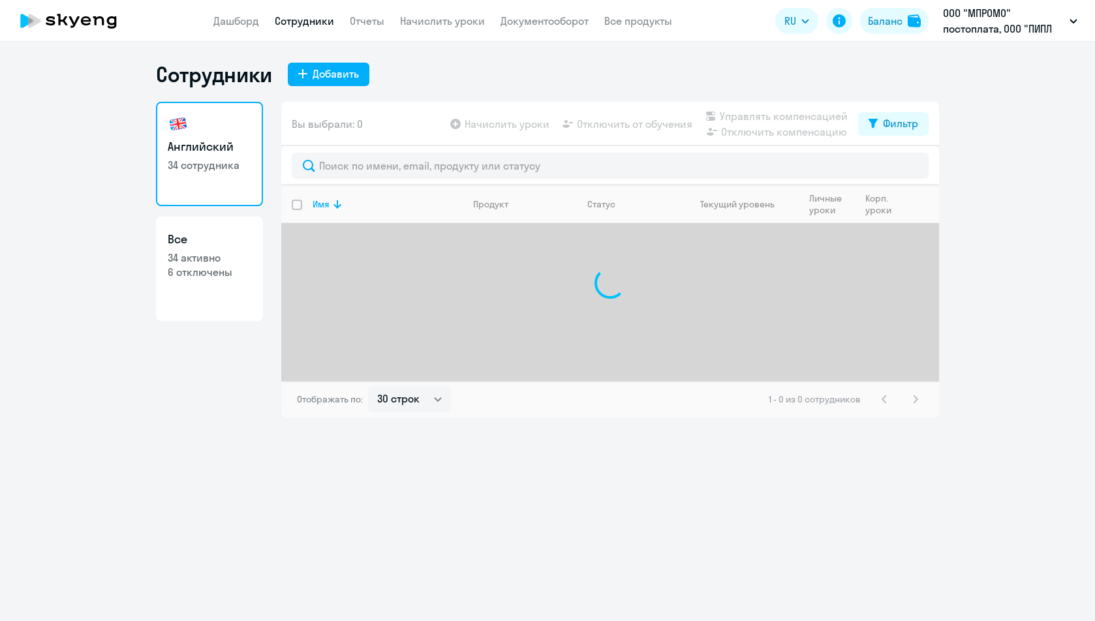
select select "30"
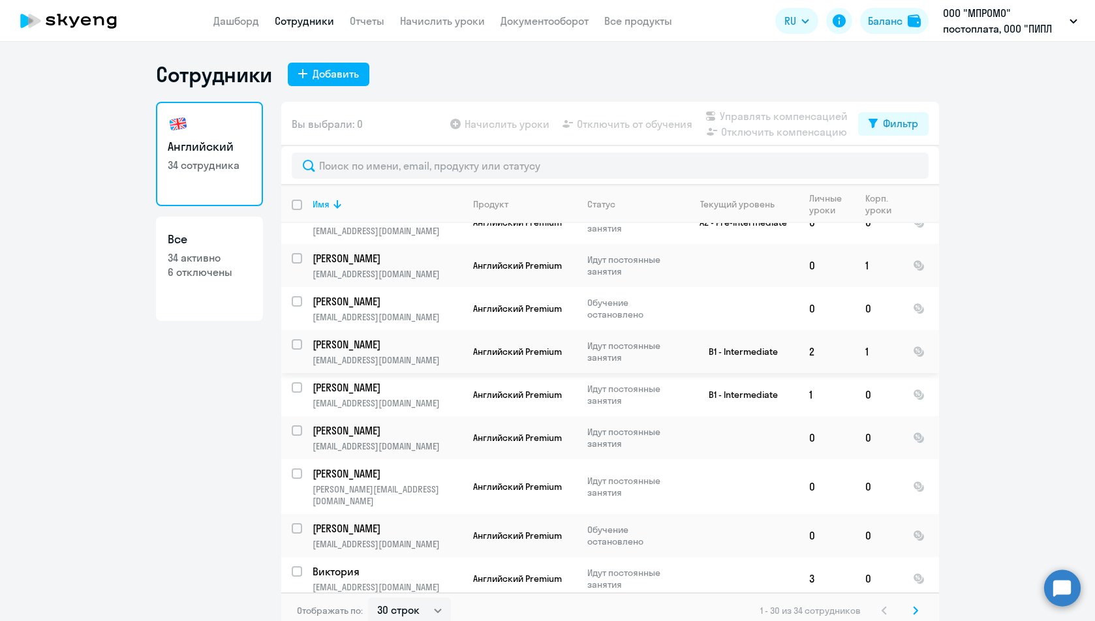
scroll to position [941, 0]
click at [914, 612] on svg-icon at bounding box center [915, 611] width 16 height 16
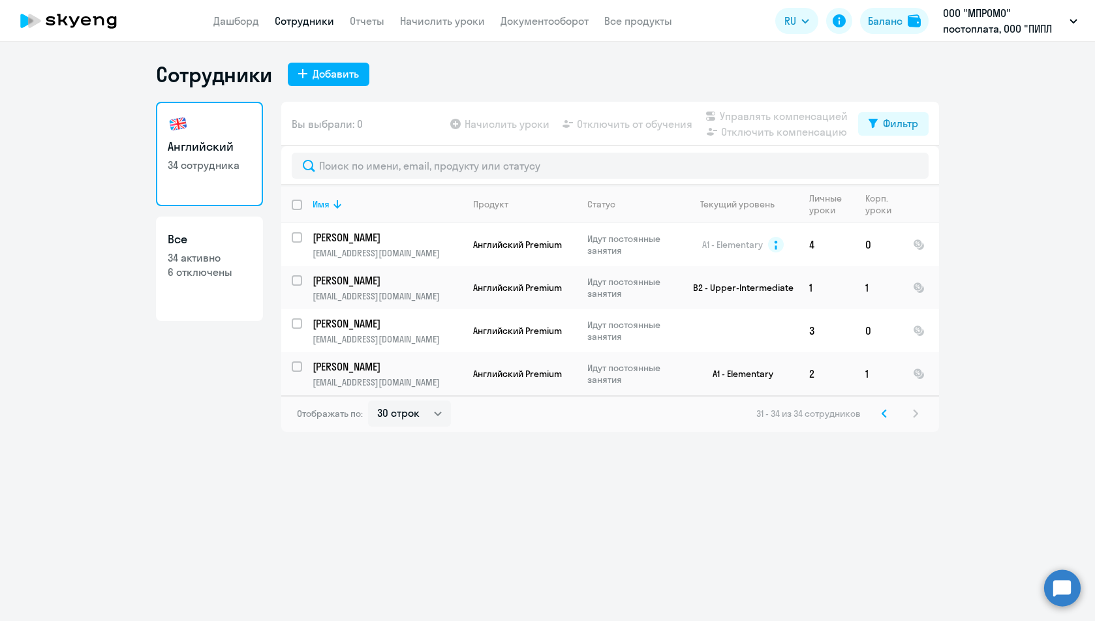
click at [177, 279] on p "6 отключены" at bounding box center [209, 272] width 83 height 14
select select "30"
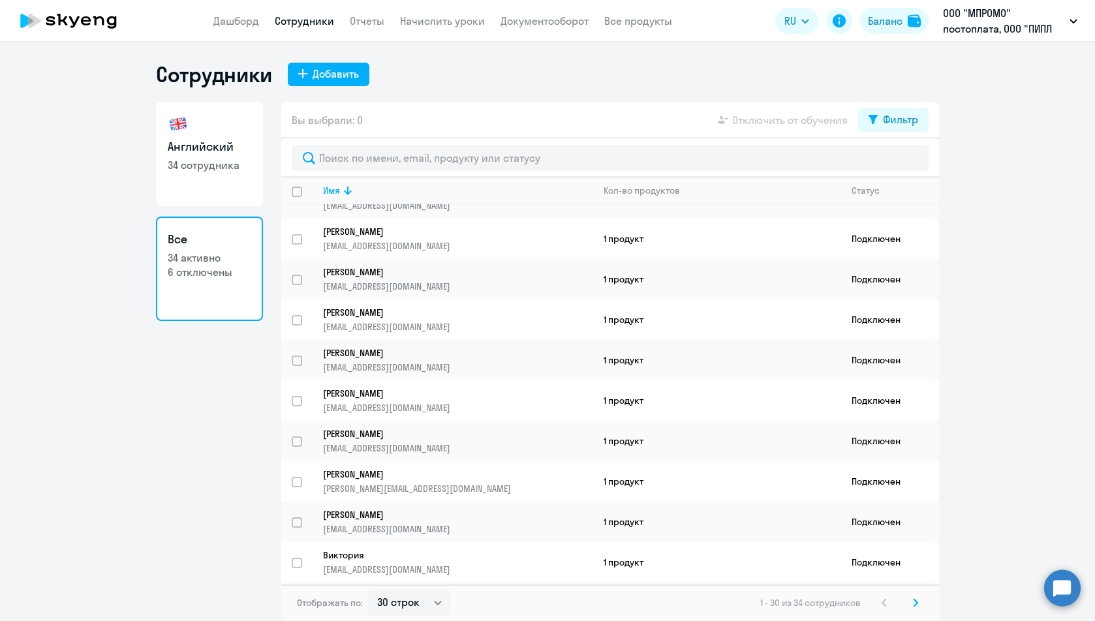
scroll to position [806, 0]
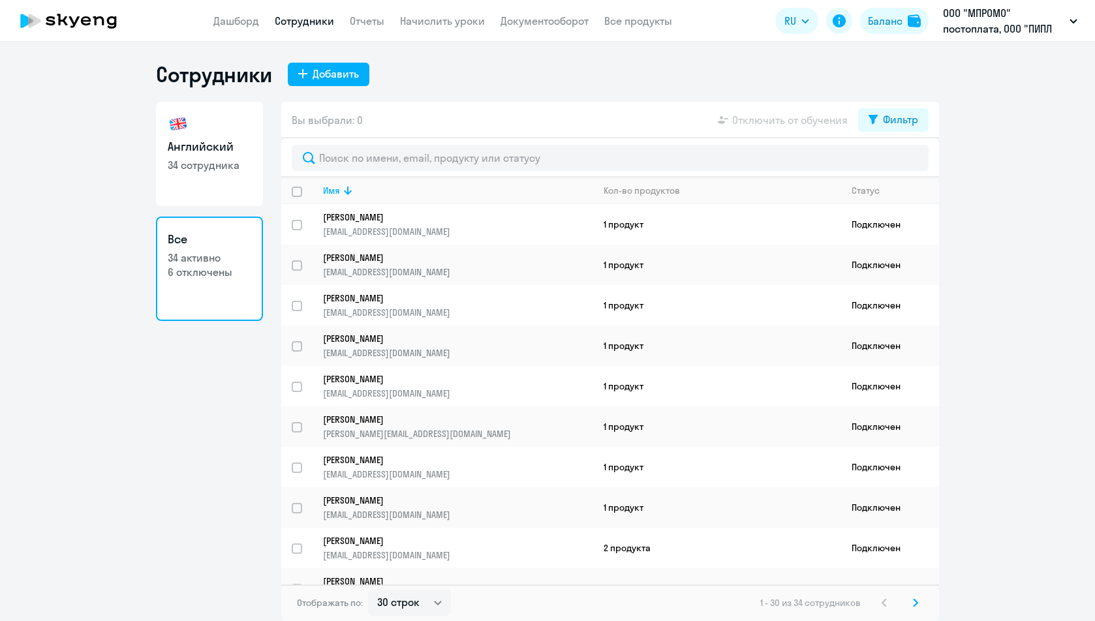
select select "30"
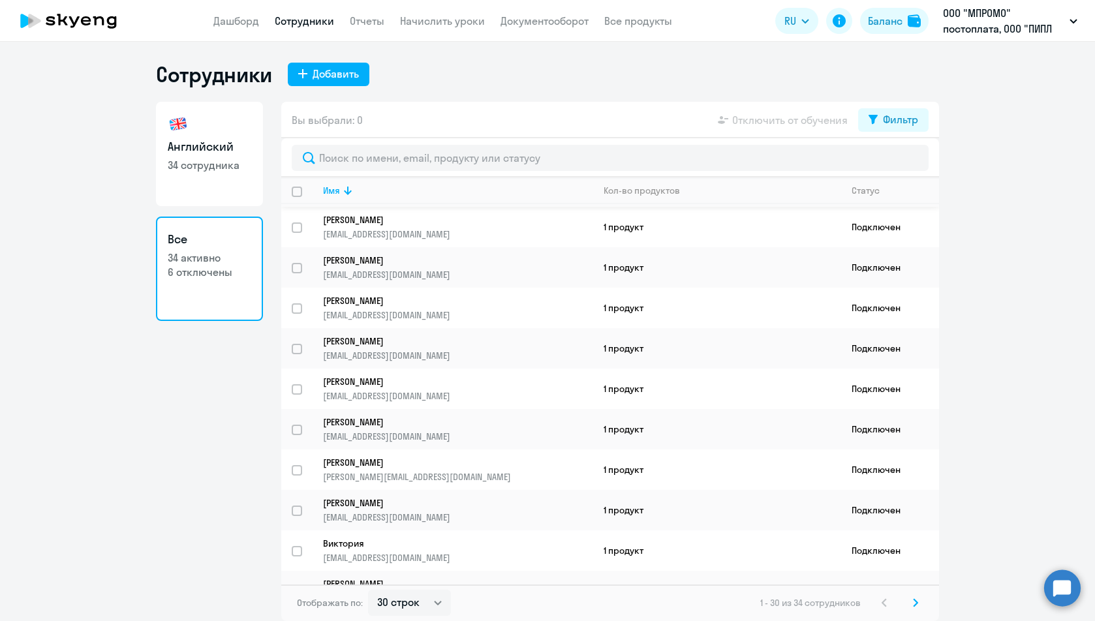
scroll to position [806, 0]
